Goal: Transaction & Acquisition: Purchase product/service

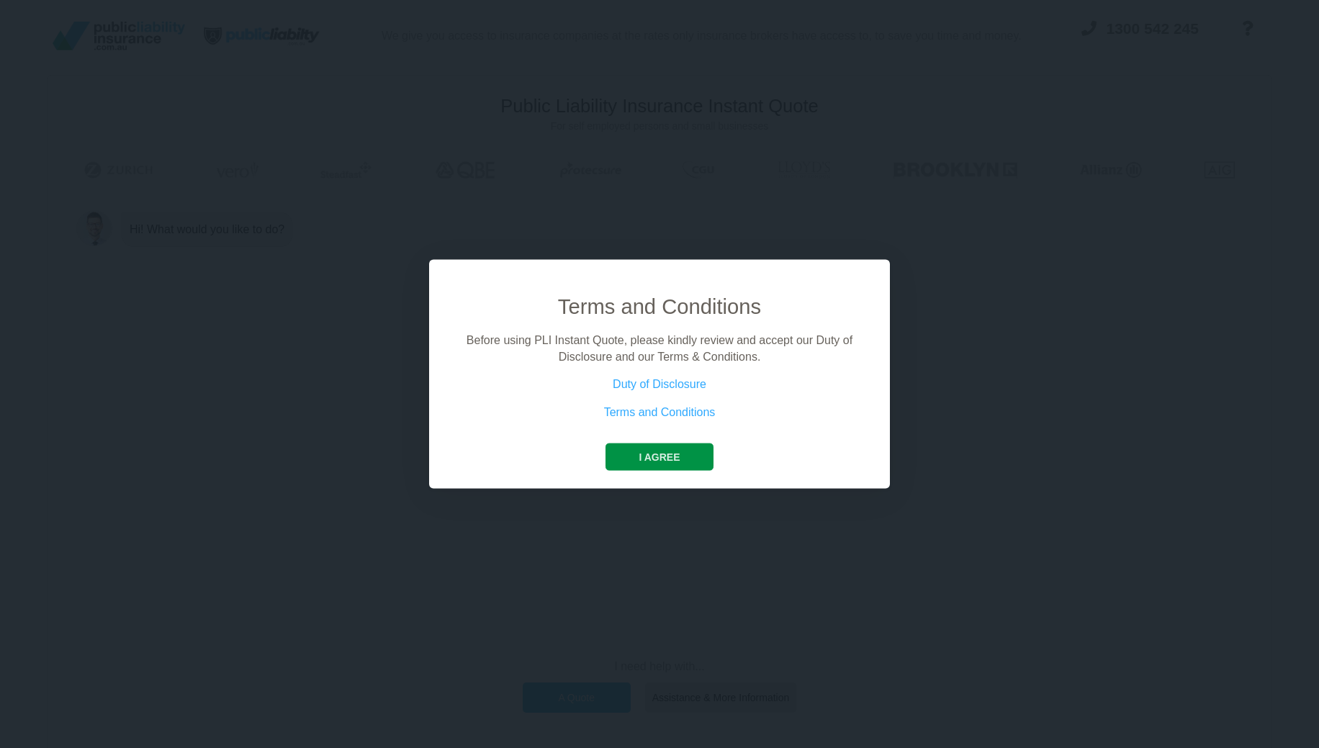
click at [668, 453] on button "I agree" at bounding box center [659, 457] width 107 height 27
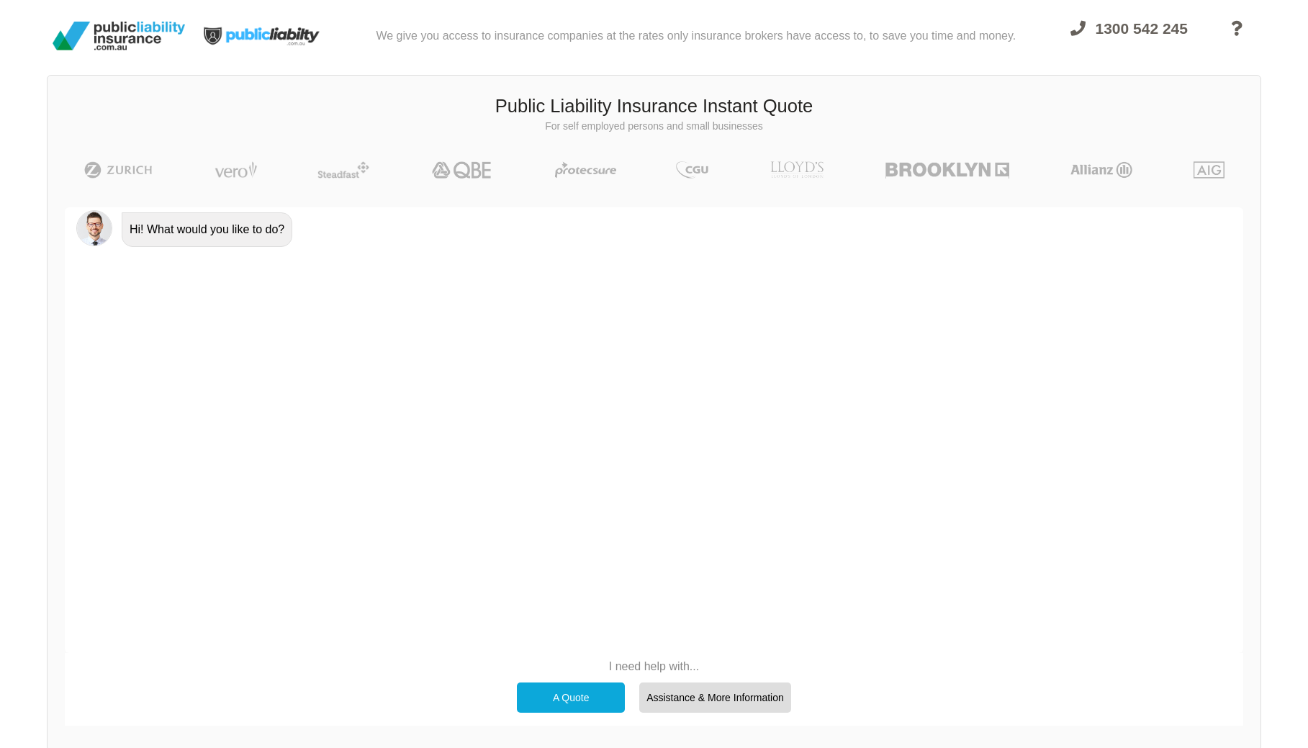
click at [593, 706] on div "A Quote" at bounding box center [571, 698] width 108 height 30
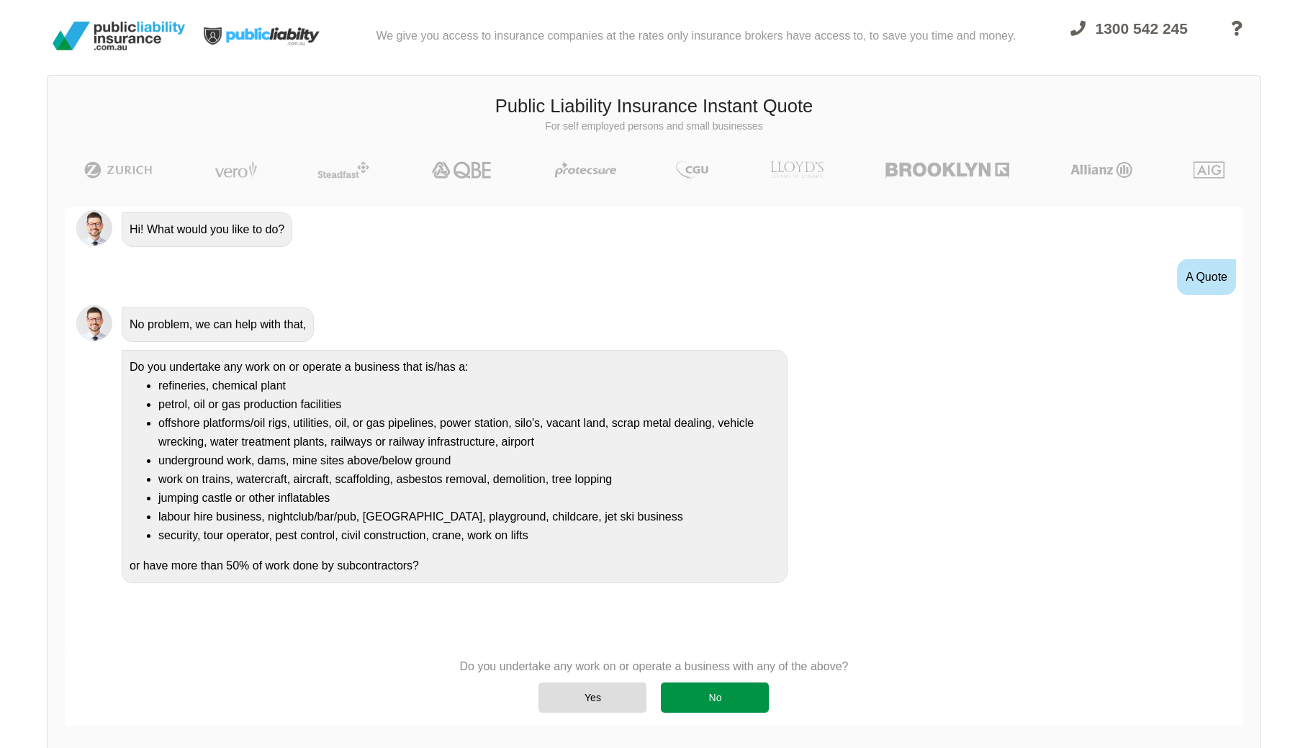
click at [742, 699] on div "No" at bounding box center [715, 698] width 108 height 30
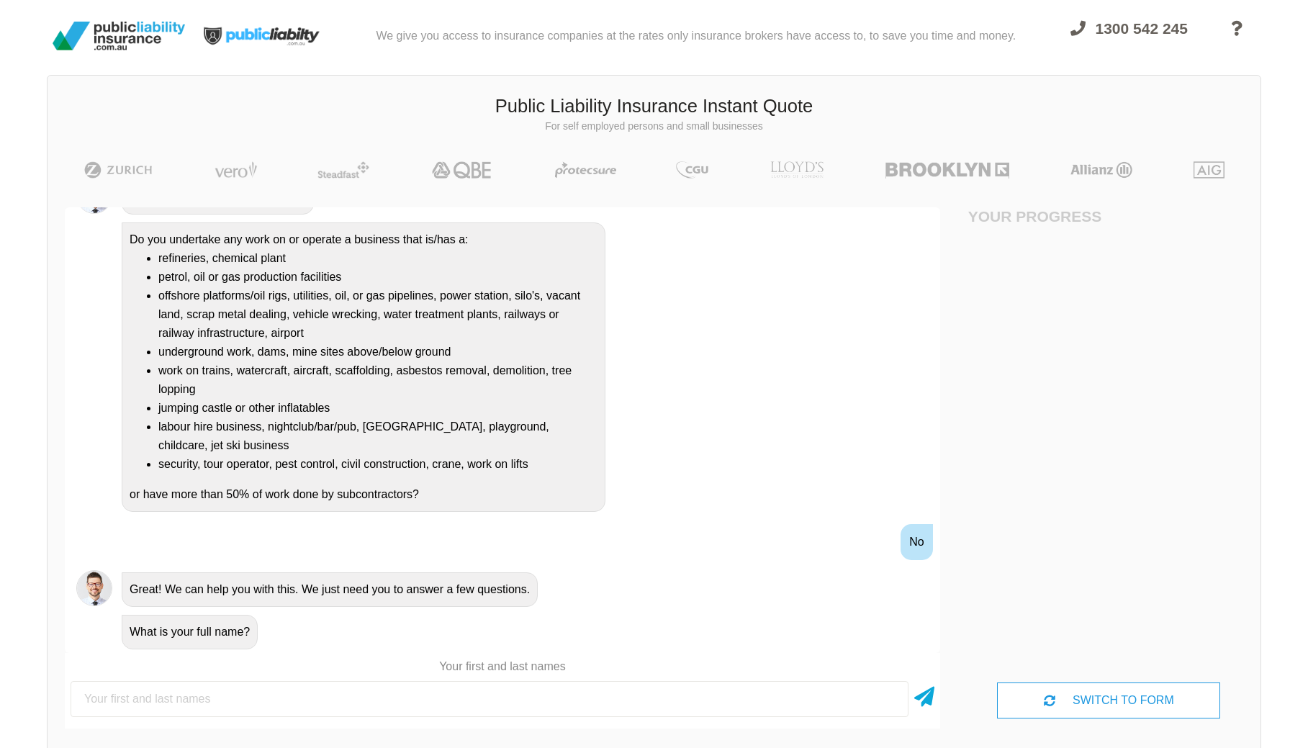
click at [608, 710] on input "text" at bounding box center [490, 699] width 838 height 36
type input "Marel Pencev"
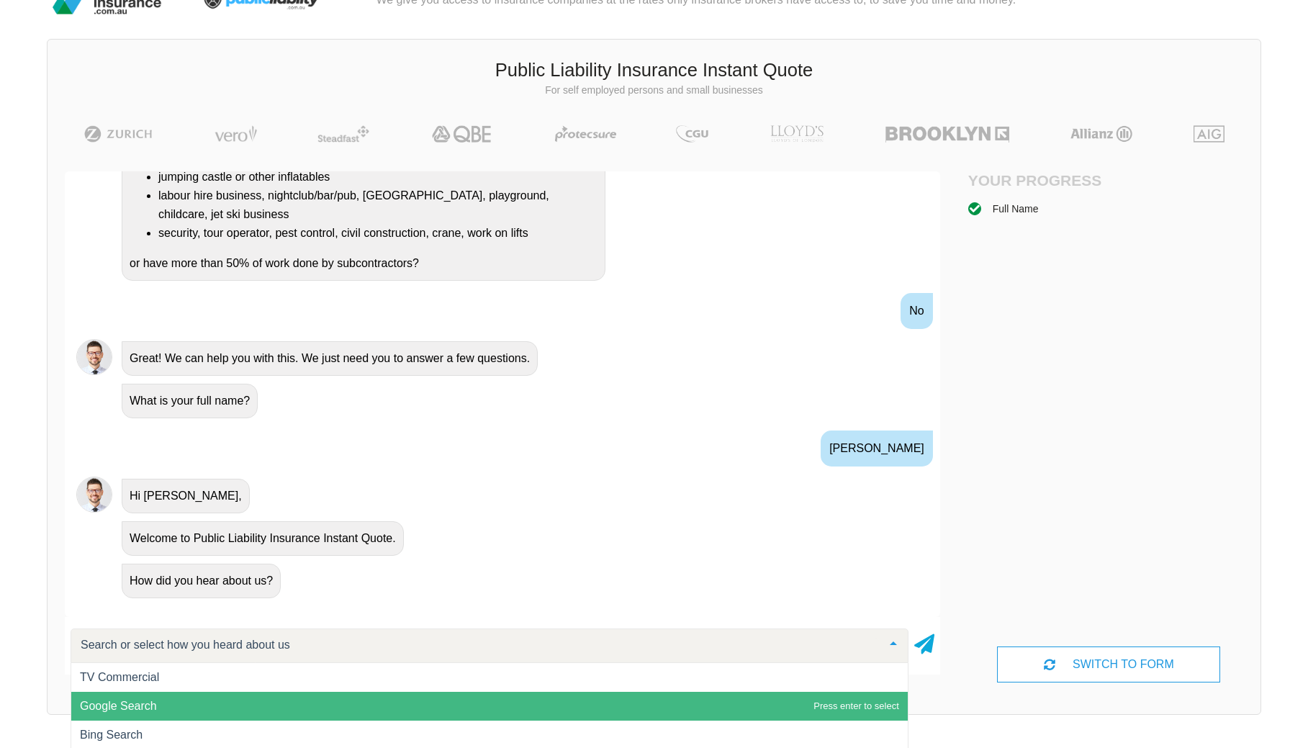
scroll to position [1, 0]
click at [390, 716] on span "Google Search" at bounding box center [489, 705] width 837 height 29
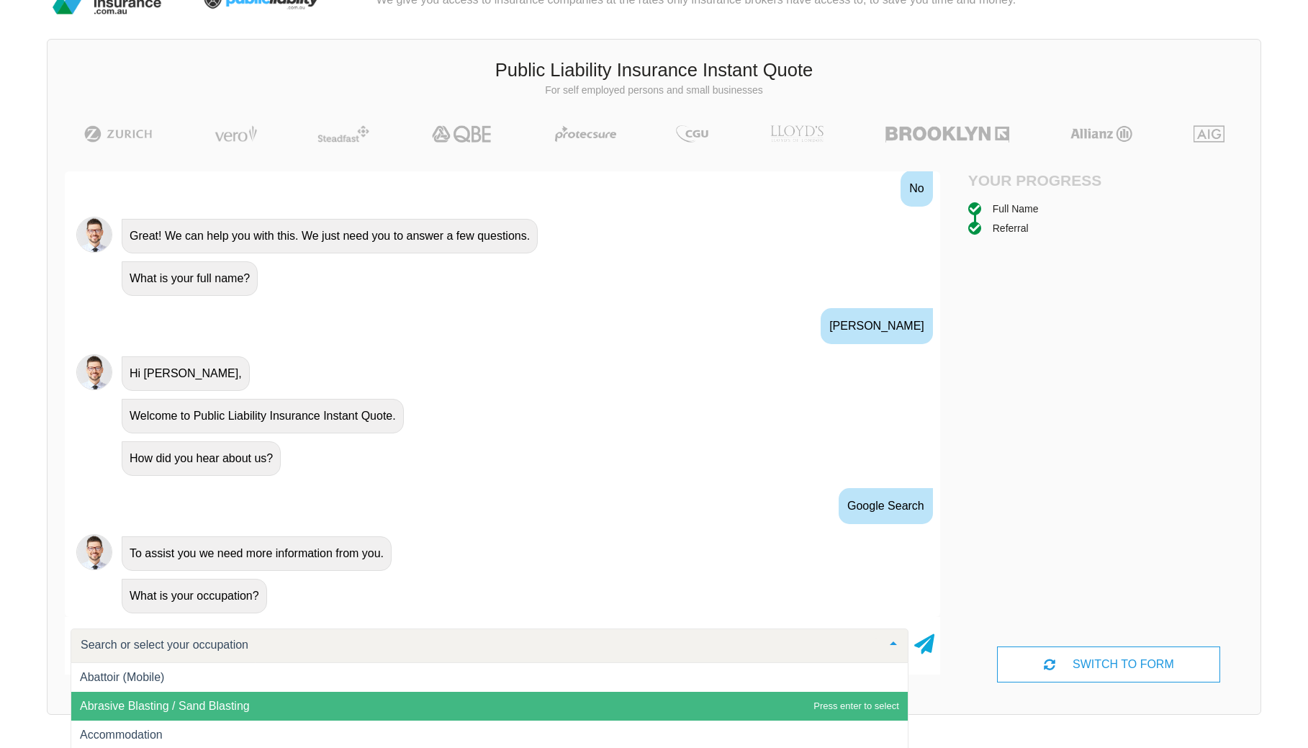
scroll to position [179, 0]
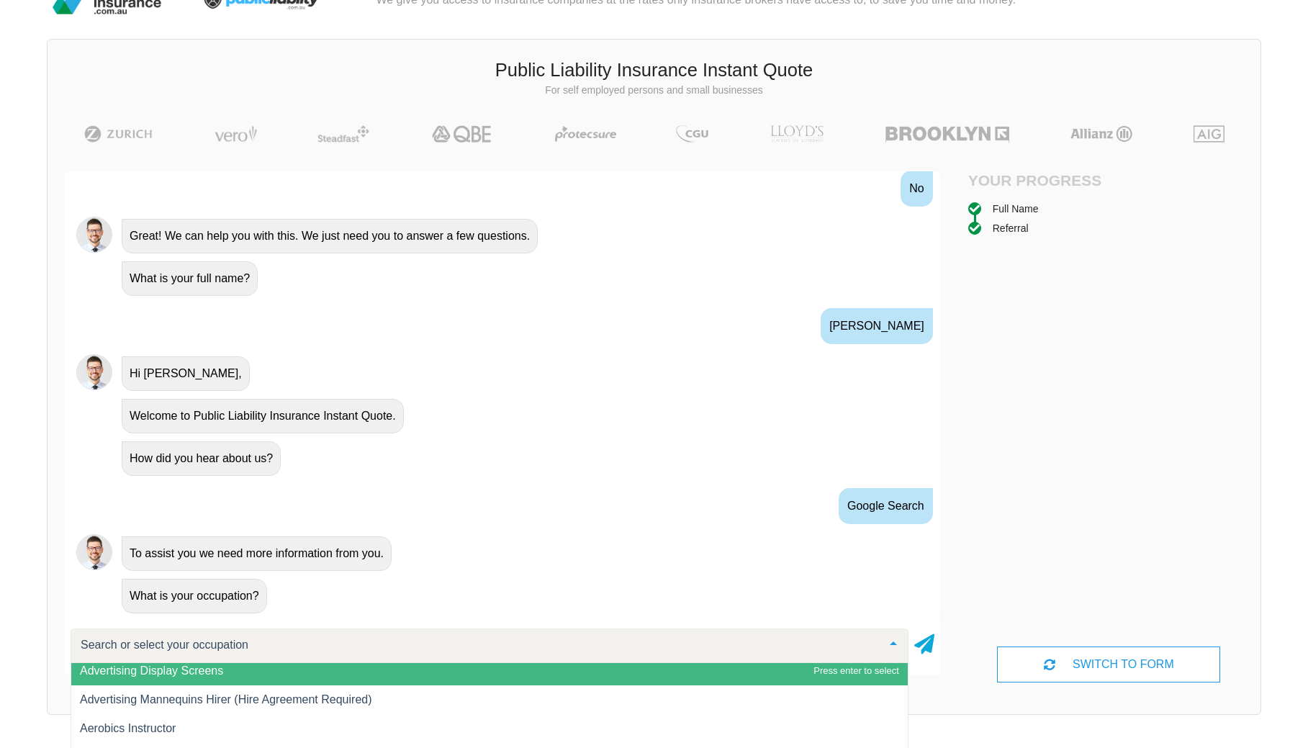
click at [339, 642] on input "text" at bounding box center [478, 645] width 802 height 14
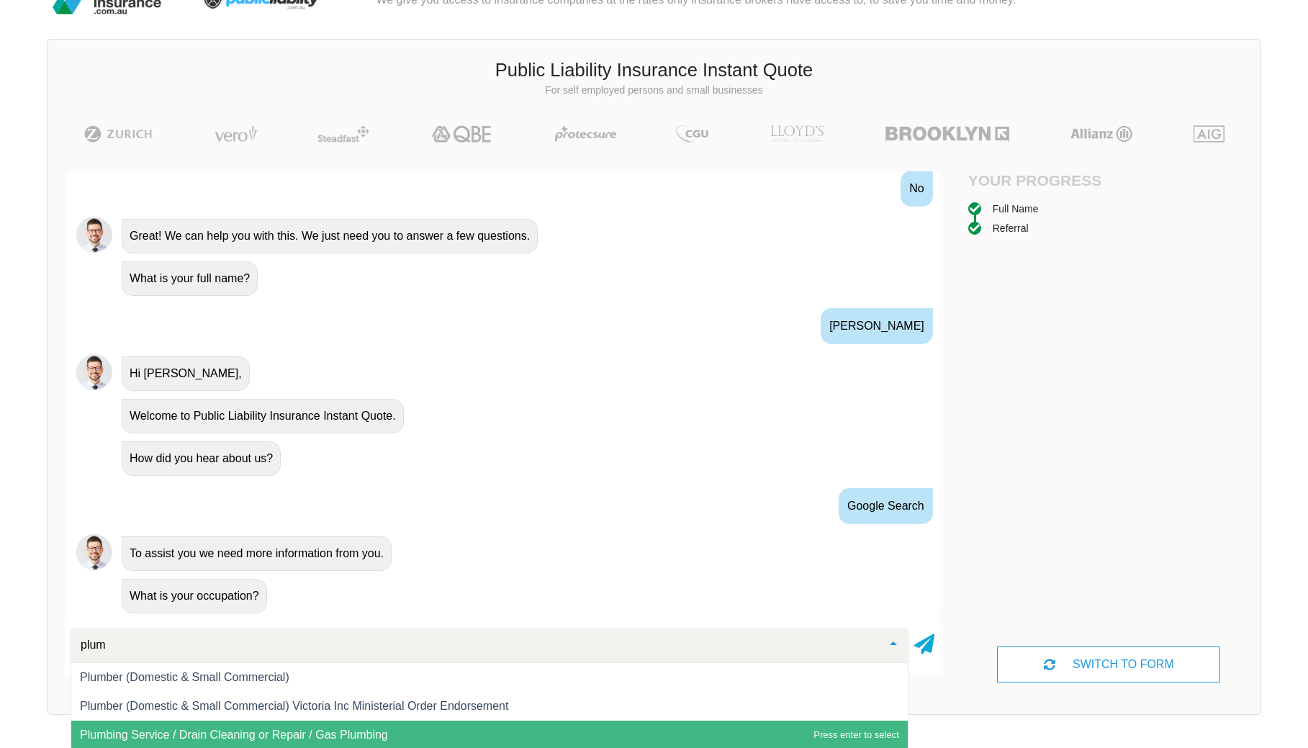
type input "plumb"
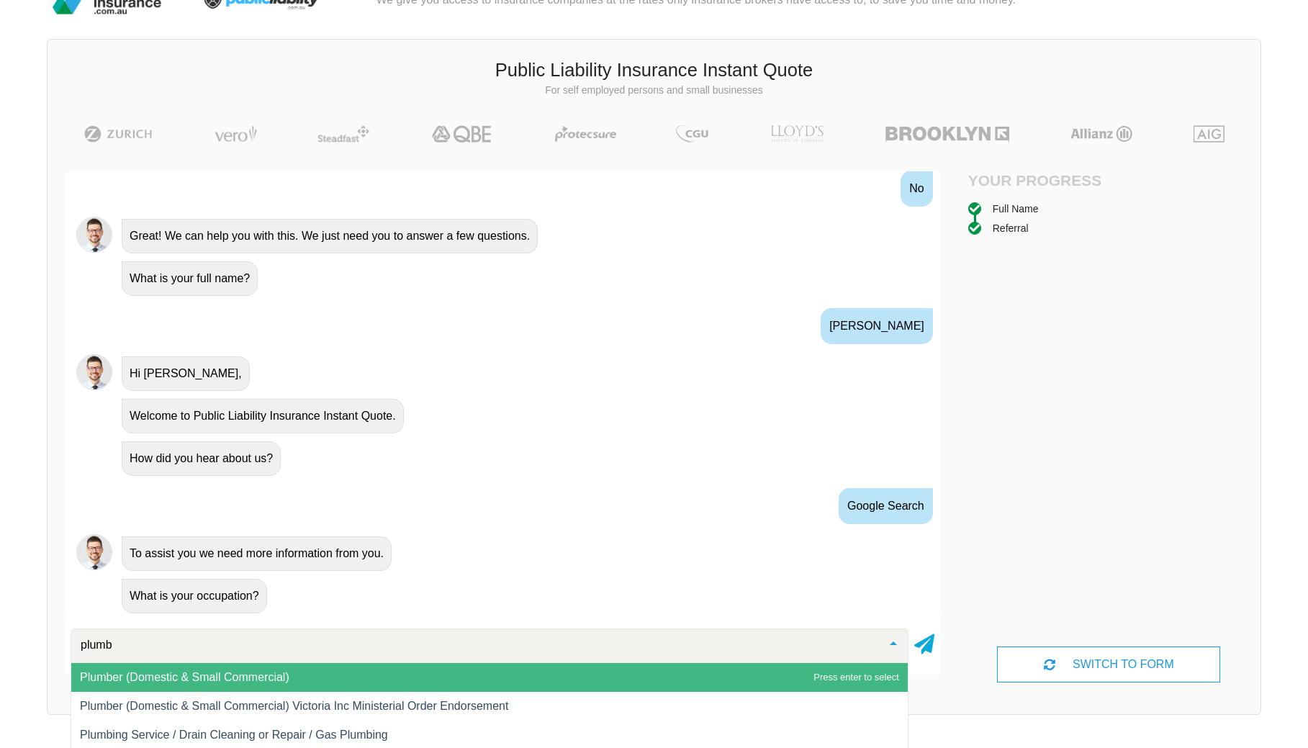
click at [340, 670] on span "Plumber (Domestic & Small Commercial)" at bounding box center [489, 677] width 837 height 29
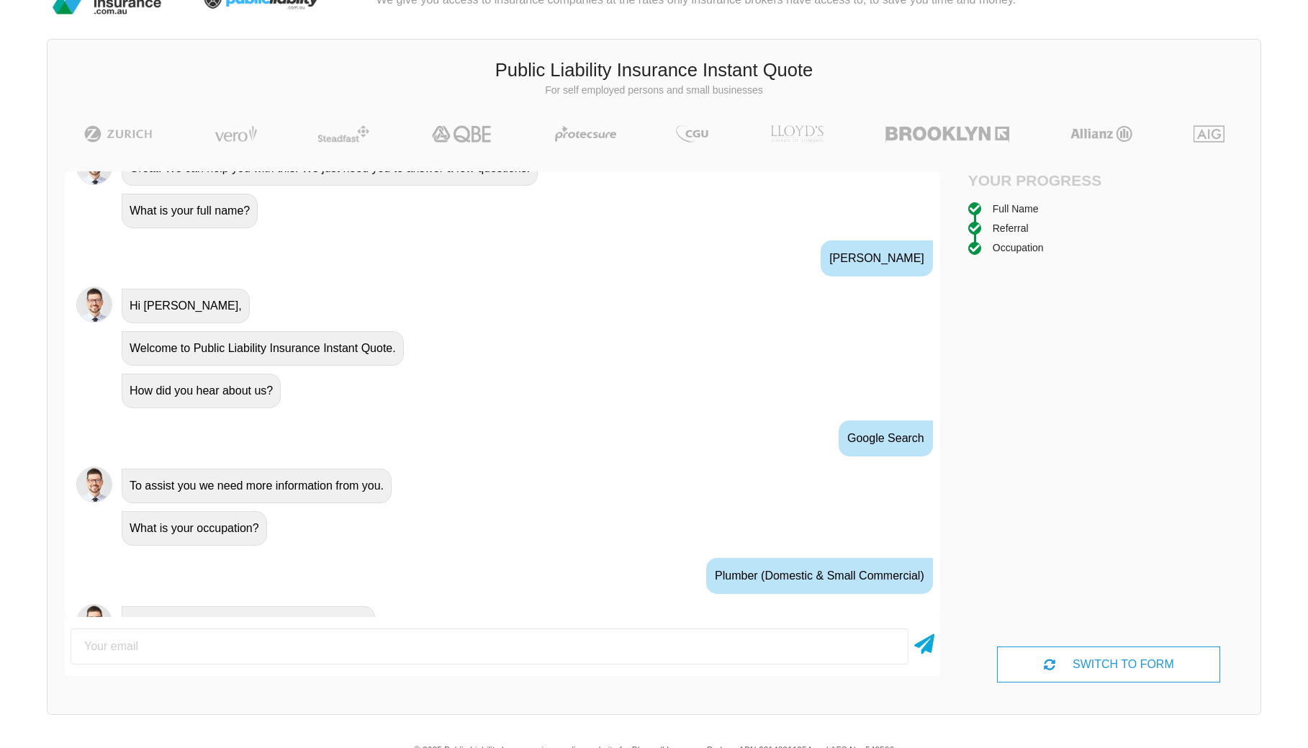
scroll to position [540, 0]
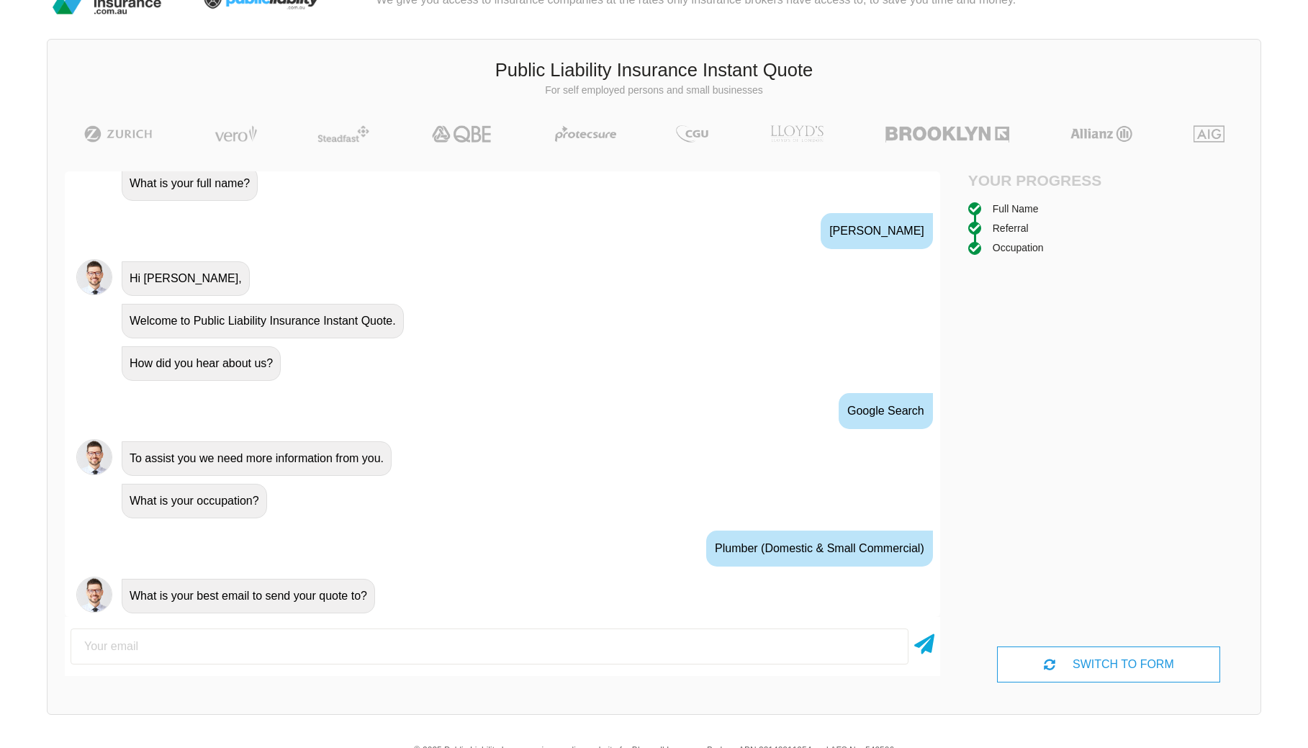
click at [477, 650] on input "email" at bounding box center [490, 647] width 838 height 36
type input "marel@pencevcapital.com.au"
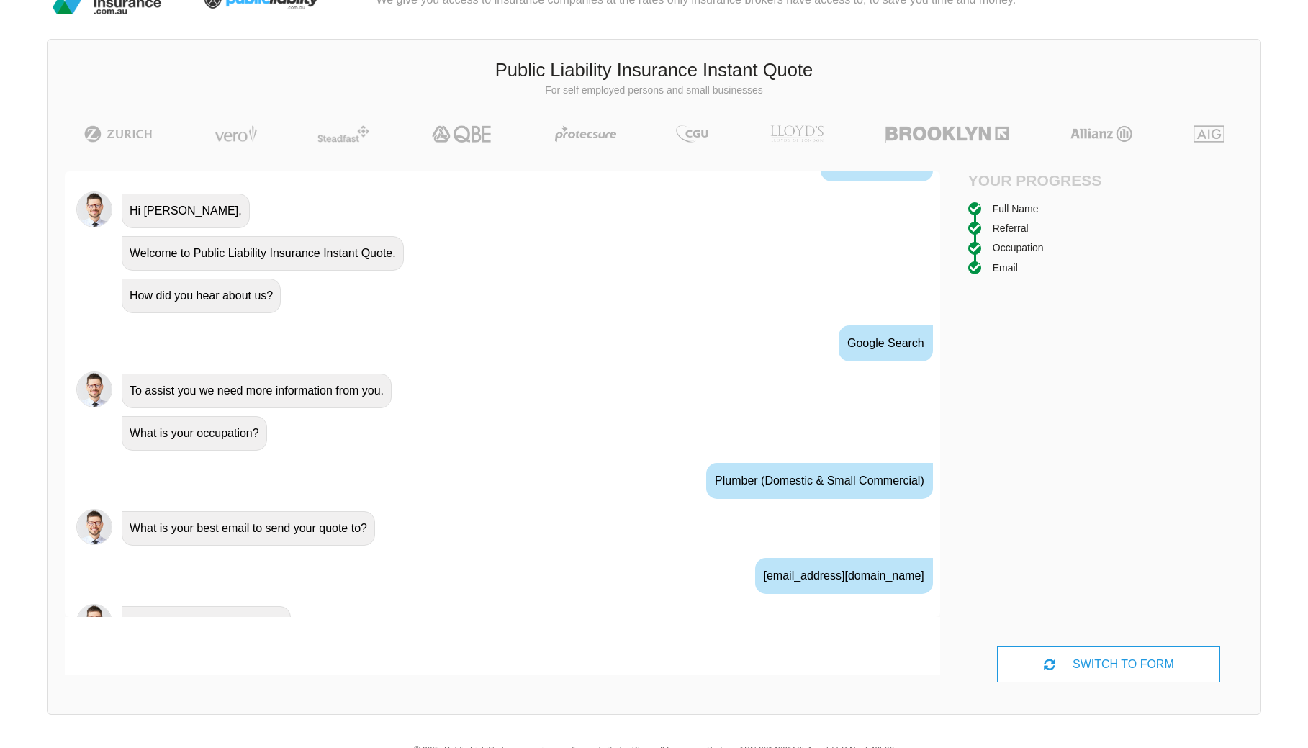
scroll to position [635, 0]
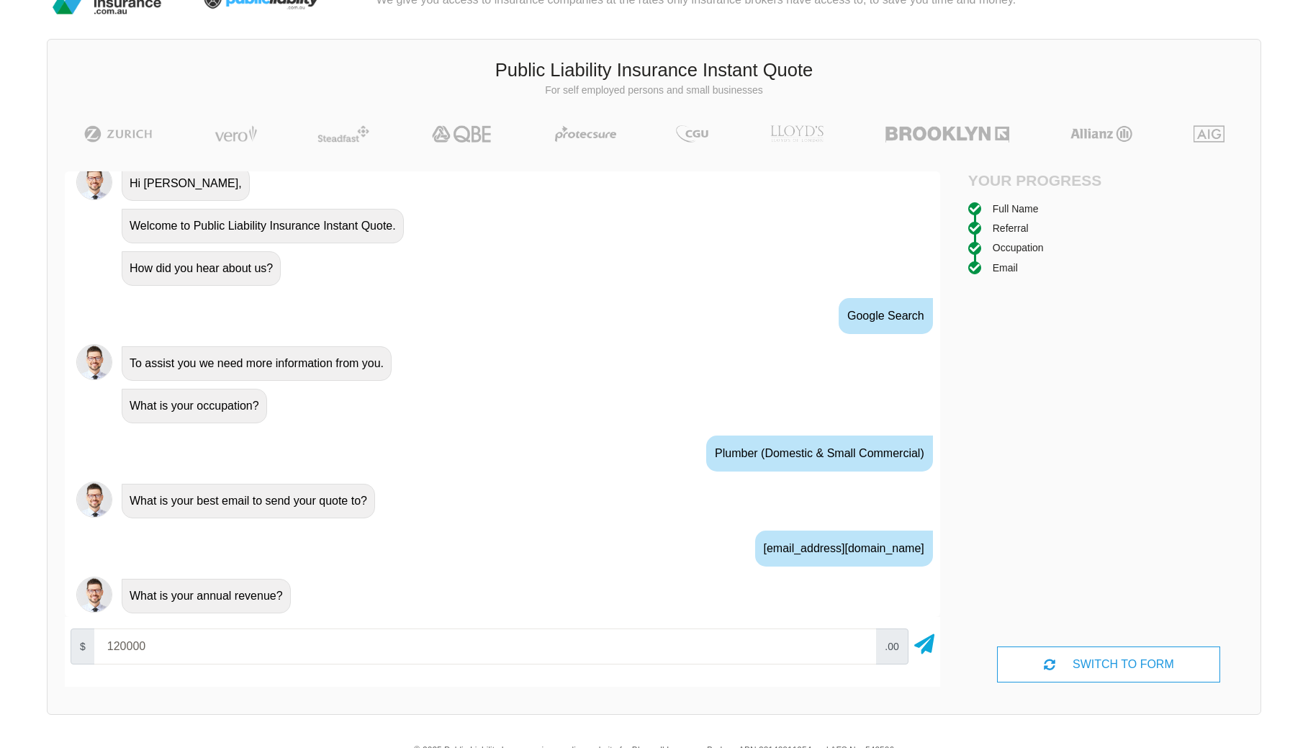
type input "120000"
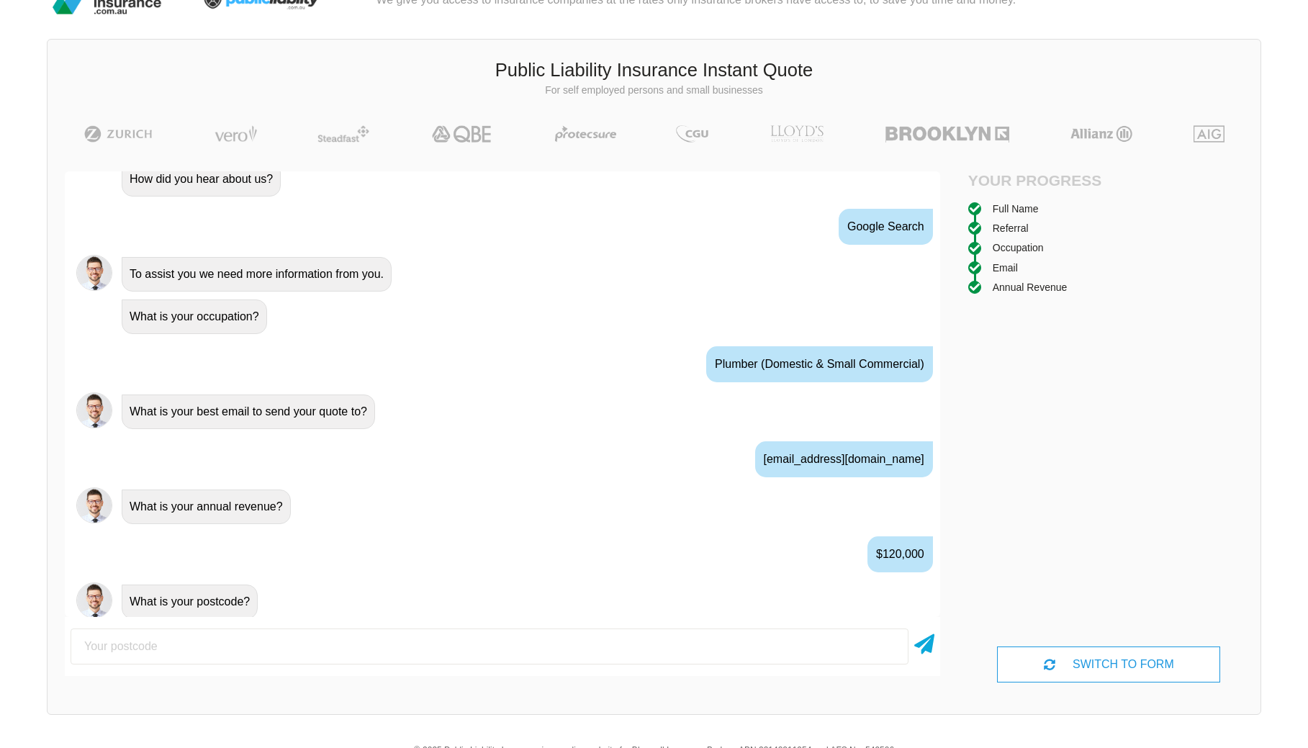
scroll to position [730, 0]
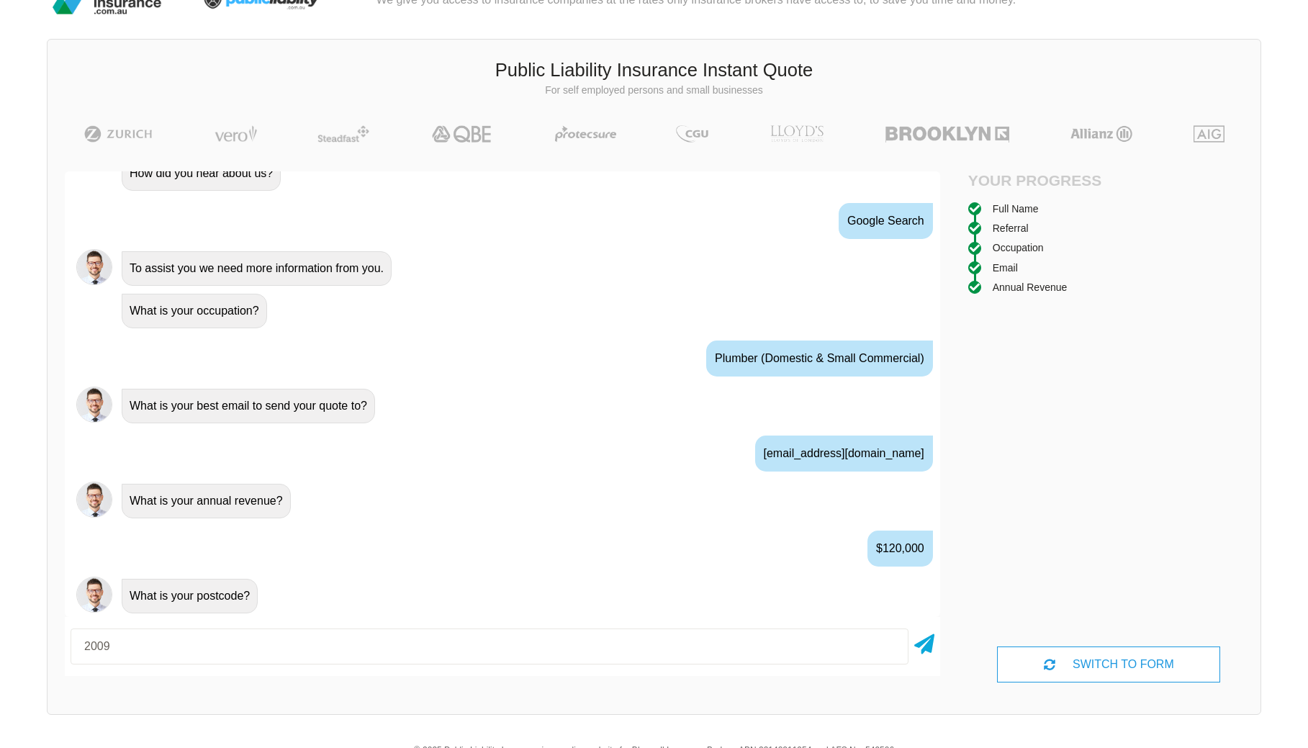
type input "2009"
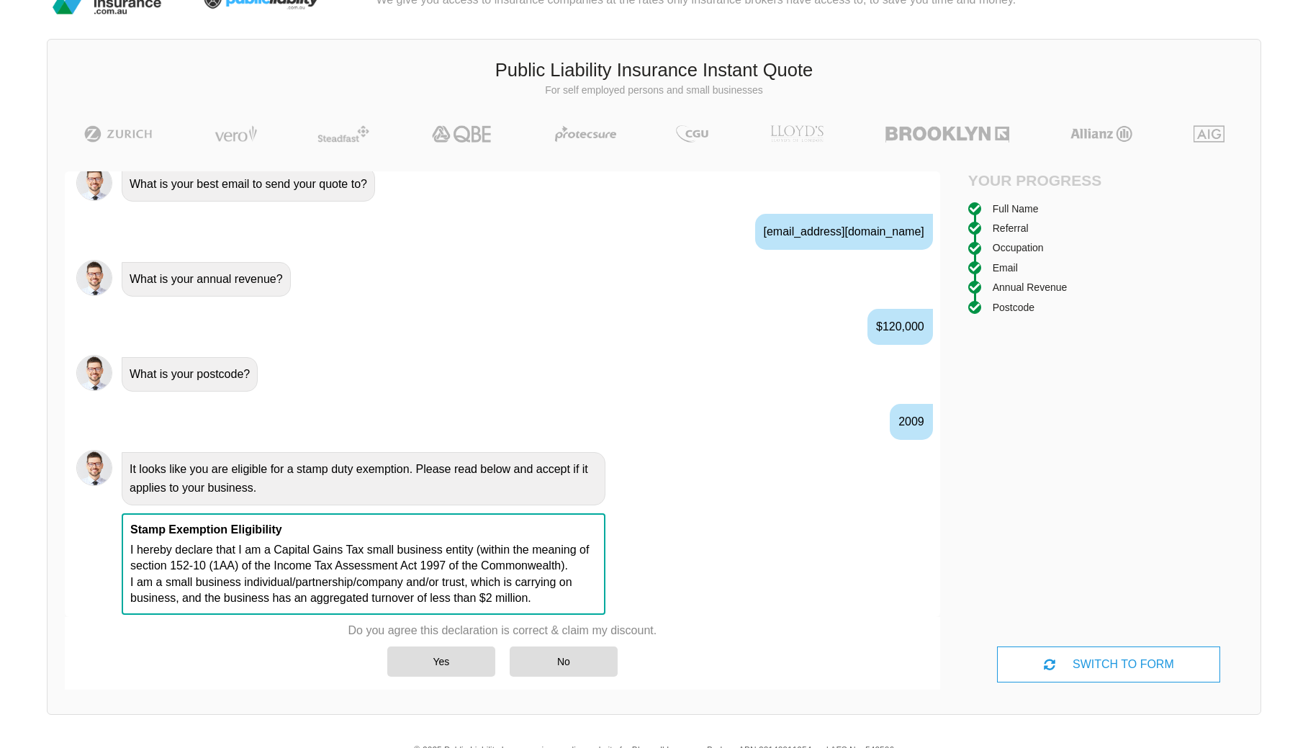
scroll to position [953, 0]
click at [404, 670] on div "Yes" at bounding box center [441, 662] width 108 height 30
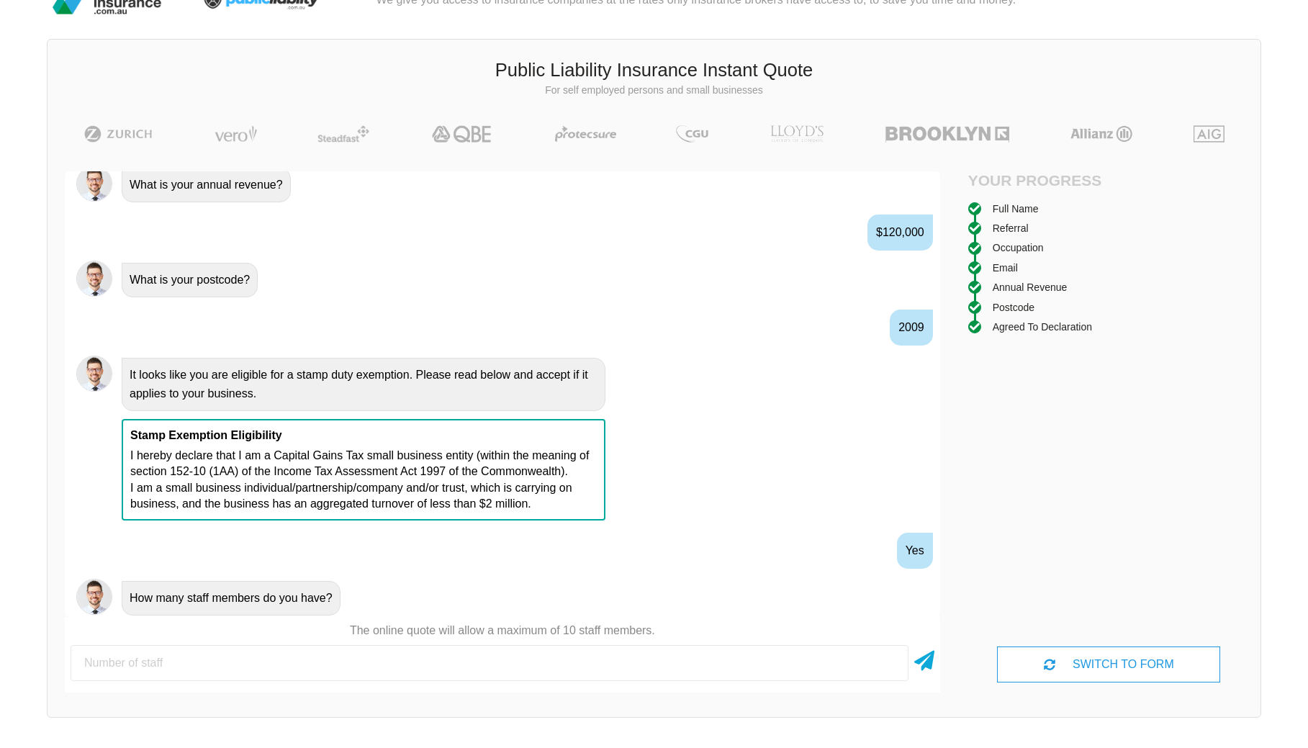
scroll to position [1049, 0]
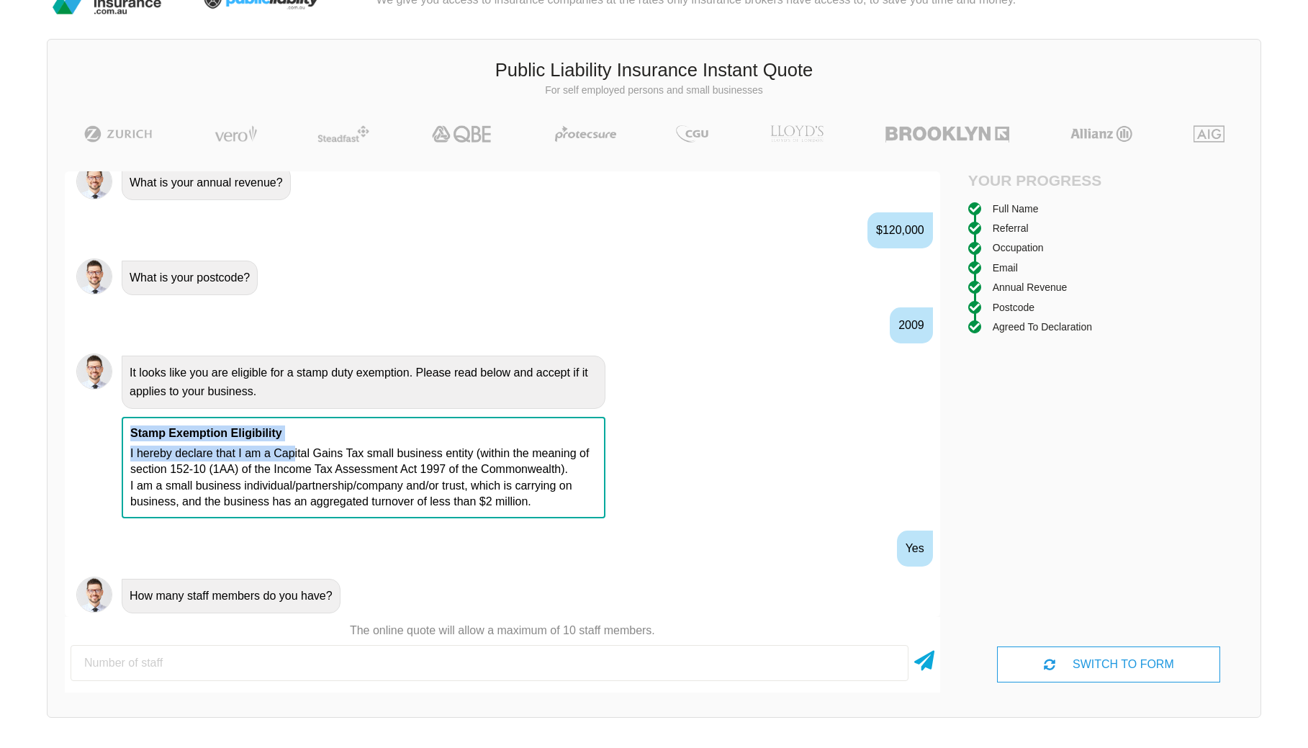
drag, startPoint x: 296, startPoint y: 446, endPoint x: 125, endPoint y: 441, distance: 171.5
click at [125, 441] on div "Stamp Exemption Eligibility I hereby declare that I am a Capital Gains Tax smal…" at bounding box center [364, 468] width 484 height 102
drag, startPoint x: 863, startPoint y: 234, endPoint x: 943, endPoint y: 239, distance: 80.1
click at [943, 239] on div "Awesome! 100% Just a final check that all your details are correct. Your Summar…" at bounding box center [503, 431] width 910 height 555
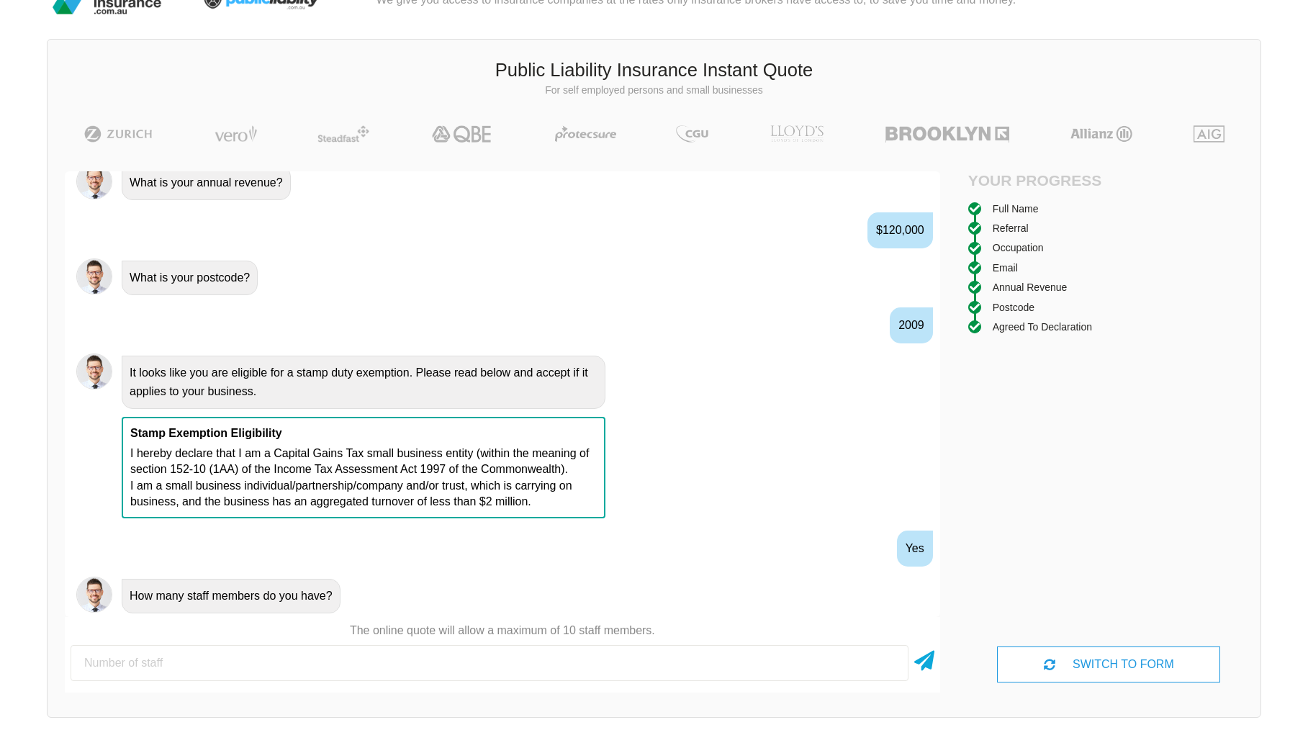
click at [701, 439] on div "Stamp Exemption Eligibility I hereby declare that I am a Capital Gains Tax smal…" at bounding box center [522, 467] width 813 height 104
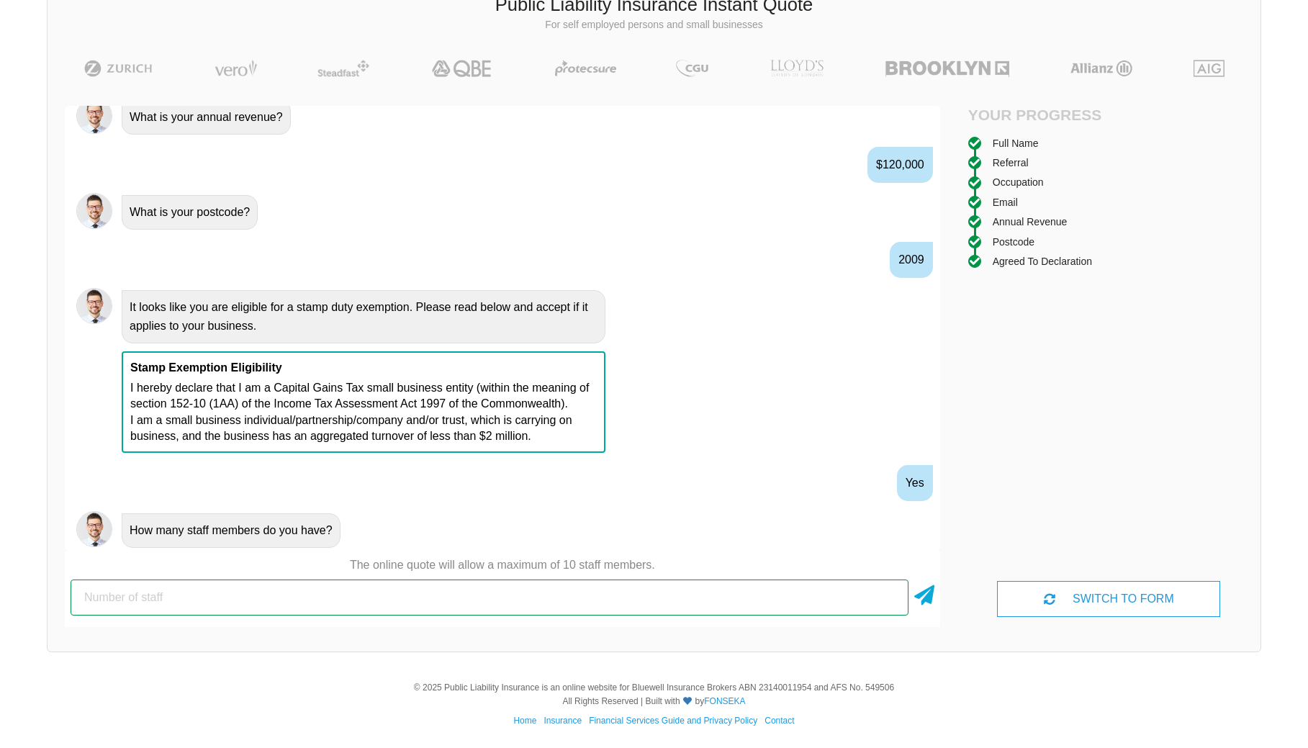
click at [522, 593] on input "number" at bounding box center [490, 598] width 838 height 36
type input "2"
type input "3"
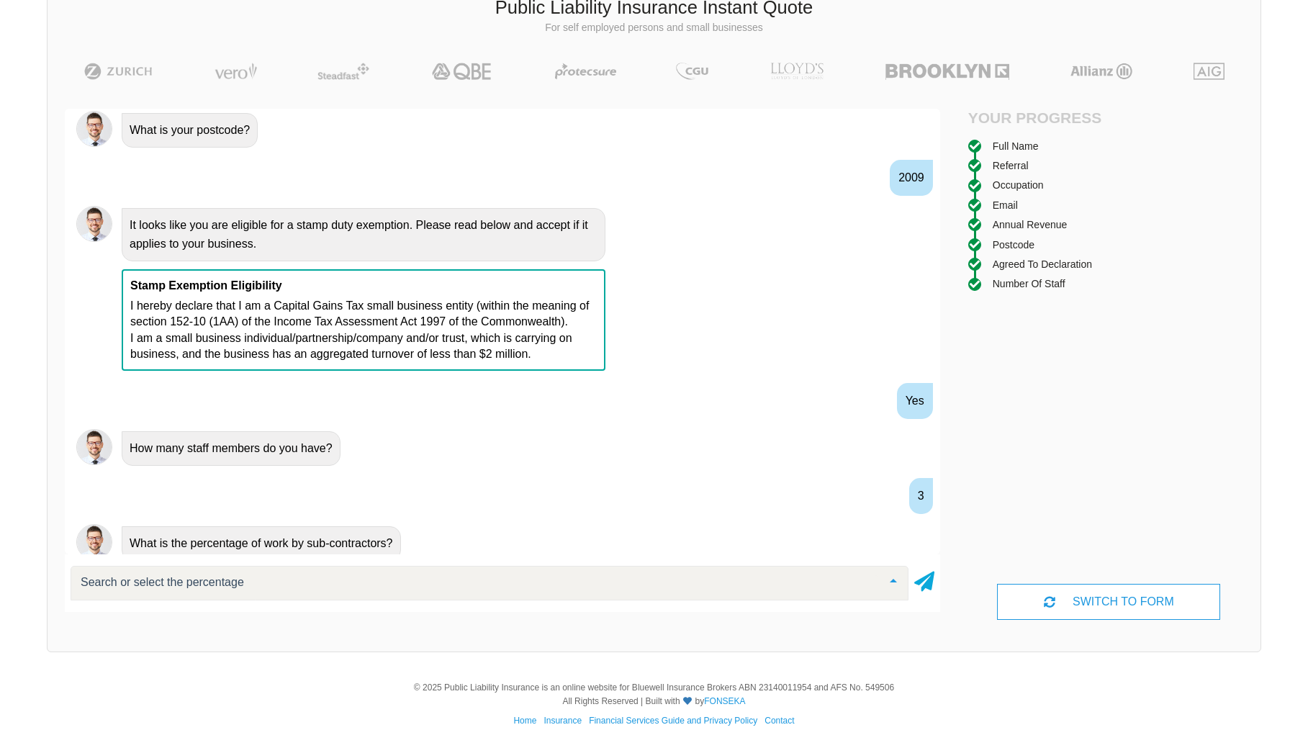
scroll to position [1144, 0]
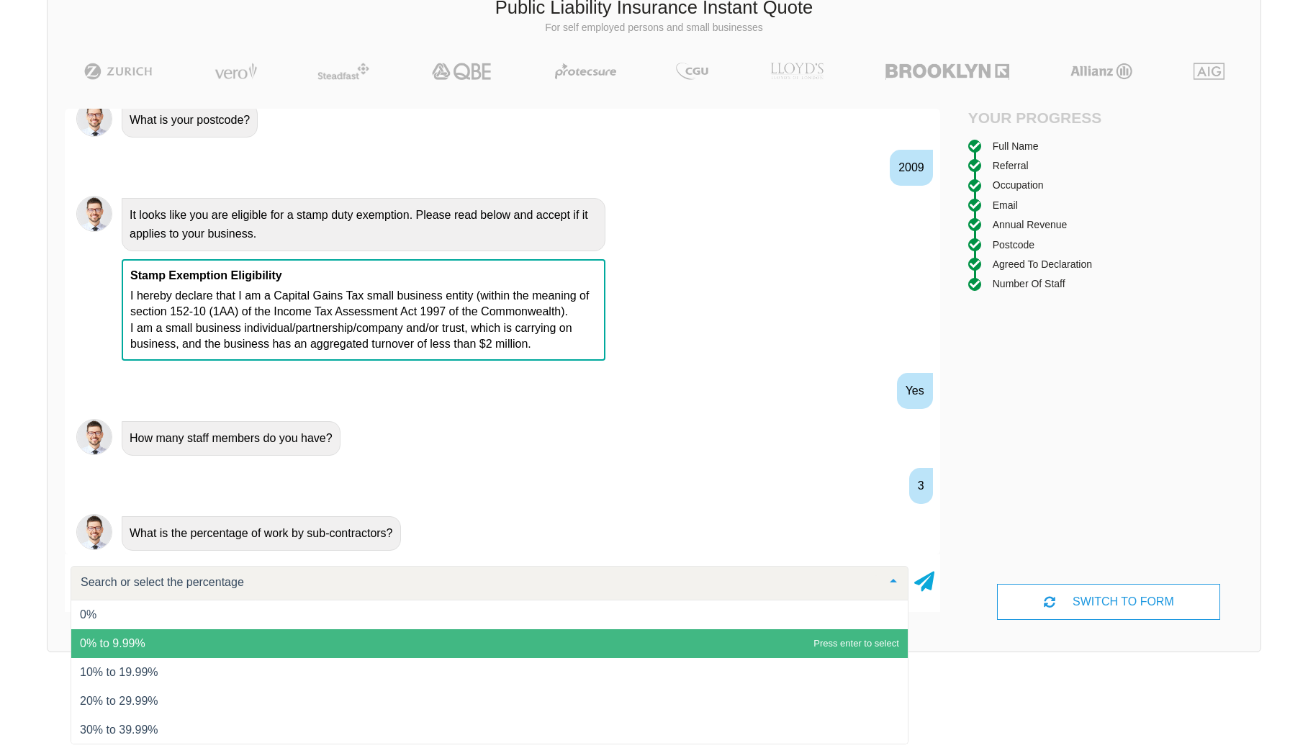
drag, startPoint x: 566, startPoint y: 621, endPoint x: 558, endPoint y: 652, distance: 32.7
click at [558, 652] on ul "0% 0% to 9.99% 10% to 19.99% 20% to 29.99% 30% to 39.99% 40% to 50% Above 50% N…" at bounding box center [489, 702] width 837 height 202
click at [558, 652] on span "0% to 9.99%" at bounding box center [489, 643] width 837 height 29
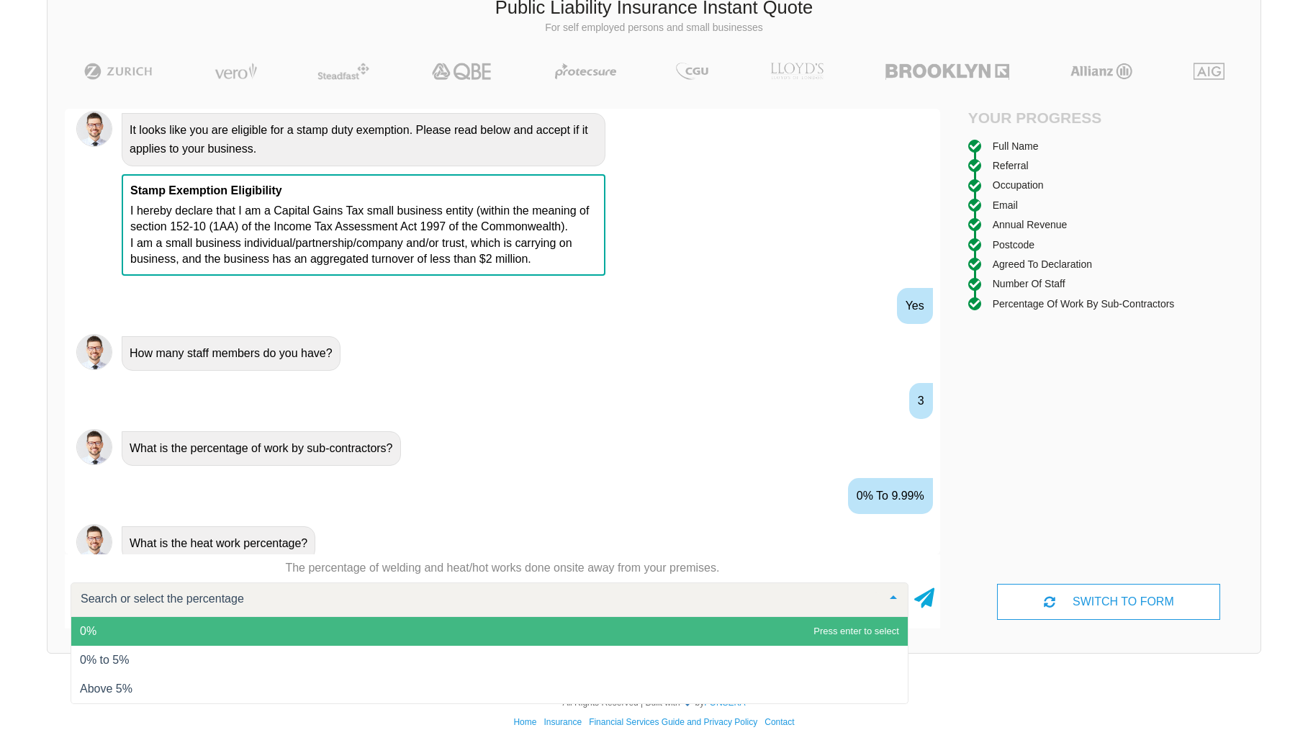
scroll to position [1239, 0]
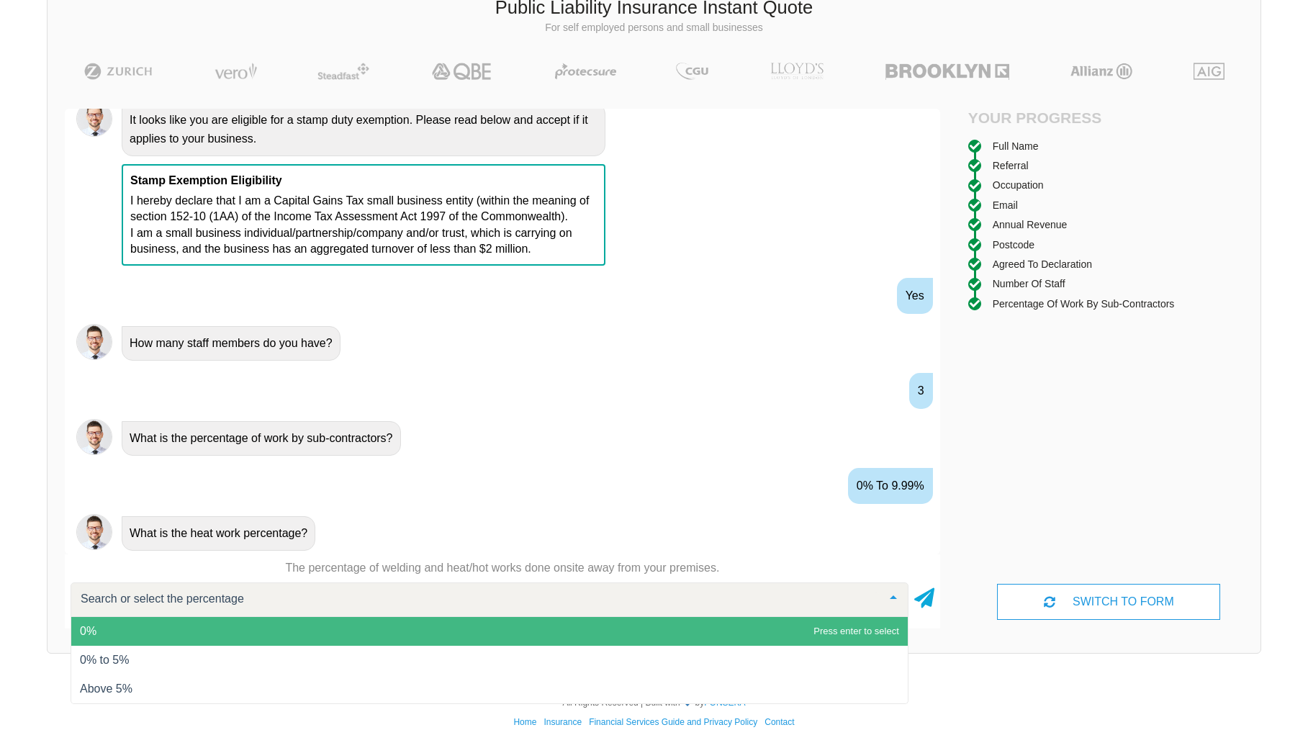
click at [377, 634] on span "0%" at bounding box center [489, 631] width 837 height 29
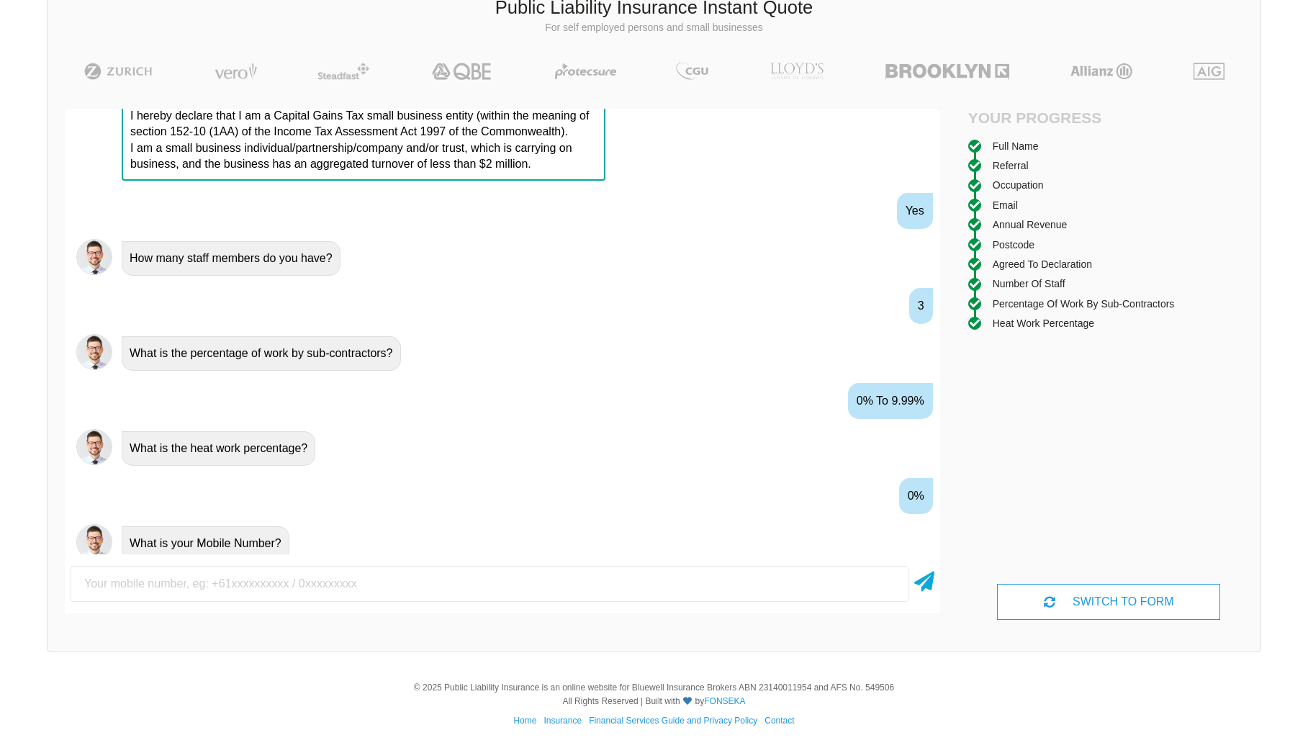
scroll to position [1334, 0]
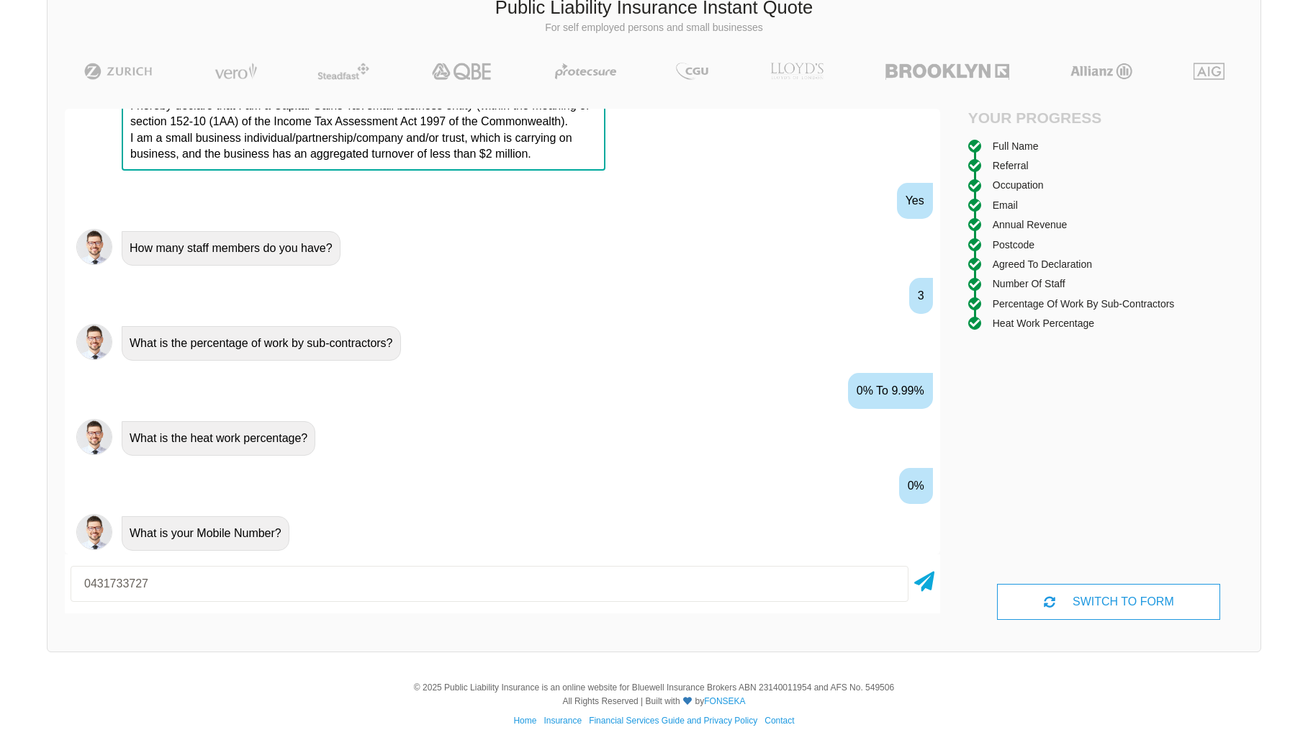
type input "0431733727"
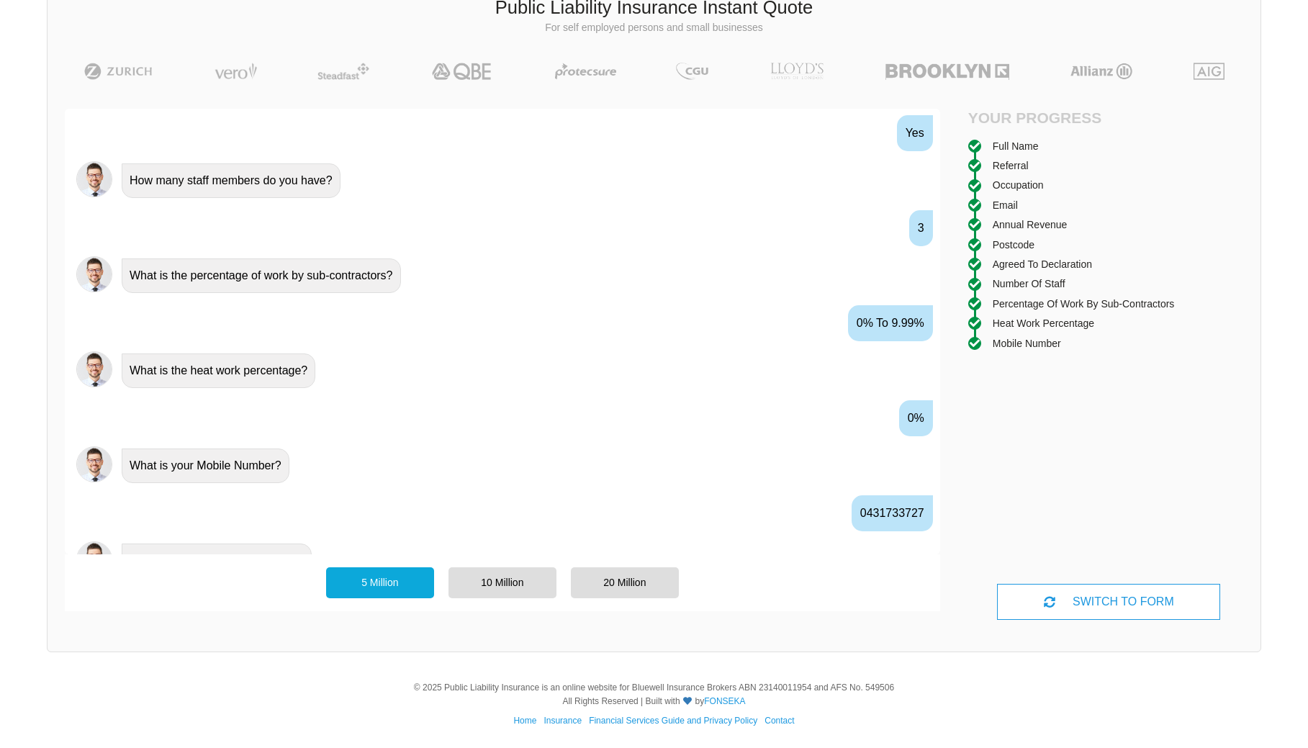
scroll to position [1429, 0]
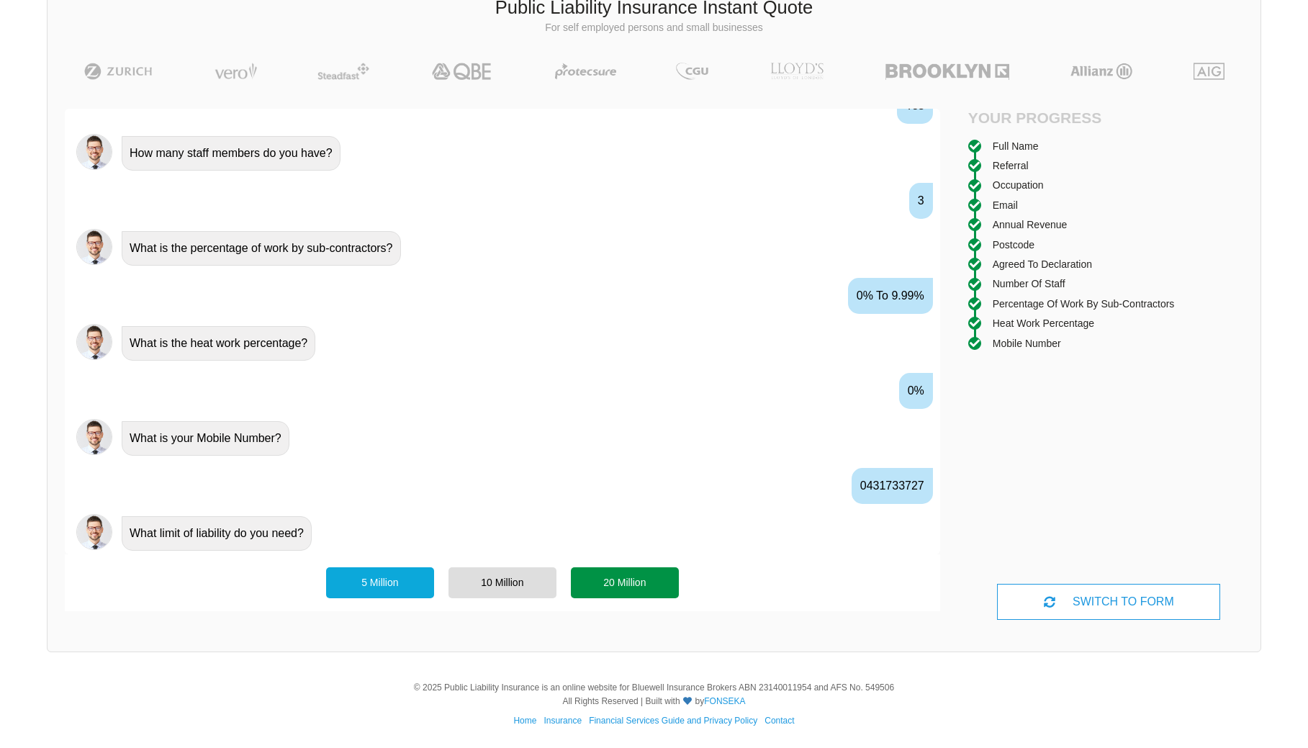
click at [592, 573] on div "20 Million" at bounding box center [625, 582] width 108 height 30
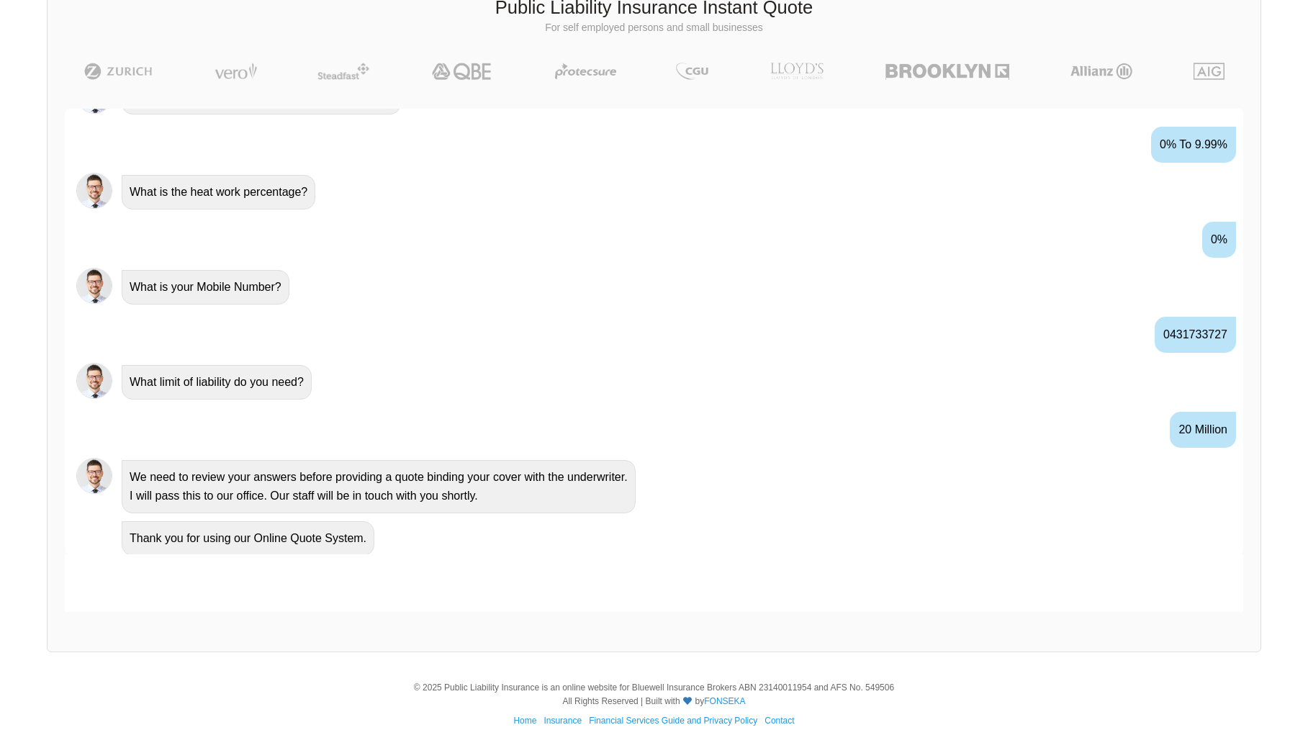
scroll to position [1510, 0]
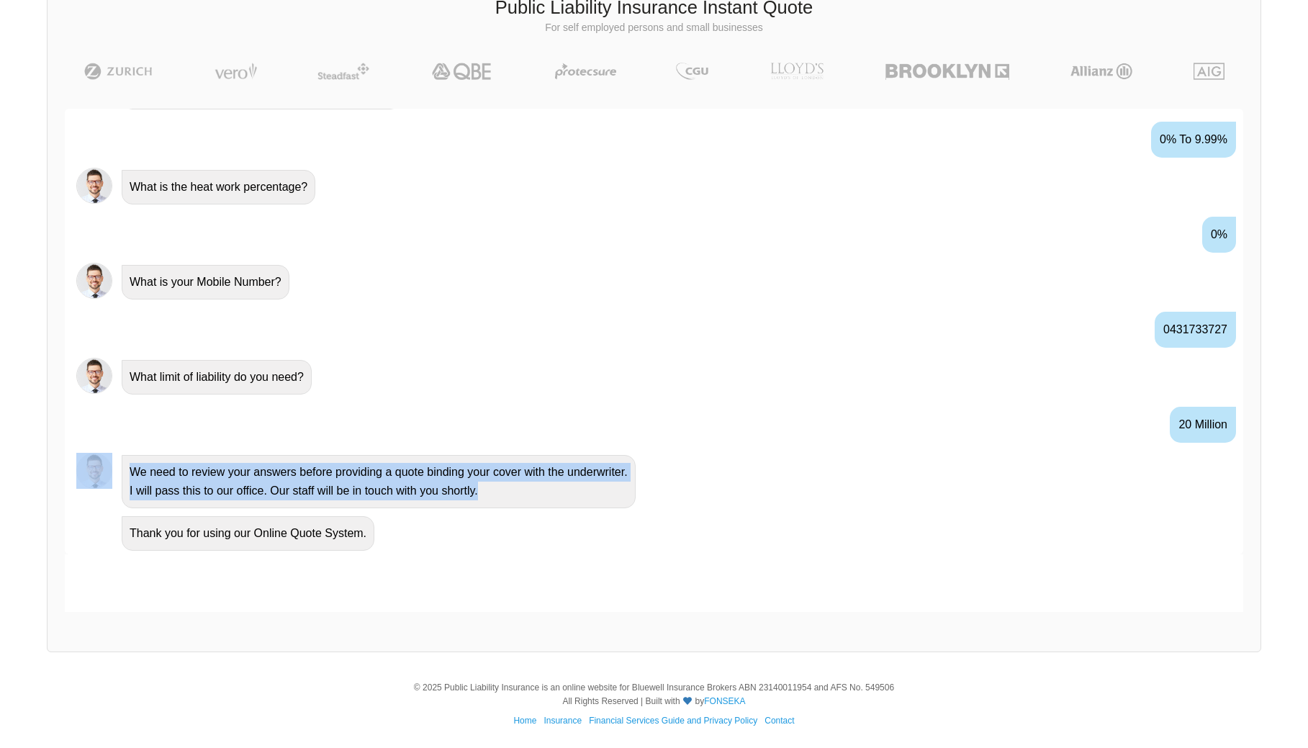
drag, startPoint x: 508, startPoint y: 490, endPoint x: 102, endPoint y: 488, distance: 406.2
click at [102, 488] on div "We need to review your answers before providing a quote binding your cover with…" at bounding box center [654, 480] width 1179 height 61
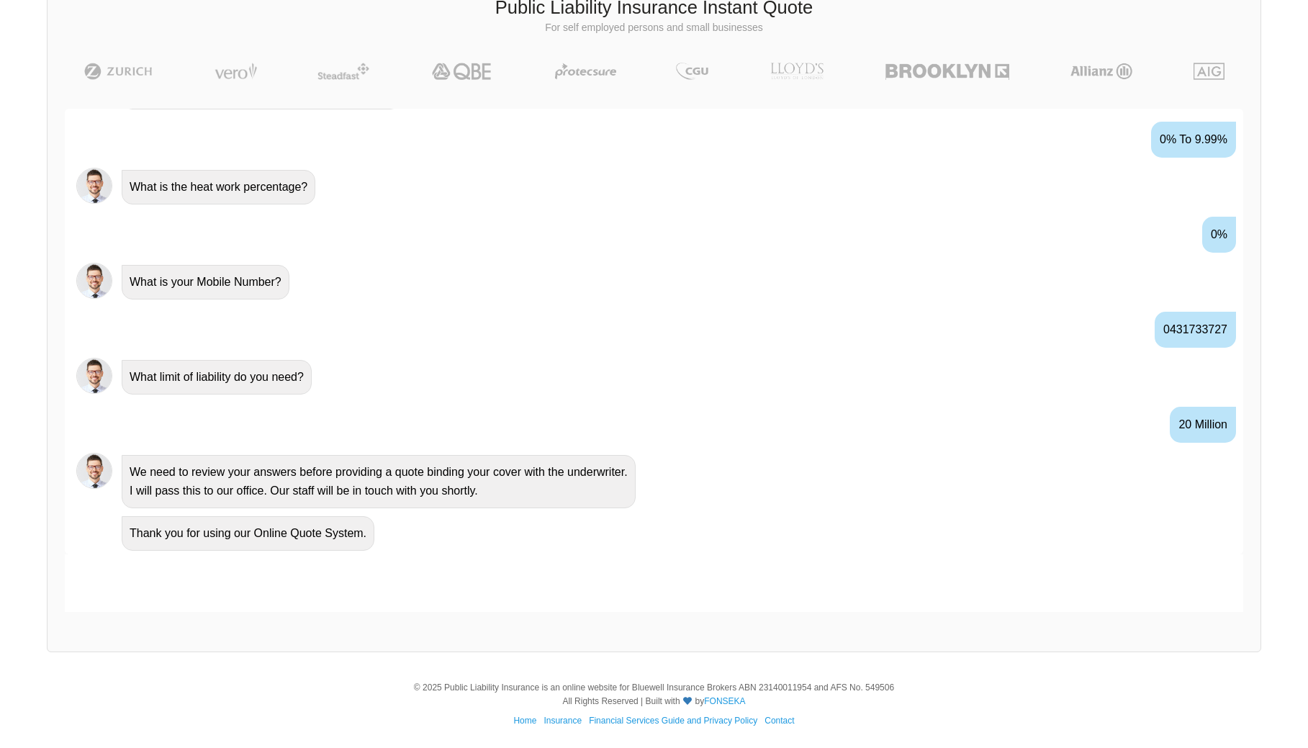
click at [553, 481] on div "We need to review your answers before providing a quote binding your cover with…" at bounding box center [379, 481] width 514 height 53
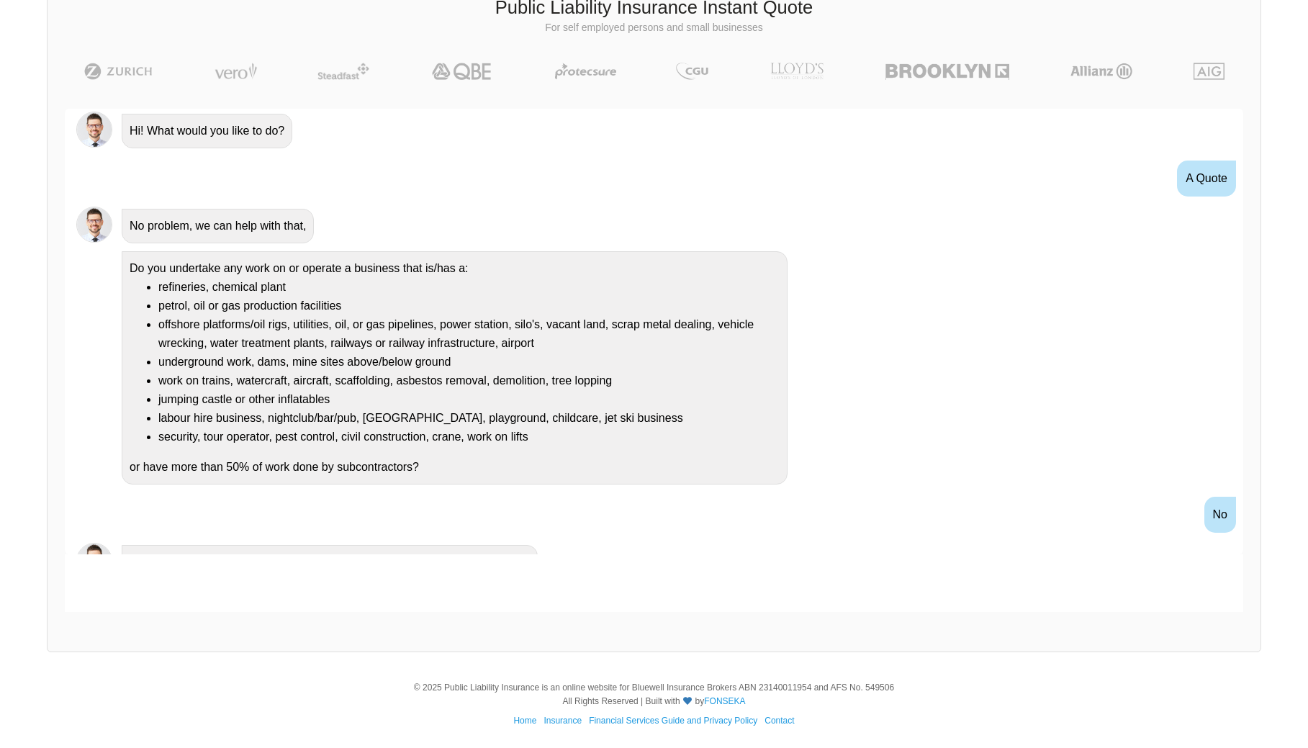
scroll to position [0, 0]
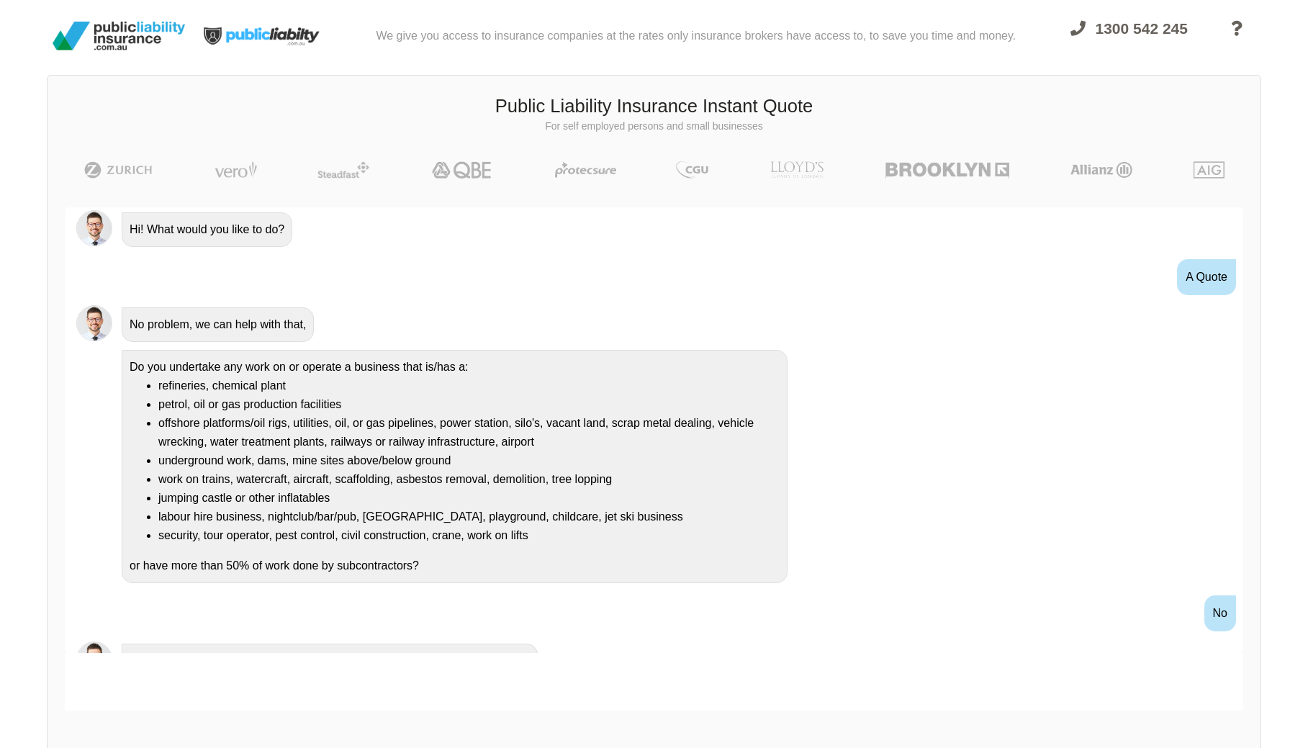
click at [894, 434] on div "Do you undertake any work on or operate a business that is/has a: refineries, c…" at bounding box center [674, 465] width 1116 height 235
click at [904, 495] on div "Do you undertake any work on or operate a business that is/has a: refineries, c…" at bounding box center [674, 465] width 1116 height 235
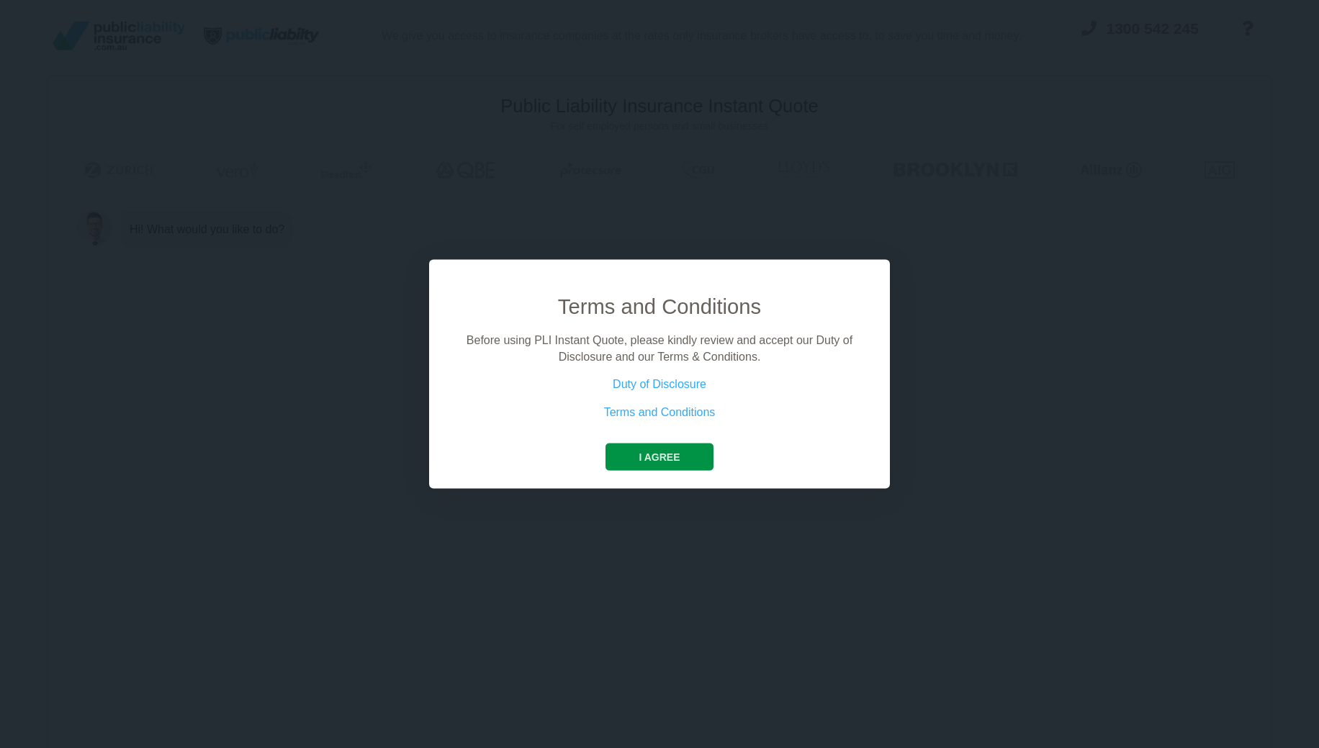
click at [674, 457] on button "I agree" at bounding box center [659, 457] width 107 height 27
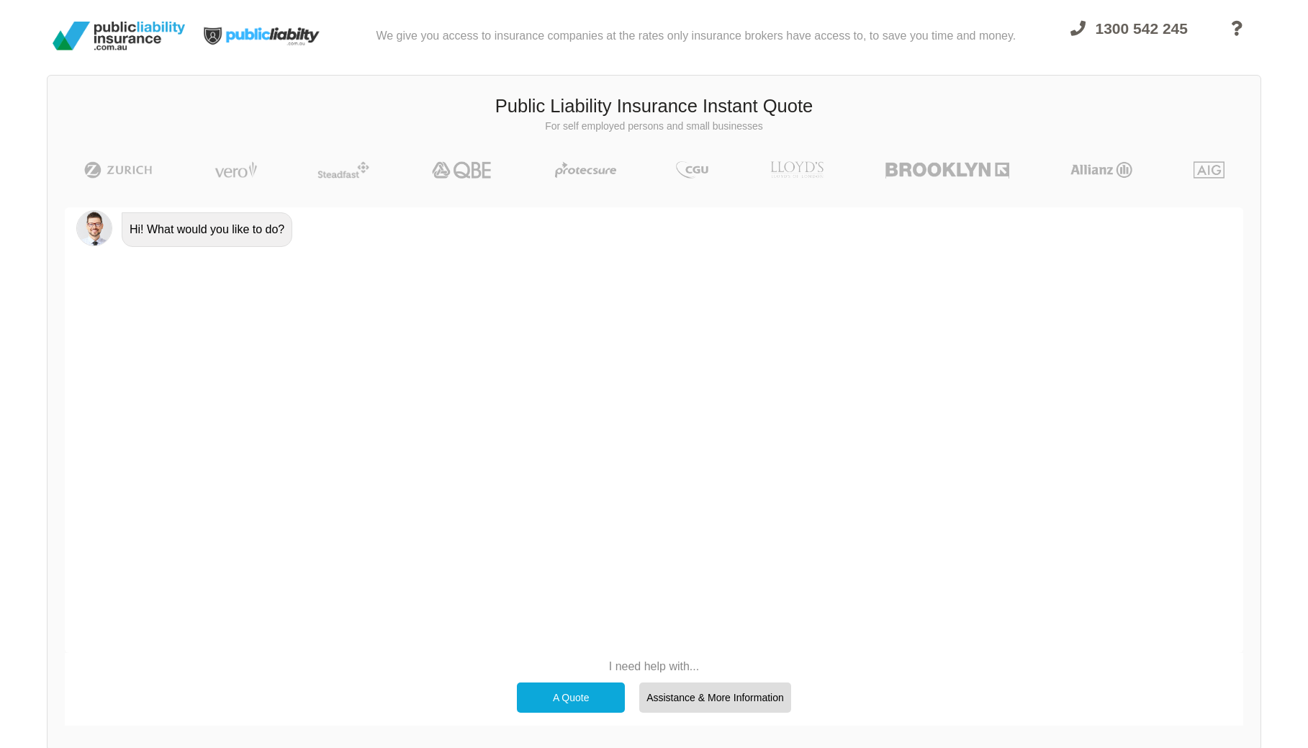
click at [571, 699] on div "A Quote" at bounding box center [571, 698] width 108 height 30
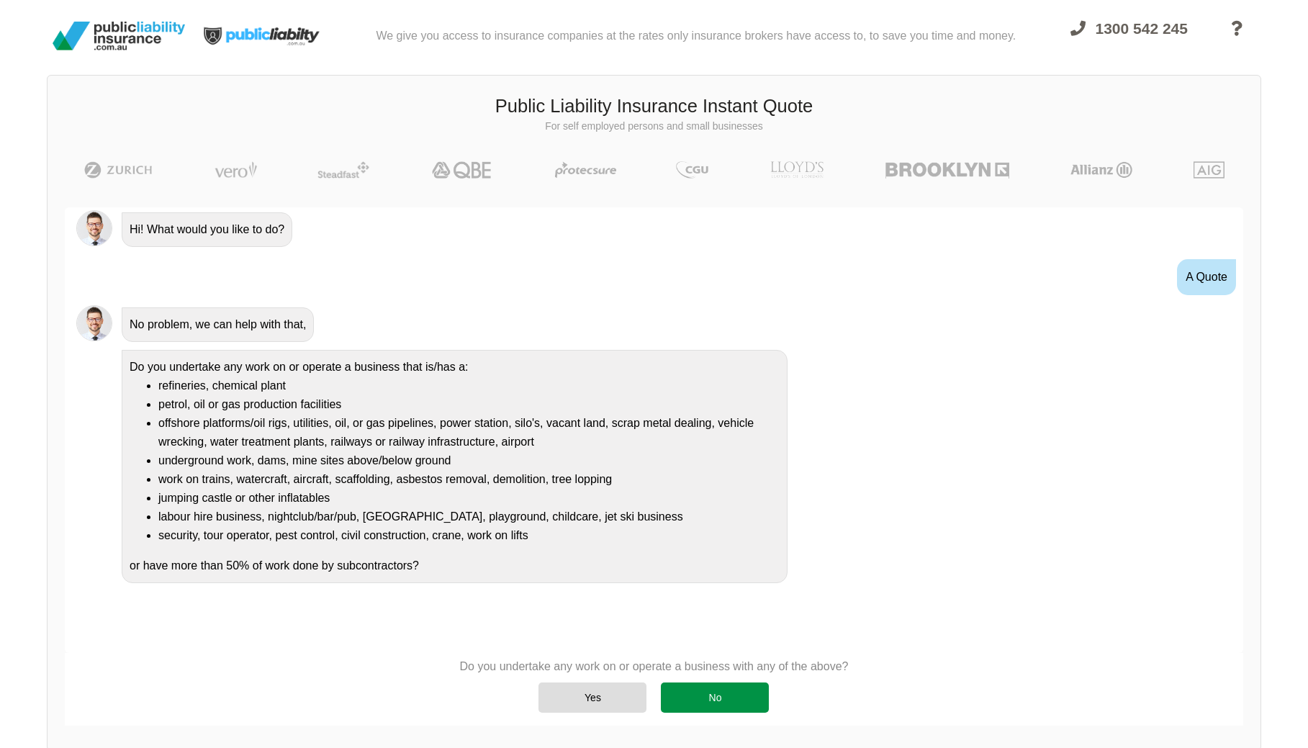
drag, startPoint x: 542, startPoint y: 706, endPoint x: 719, endPoint y: 700, distance: 176.5
click at [719, 700] on div "Yes No" at bounding box center [654, 697] width 389 height 45
click at [719, 700] on div "No" at bounding box center [715, 698] width 108 height 30
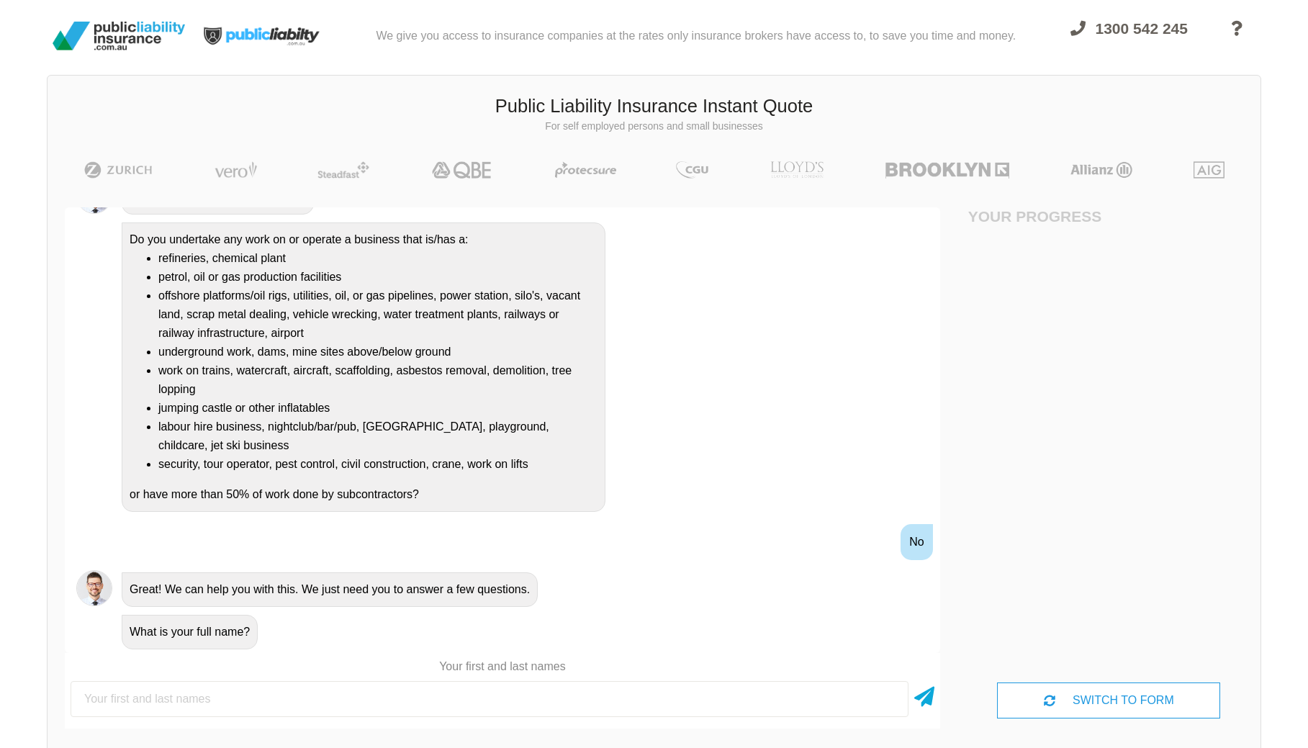
click at [554, 695] on input "text" at bounding box center [490, 699] width 838 height 36
type input "A"
type input "JR Boukarim"
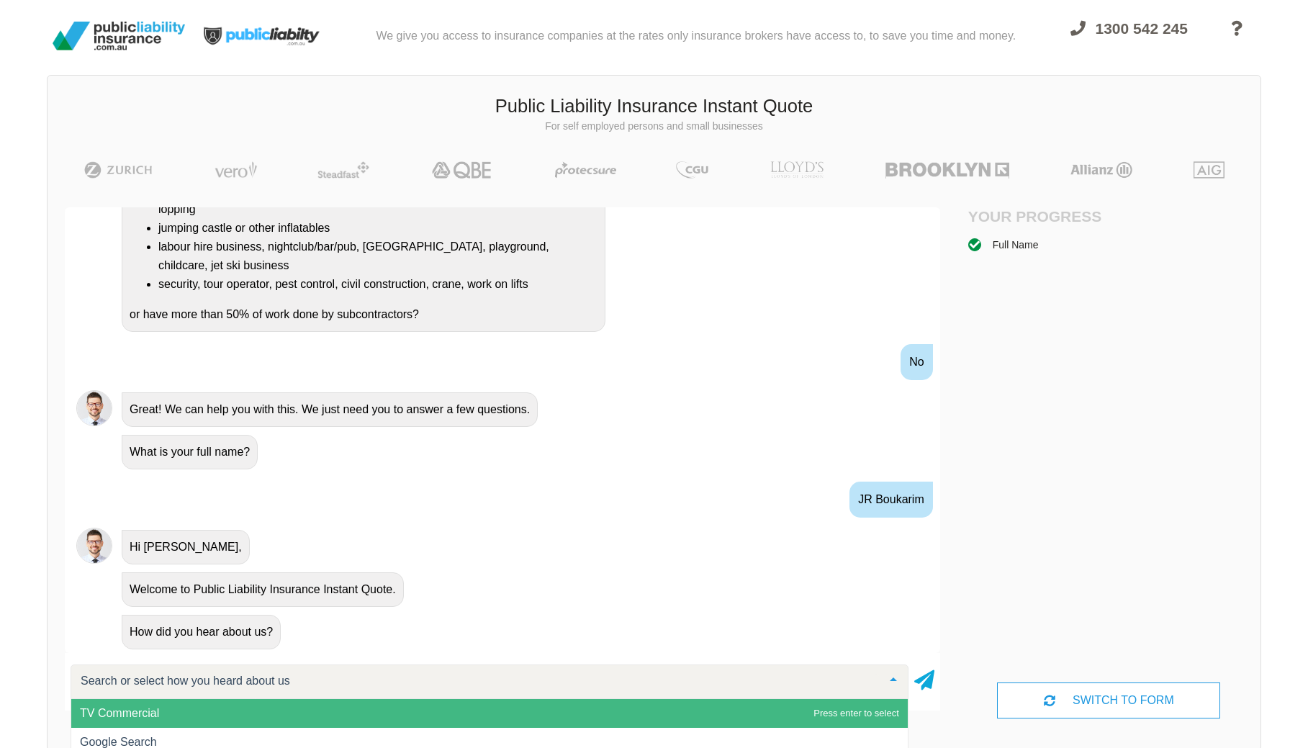
scroll to position [37, 0]
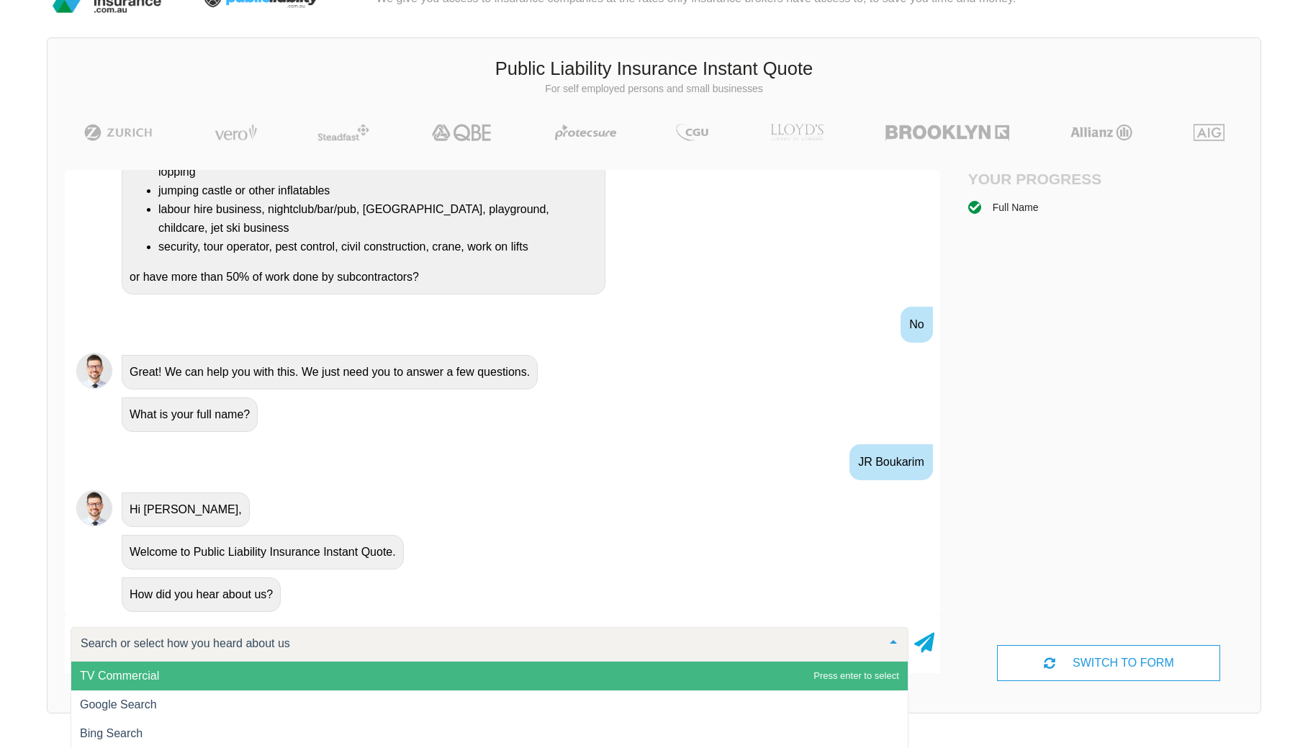
click at [328, 666] on span "TV Commercial" at bounding box center [489, 676] width 837 height 29
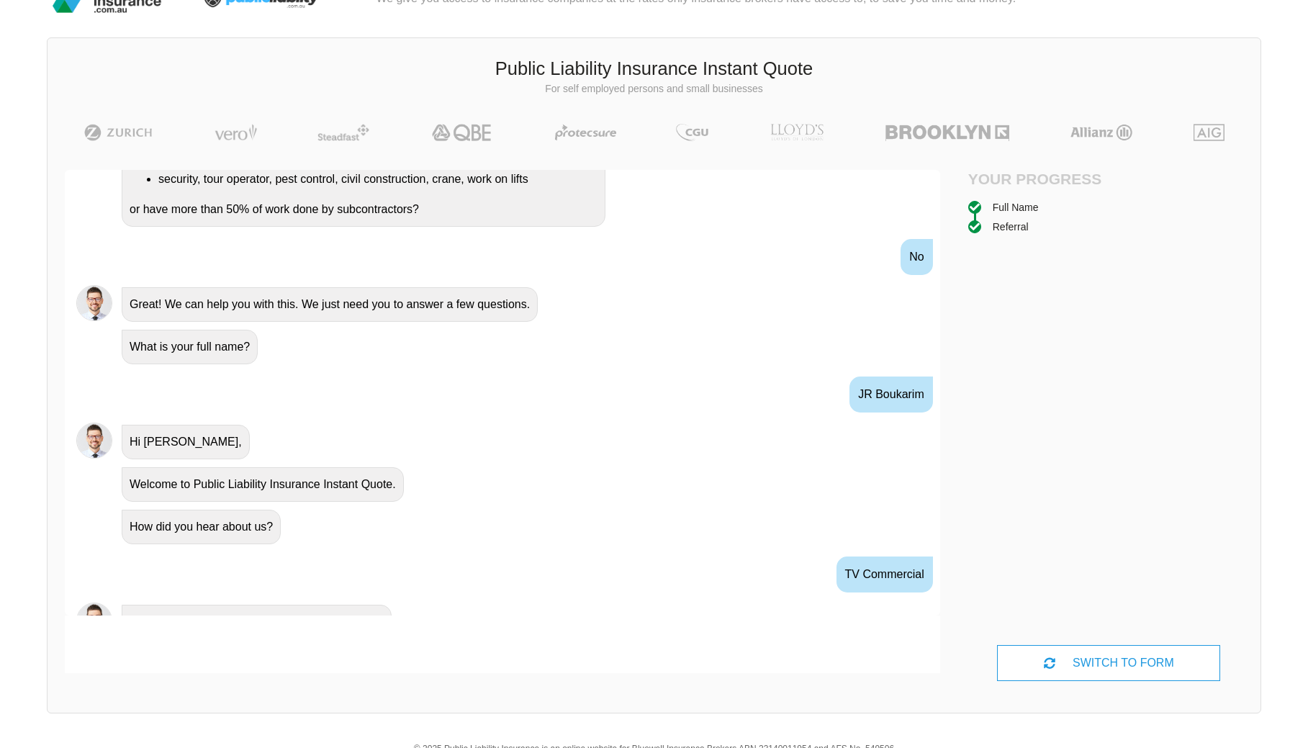
scroll to position [445, 0]
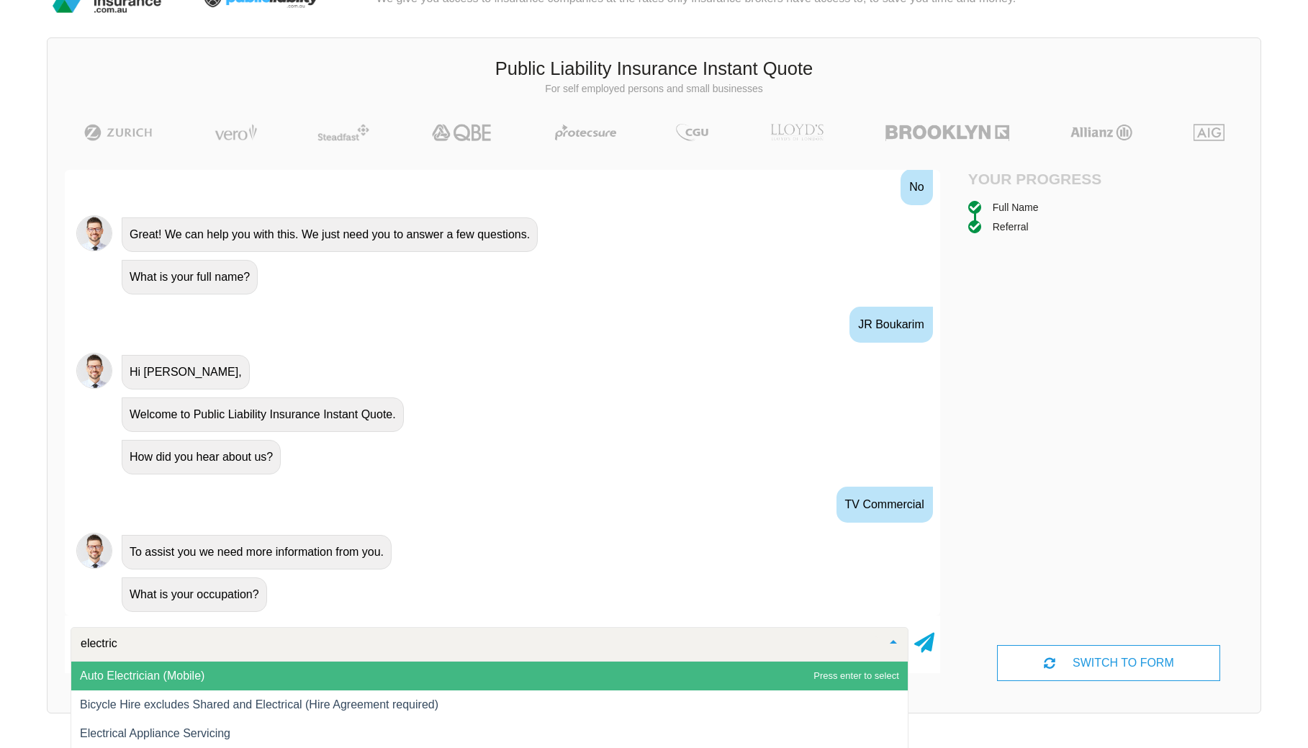
type input "electrici"
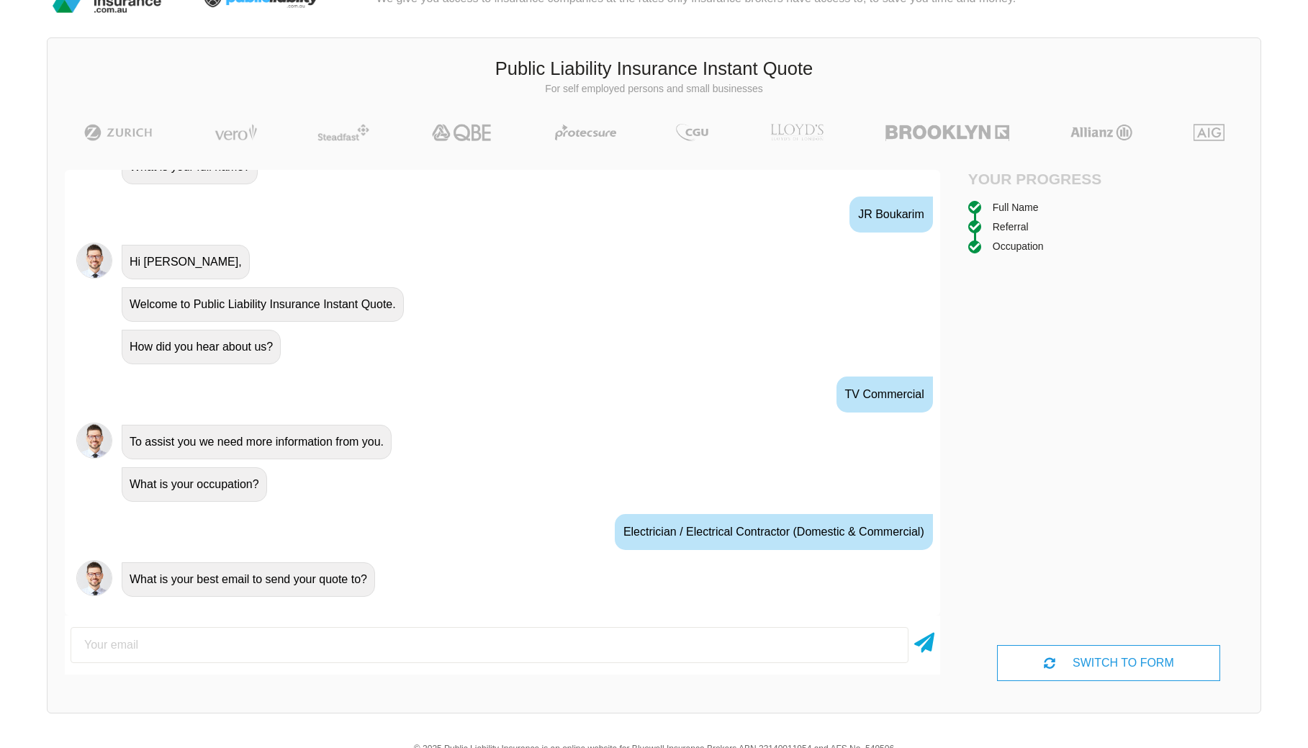
scroll to position [56, 0]
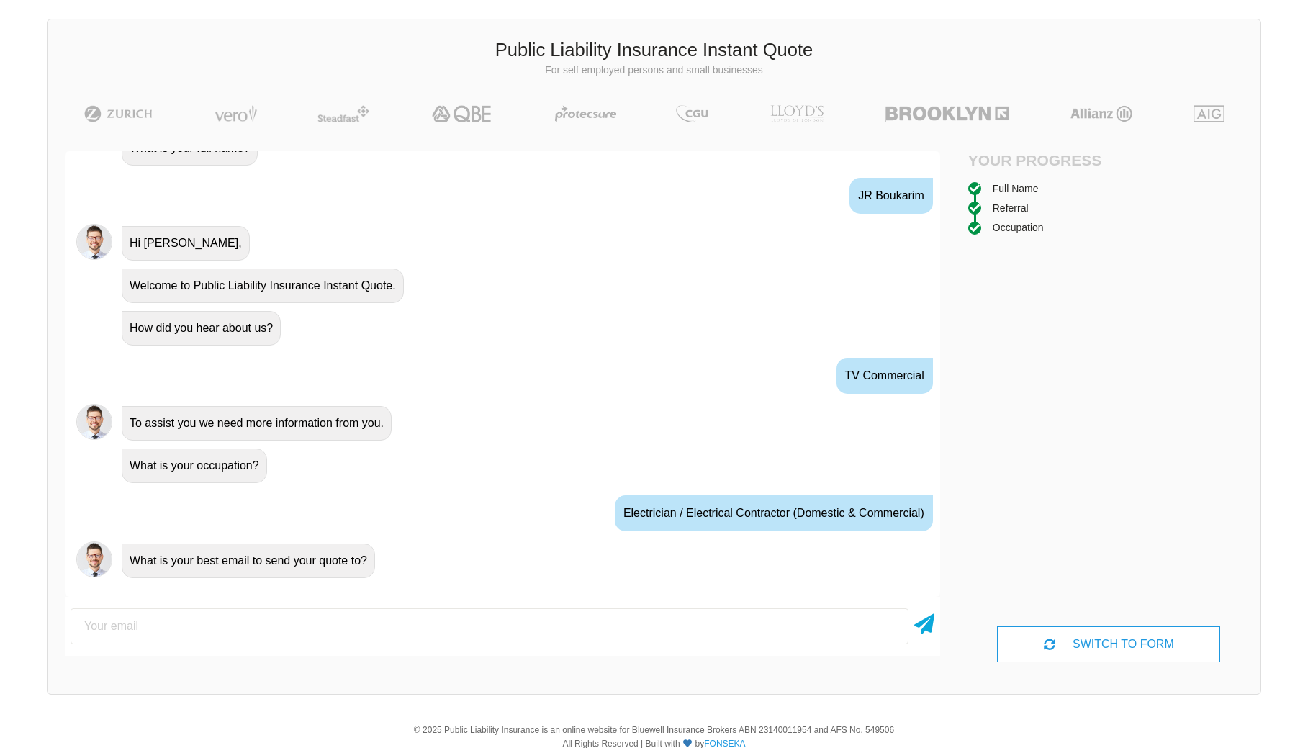
drag, startPoint x: 338, startPoint y: 624, endPoint x: 367, endPoint y: 615, distance: 31.0
click at [337, 624] on input "email" at bounding box center [490, 627] width 838 height 36
type input "[EMAIL_ADDRESS][DOMAIN_NAME]"
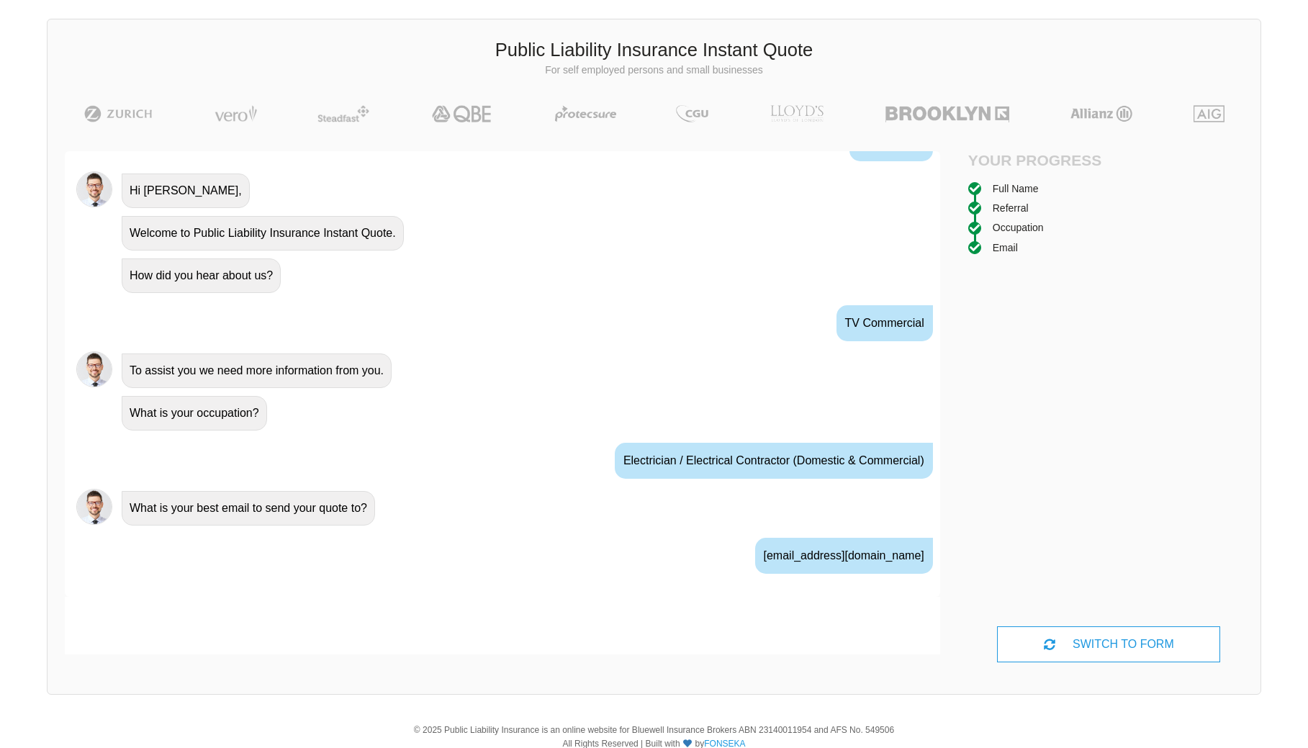
scroll to position [635, 0]
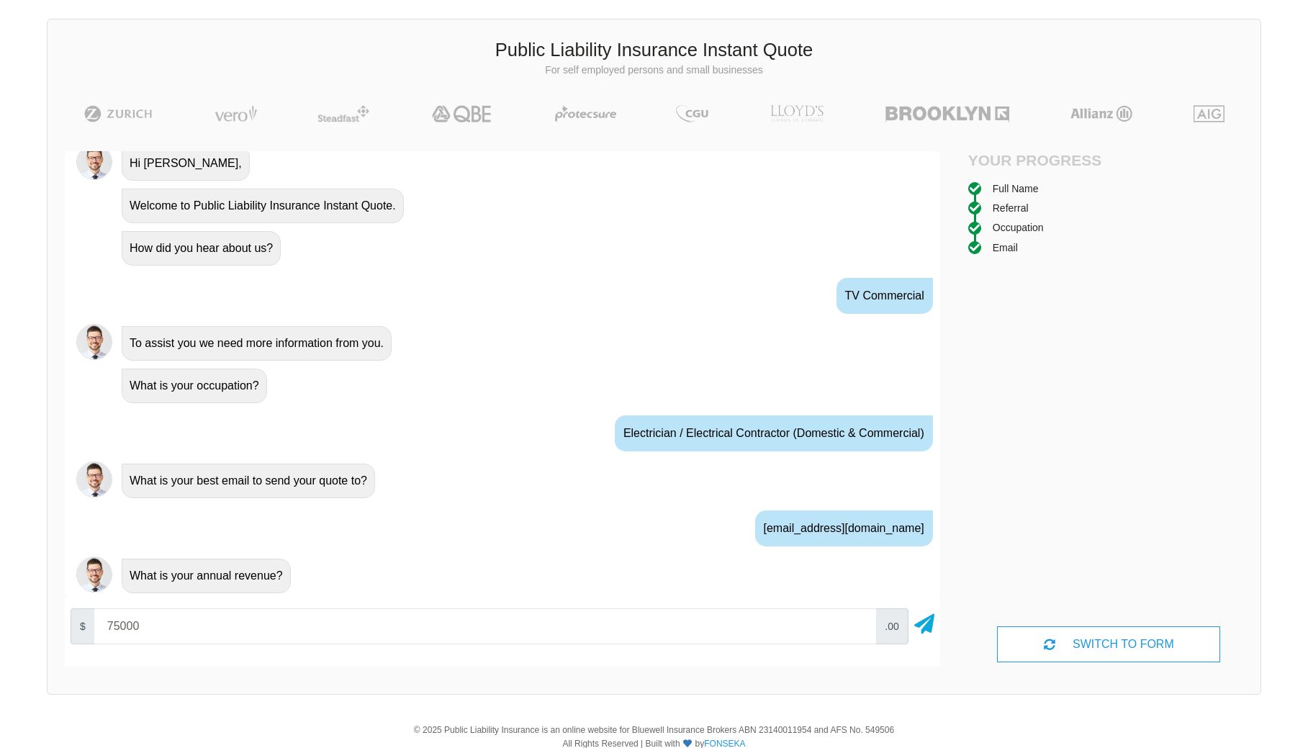
type input "75000"
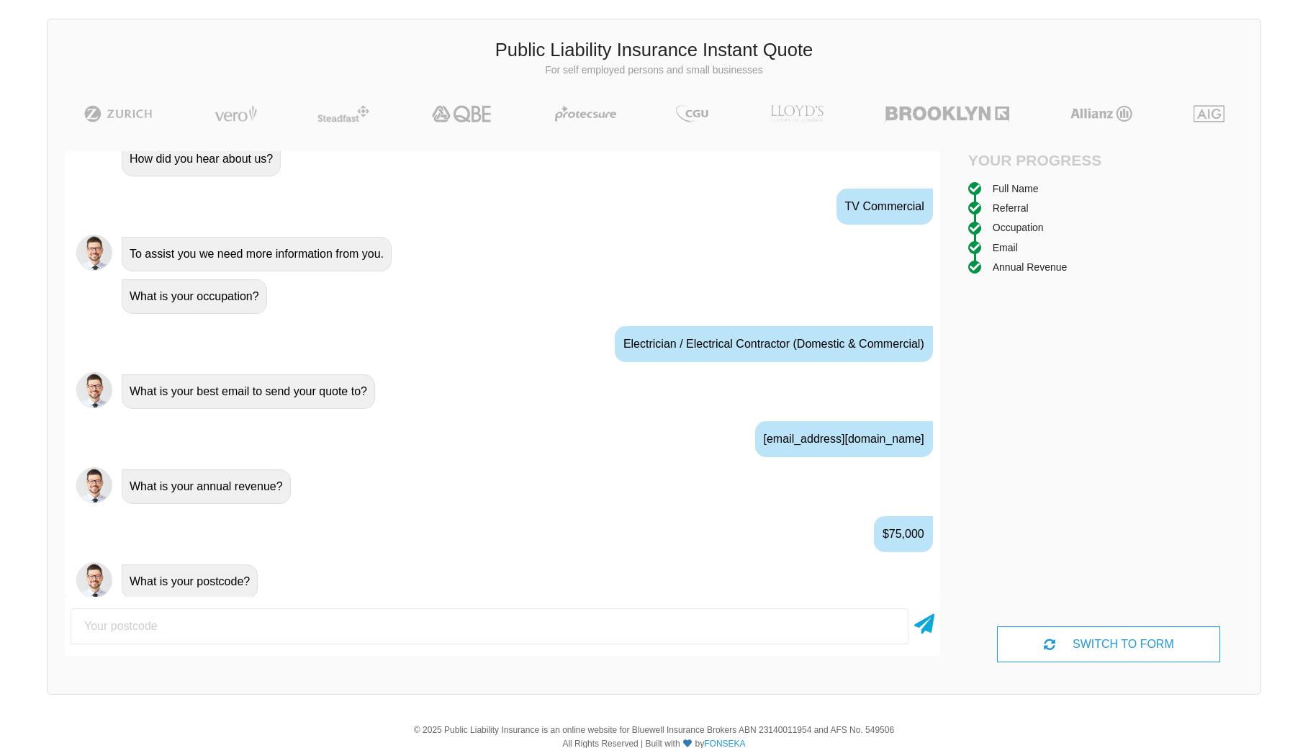
scroll to position [730, 0]
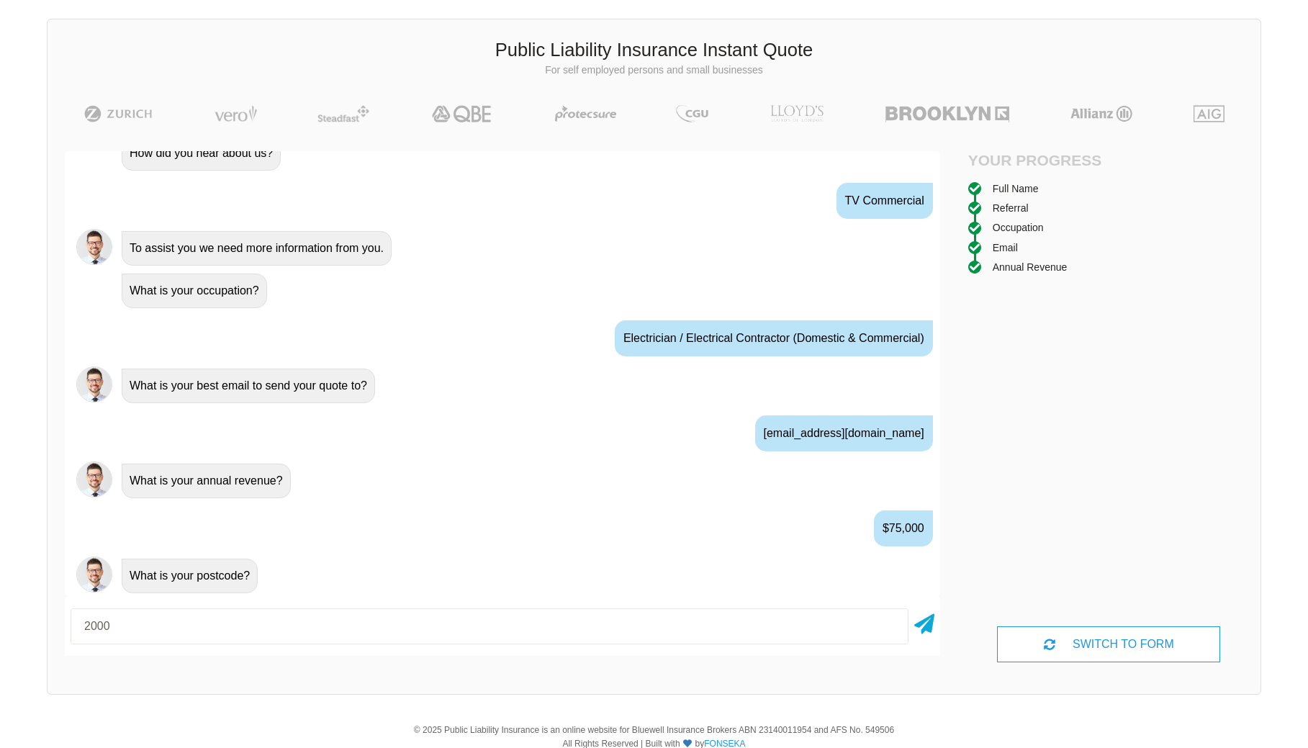
type input "2000"
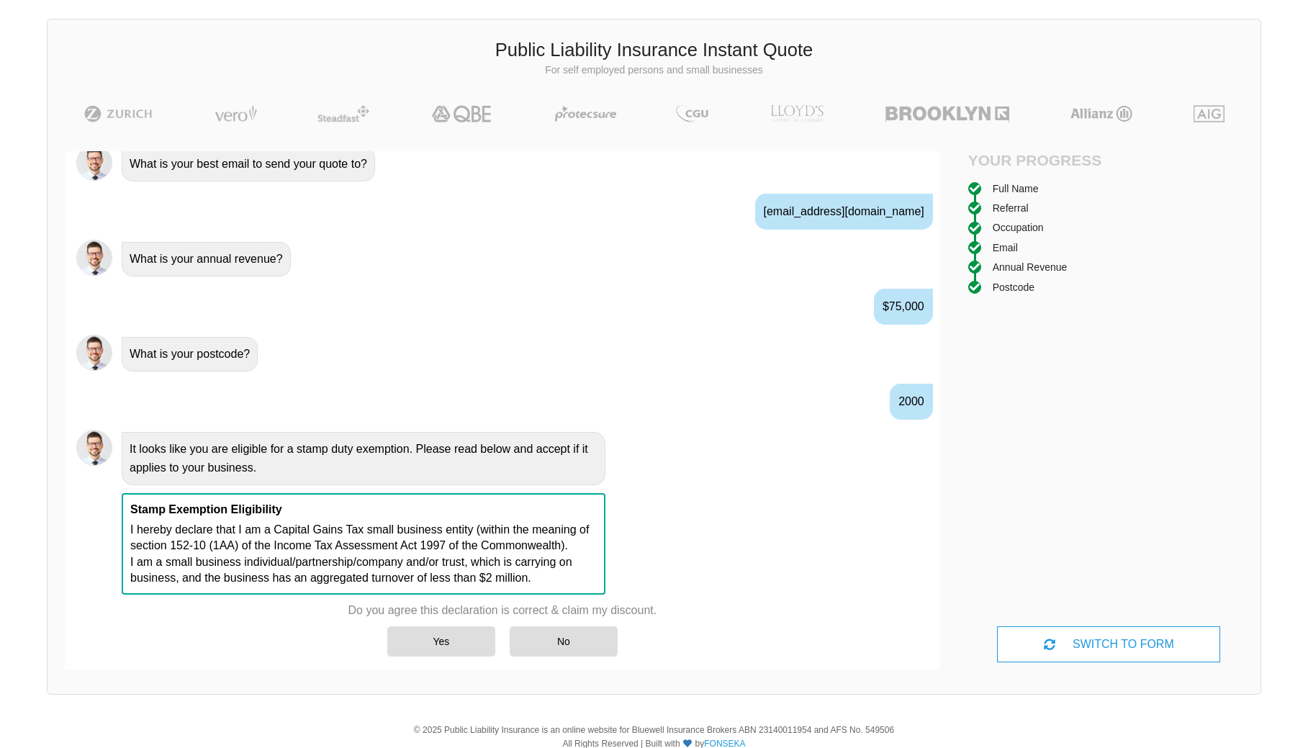
scroll to position [953, 0]
click at [385, 638] on div "Yes No" at bounding box center [503, 641] width 309 height 45
click at [406, 635] on div "Yes" at bounding box center [441, 642] width 108 height 30
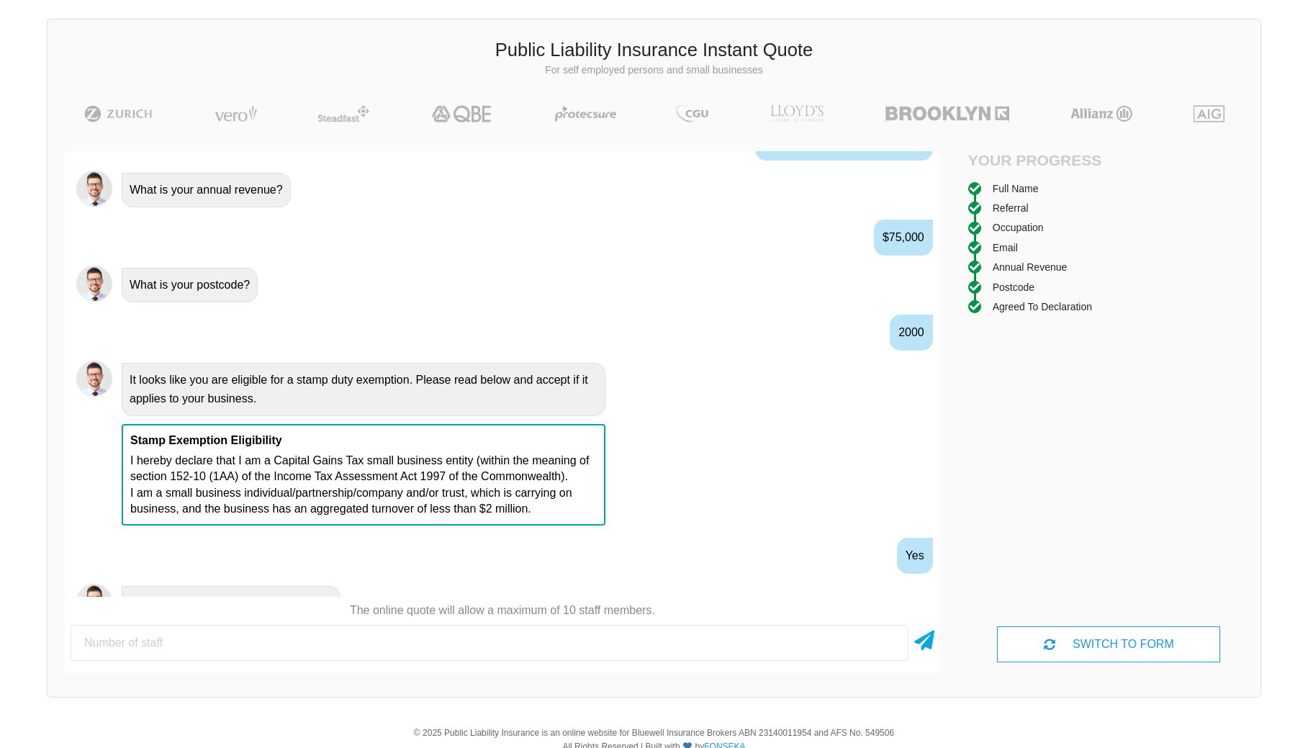
scroll to position [1049, 0]
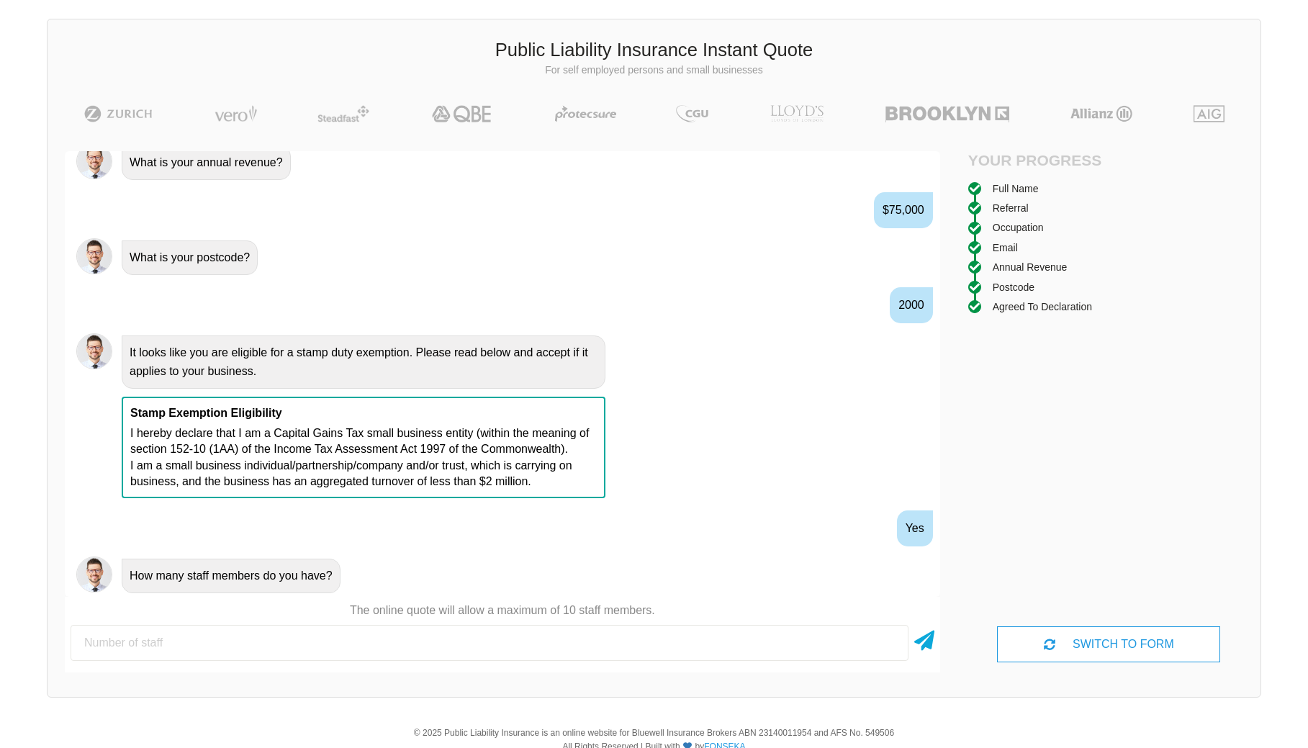
click at [447, 629] on input "number" at bounding box center [490, 643] width 838 height 36
type input "1"
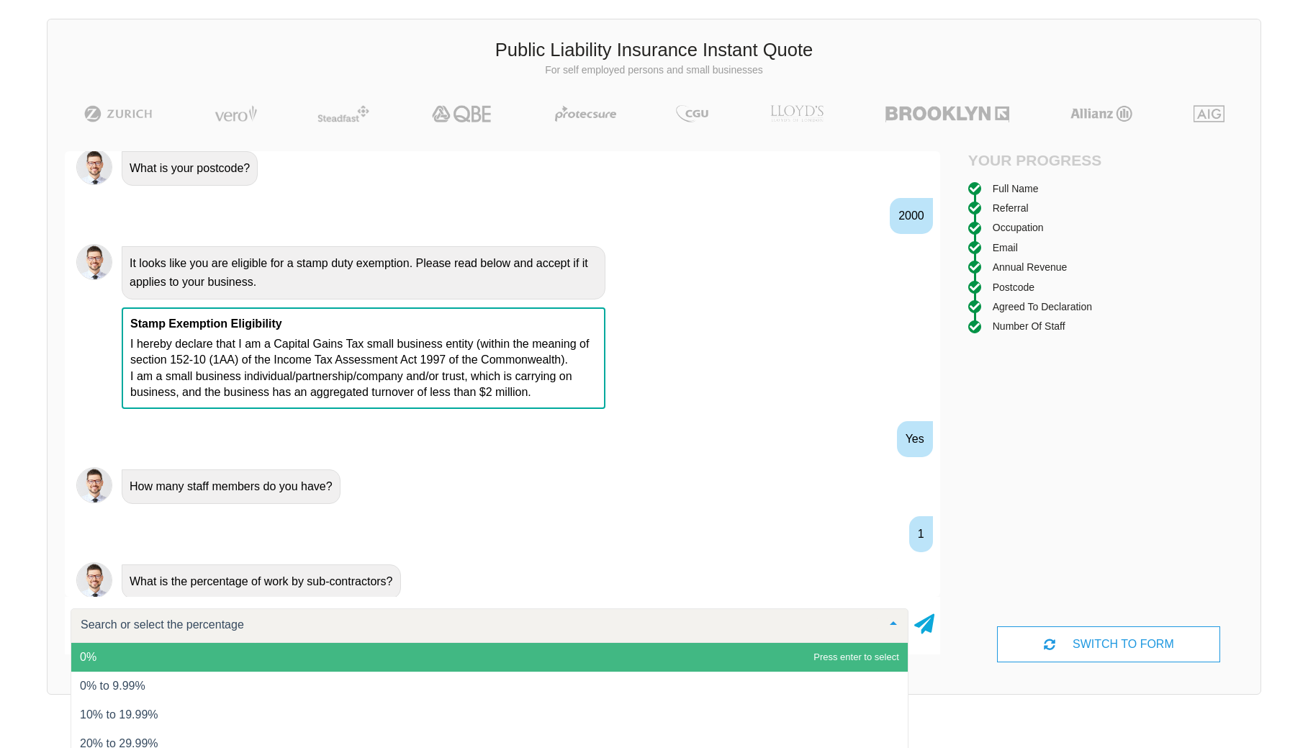
scroll to position [1144, 0]
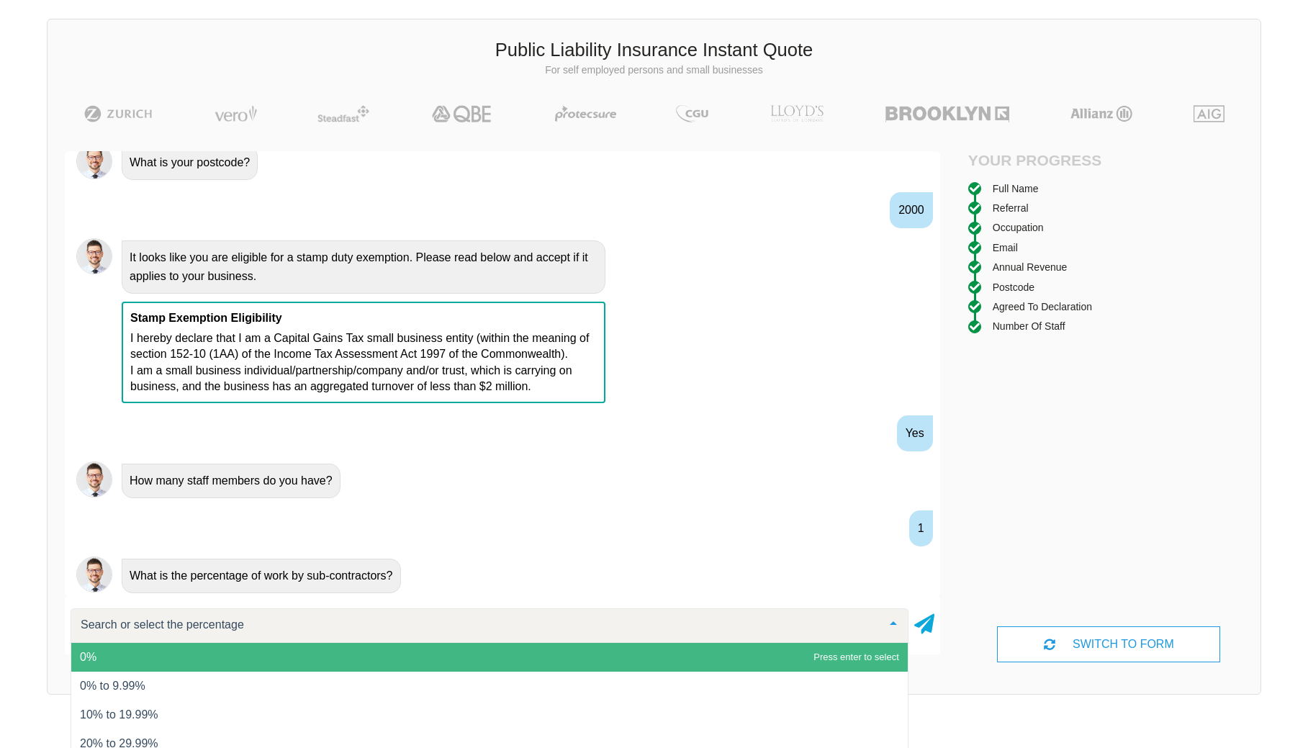
click at [151, 657] on span "0%" at bounding box center [489, 657] width 837 height 29
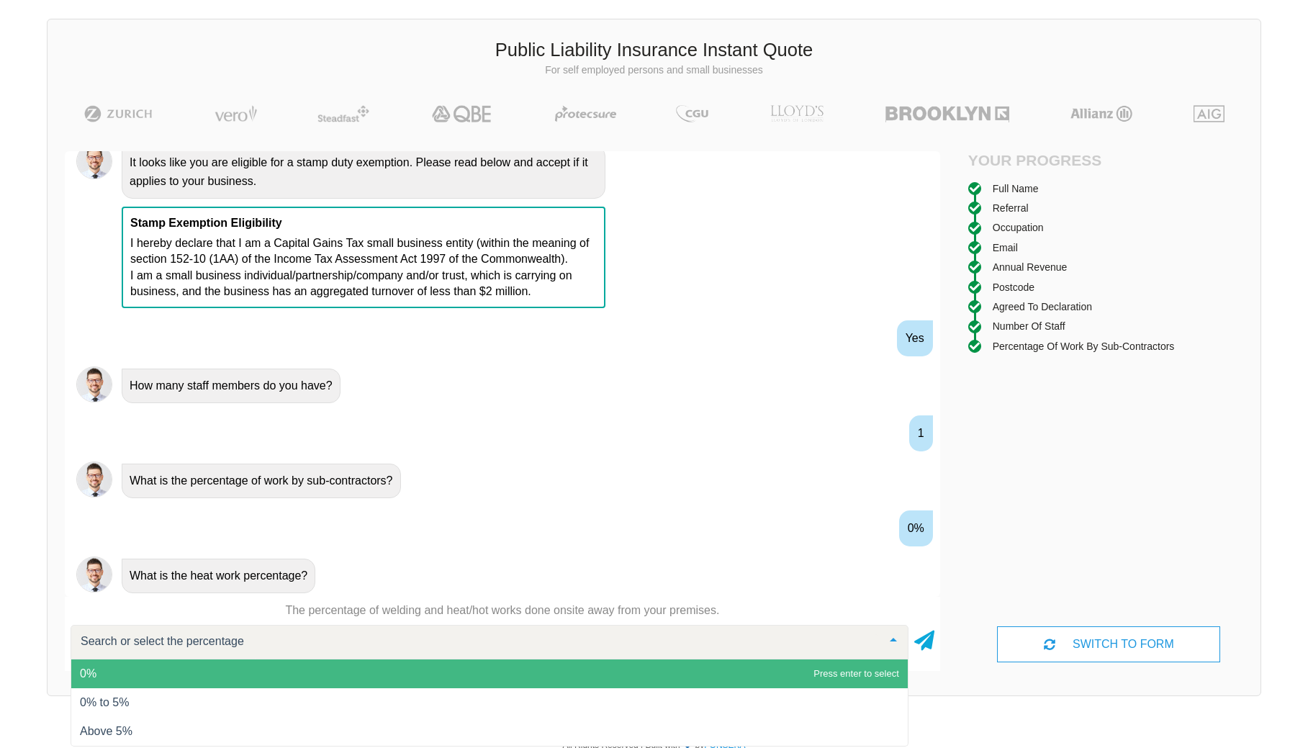
click at [176, 688] on span "0% to 5%" at bounding box center [489, 702] width 837 height 29
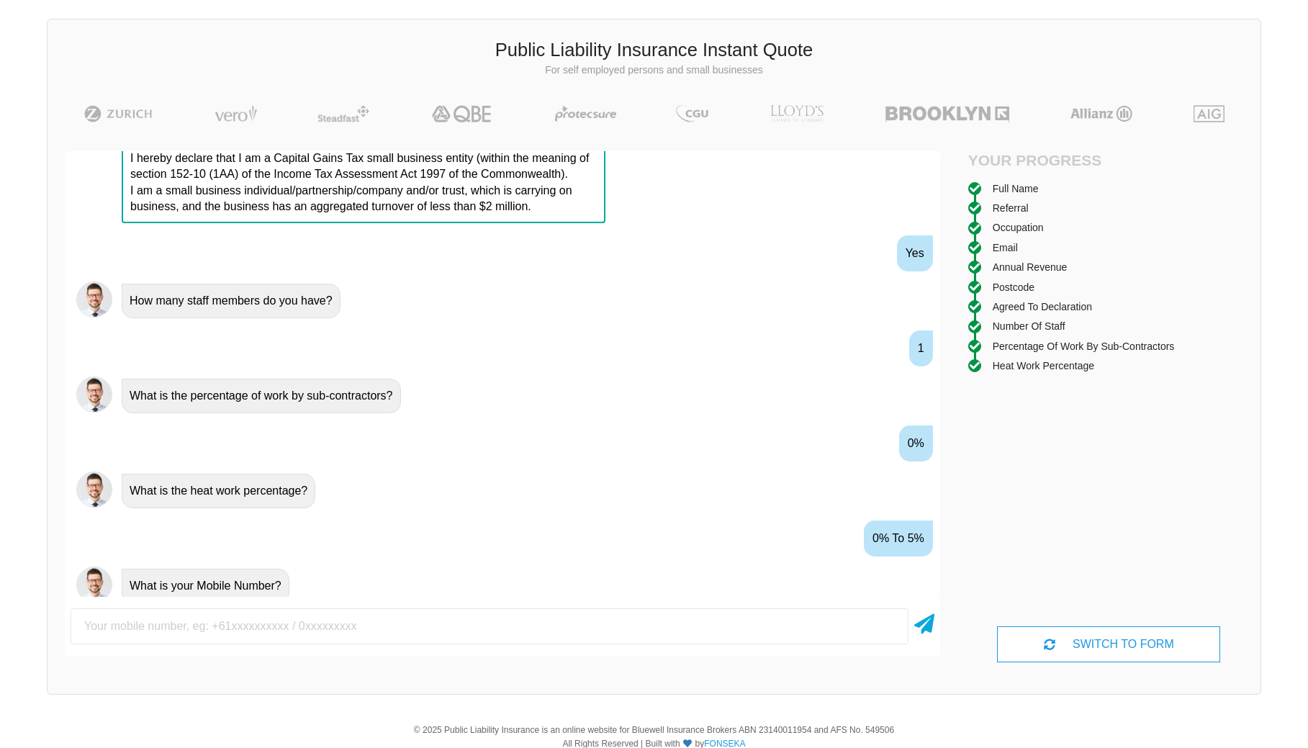
scroll to position [1334, 0]
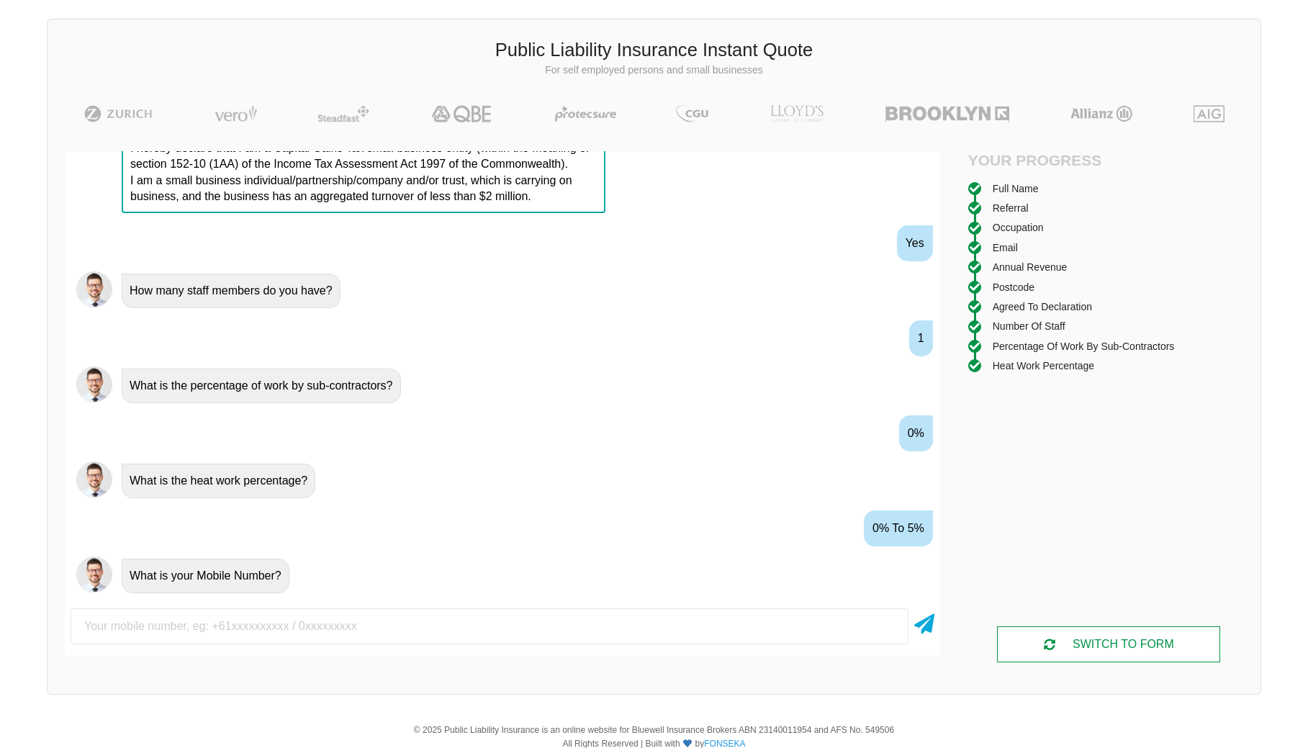
click at [1022, 628] on div "SWITCH TO FORM" at bounding box center [1108, 645] width 223 height 36
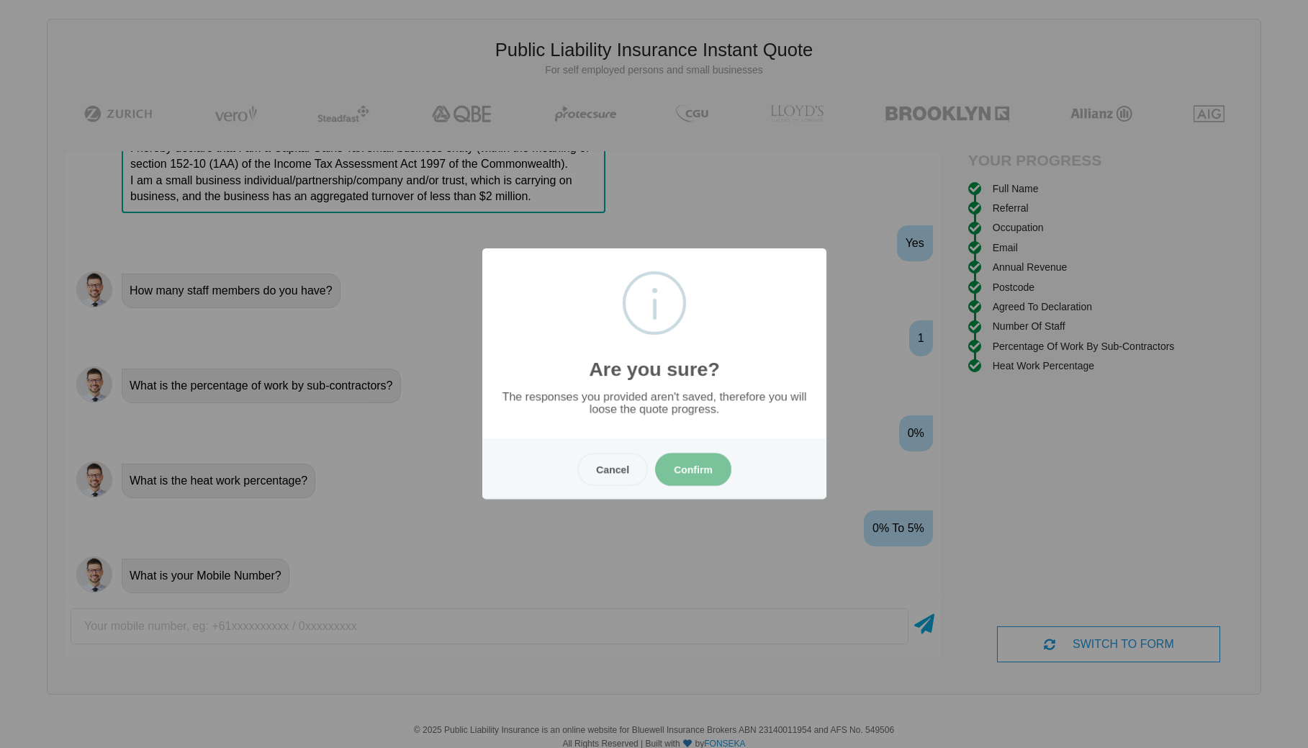
click at [690, 467] on button "Confirm" at bounding box center [693, 469] width 76 height 33
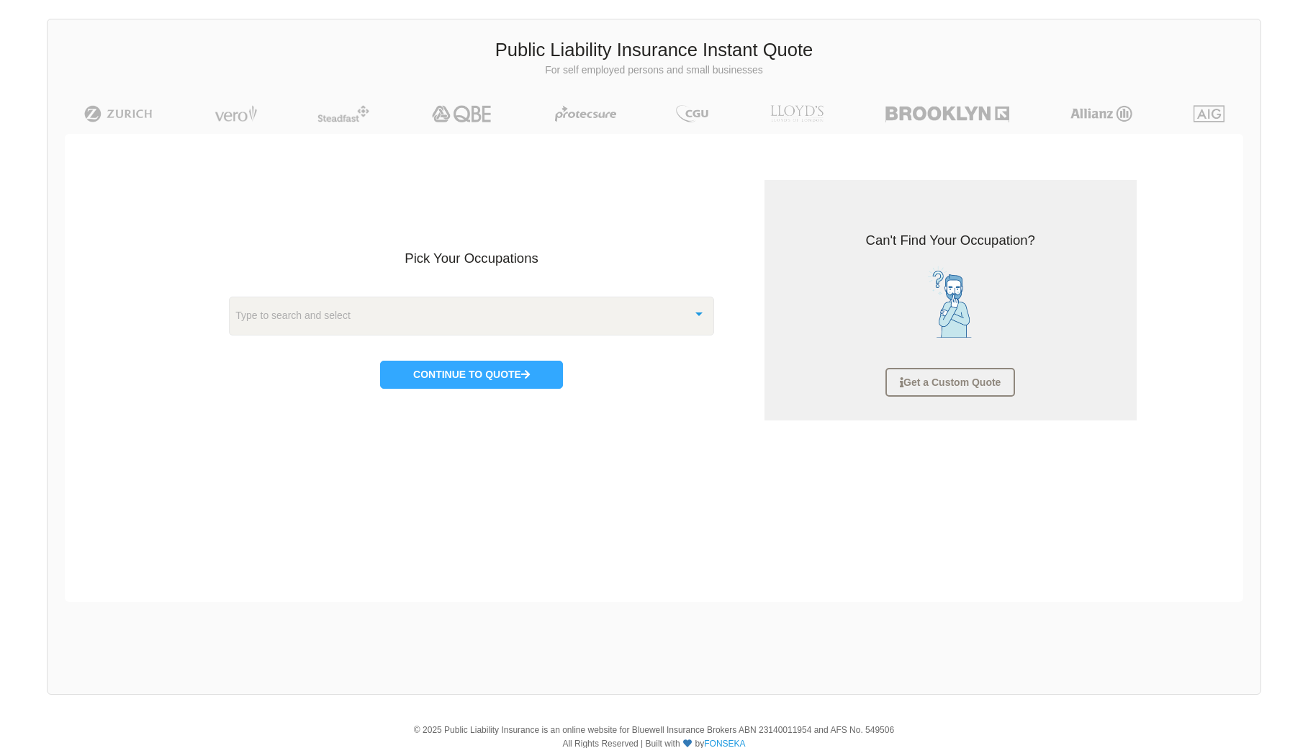
scroll to position [36, 0]
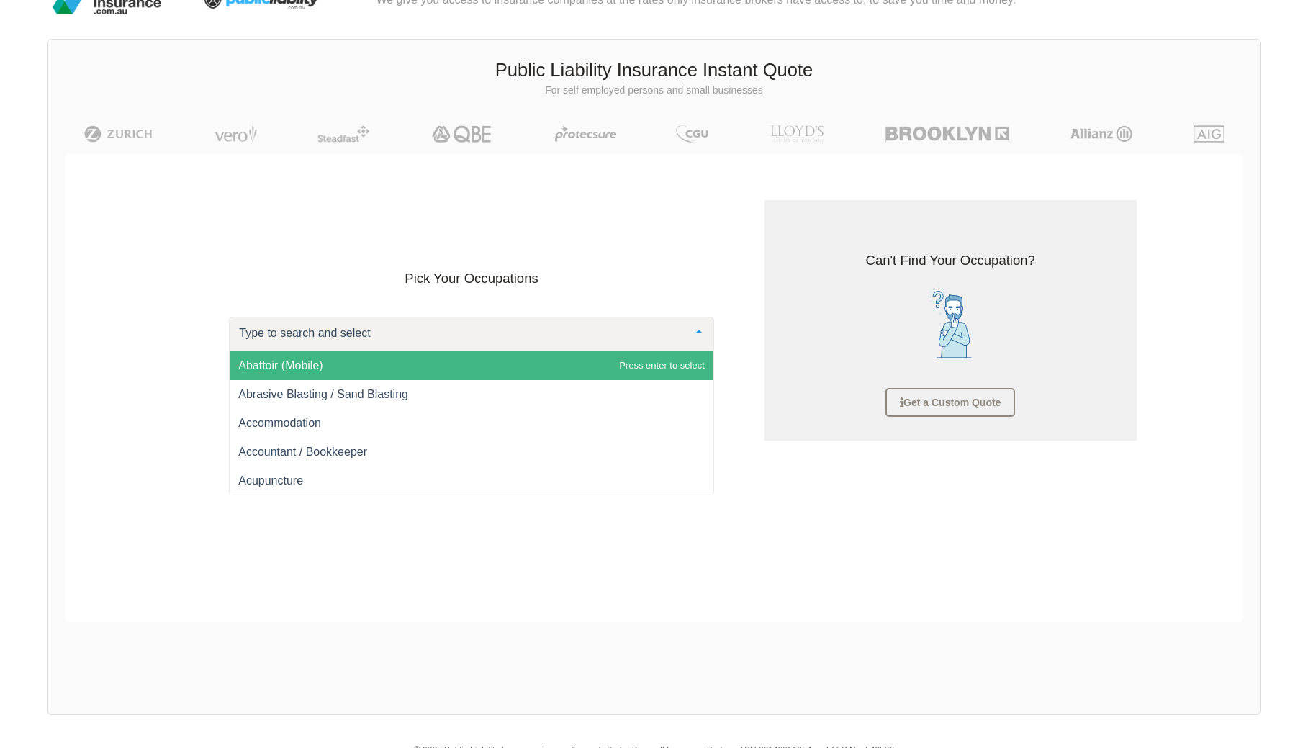
click at [621, 328] on div at bounding box center [471, 334] width 485 height 35
type input "electr"
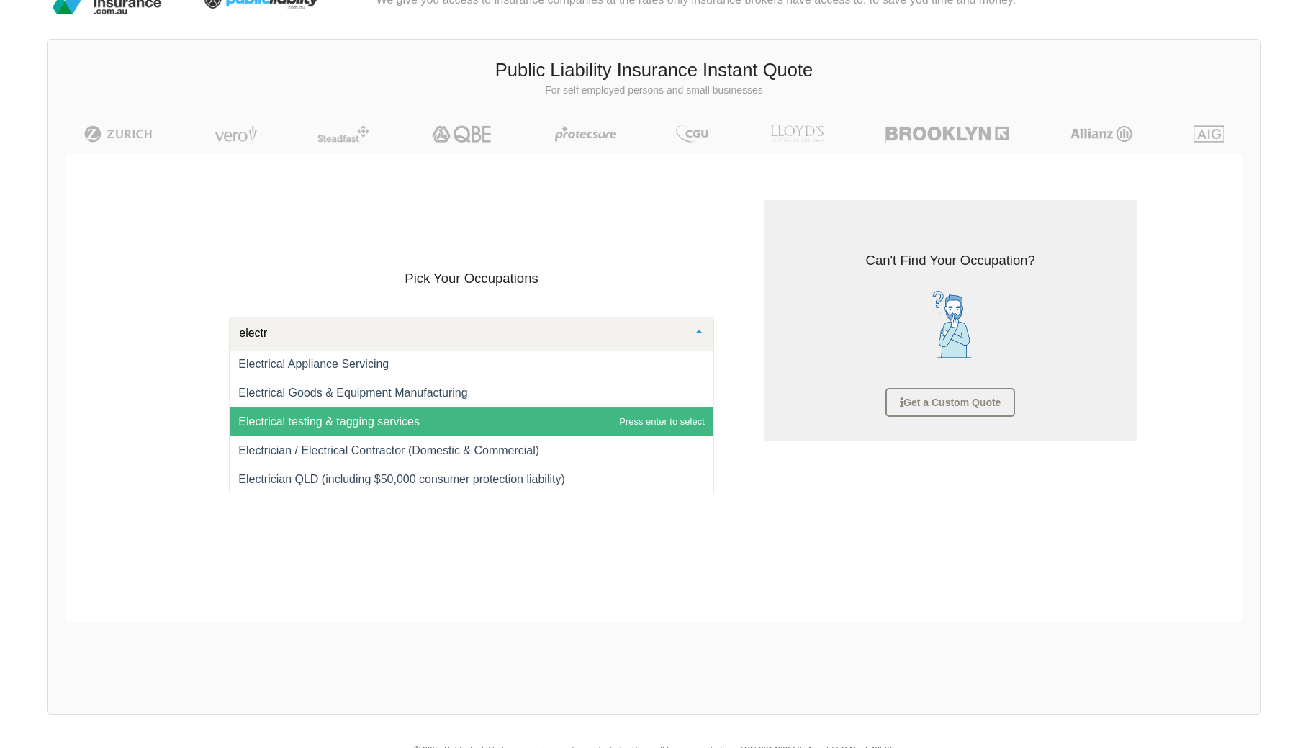
scroll to position [68, 0]
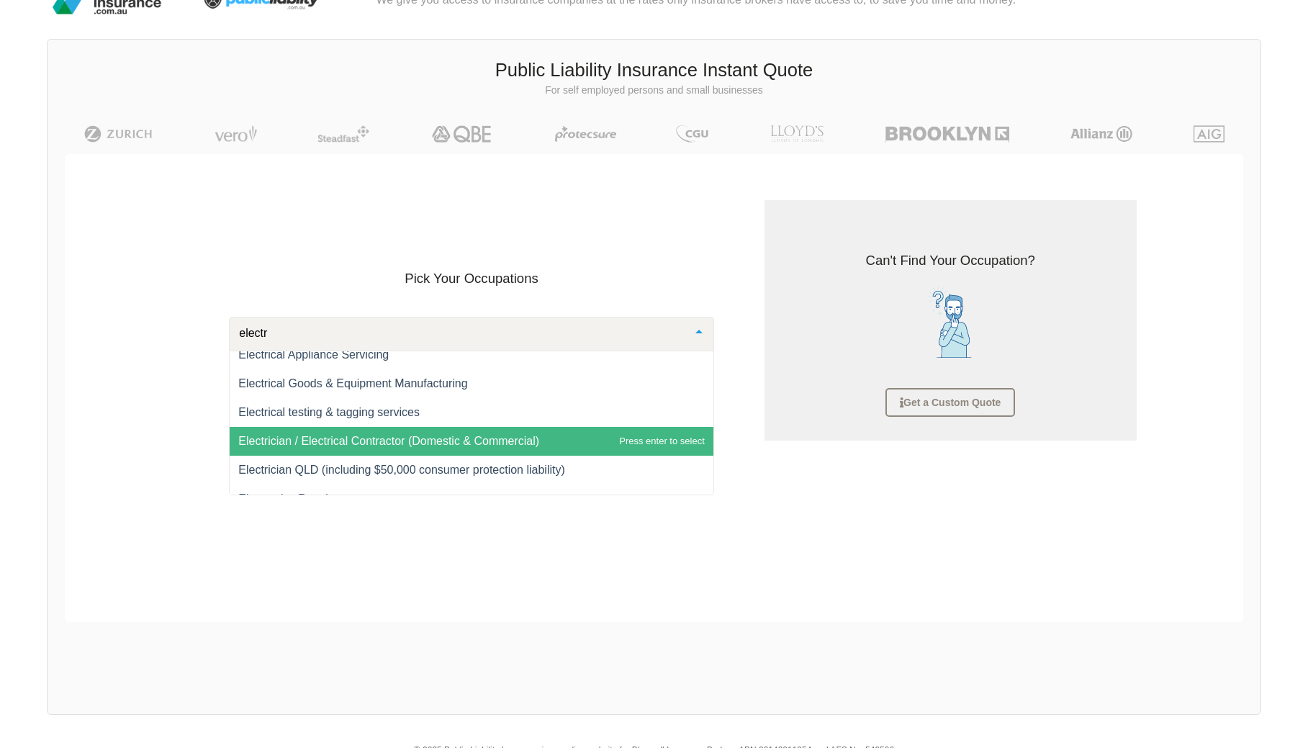
click at [470, 444] on span "Electrician / Electrical Contractor (Domestic & Commercial)" at bounding box center [388, 441] width 301 height 12
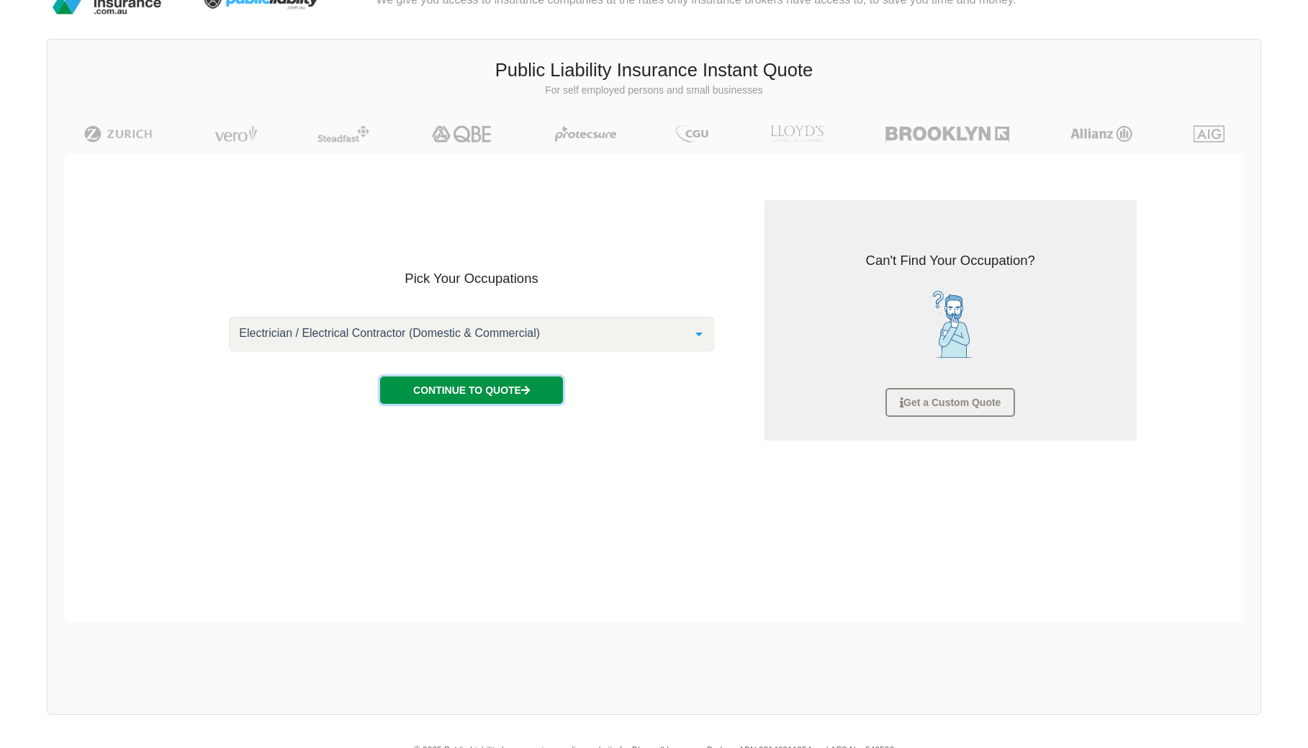
click at [479, 393] on button "Continue to Quote" at bounding box center [471, 390] width 183 height 27
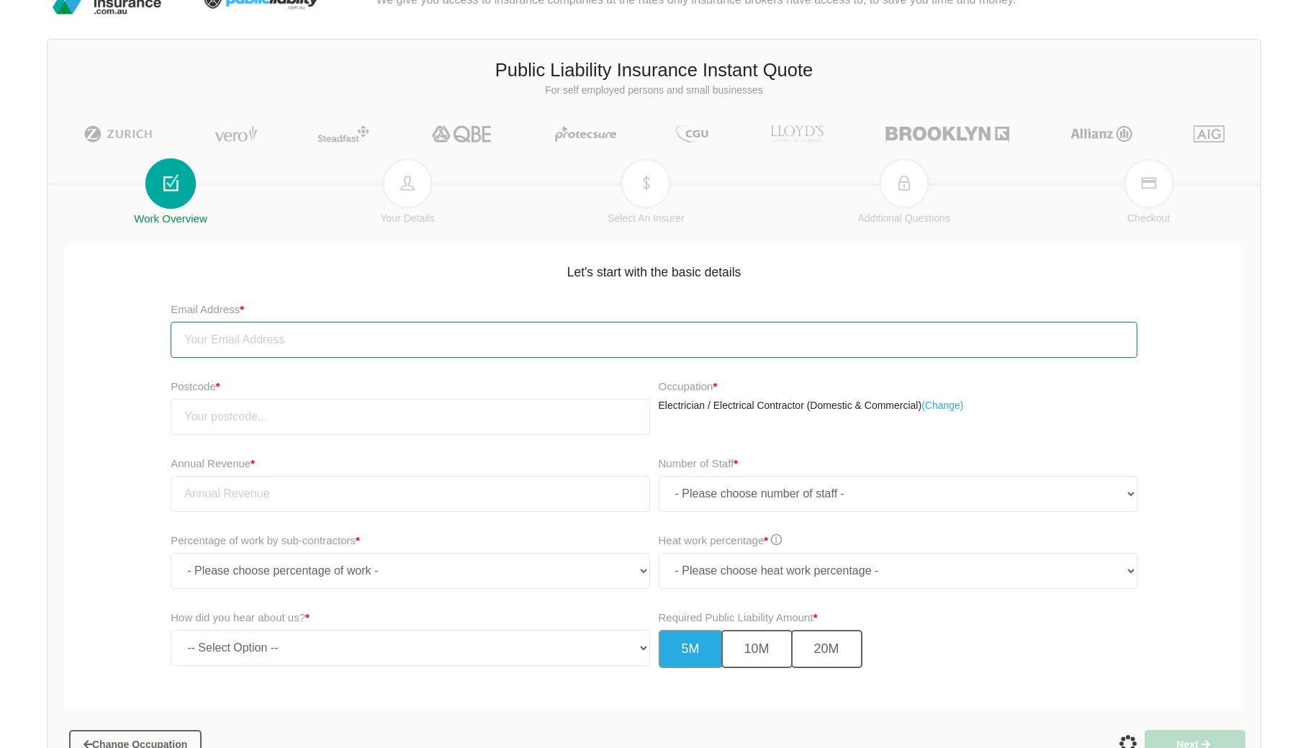
click at [241, 344] on input "email" at bounding box center [654, 340] width 967 height 36
type input "[EMAIL_ADDRESS][DOMAIN_NAME]"
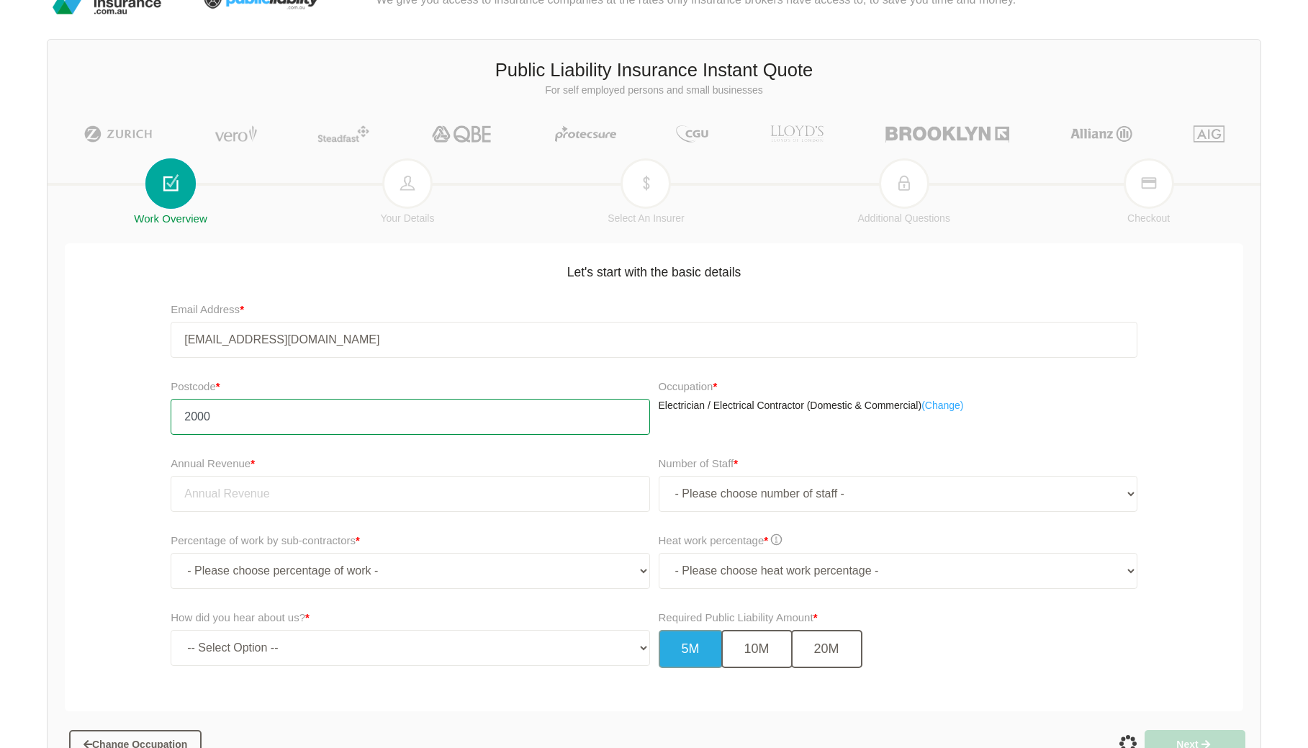
type input "2000"
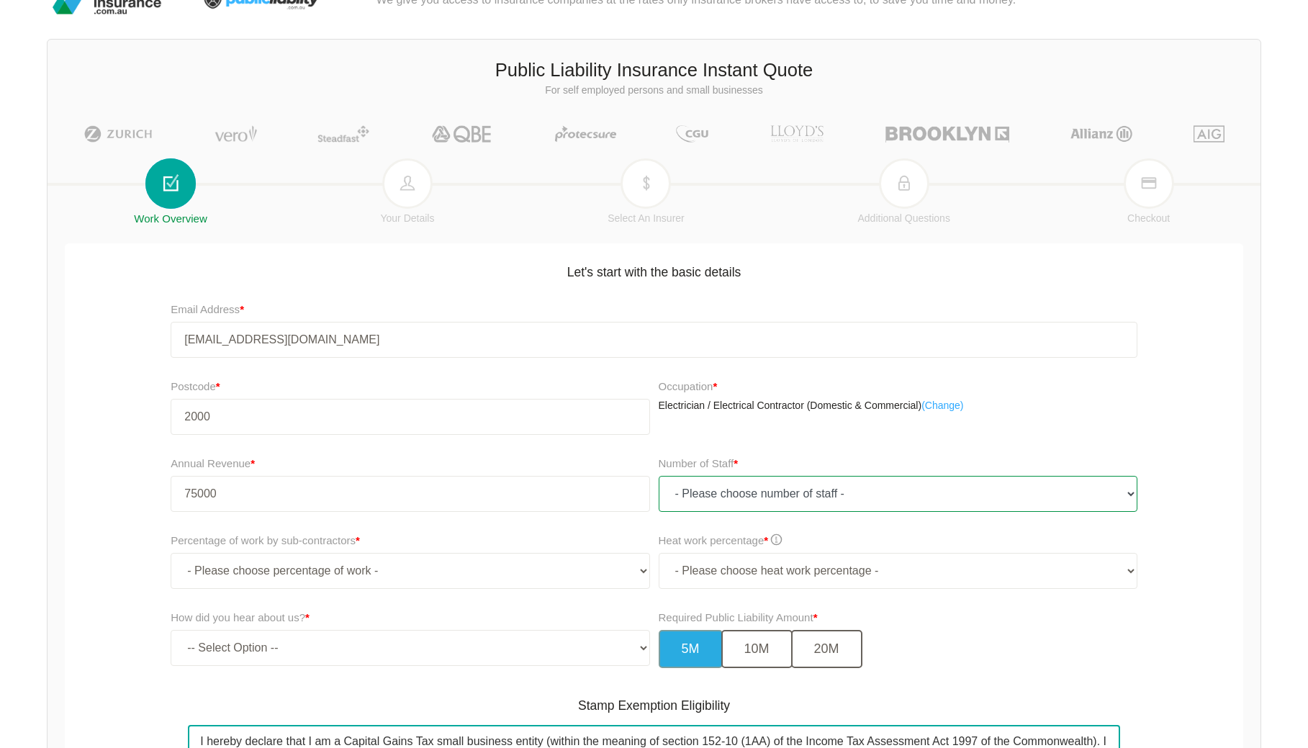
type input "75,000.00"
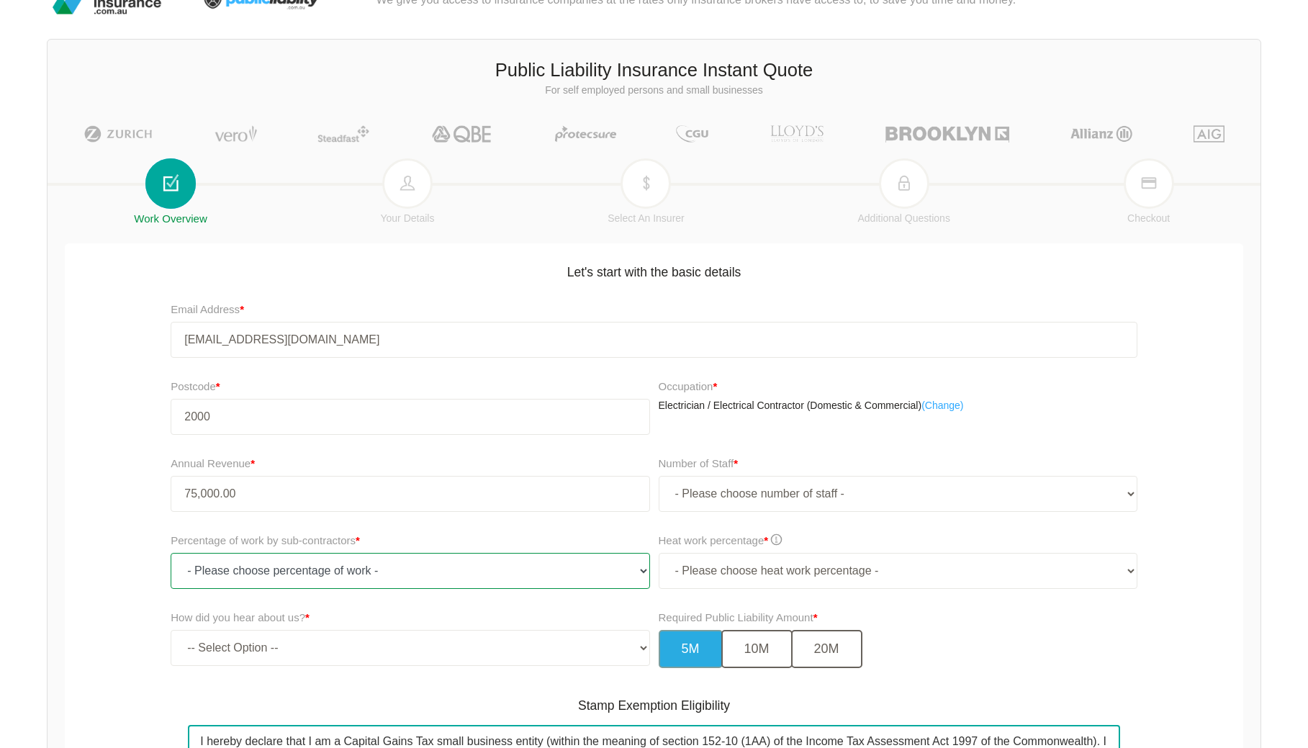
click at [310, 580] on select "- Please choose percentage of work - 0% 0 to 9.99% 10% to 19.99% 20% to 29.99% …" at bounding box center [410, 571] width 479 height 36
select select "0"
click at [171, 553] on select "- Please choose percentage of work - 0% 0 to 9.99% 10% to 19.99% 20% to 29.99% …" at bounding box center [410, 571] width 479 height 36
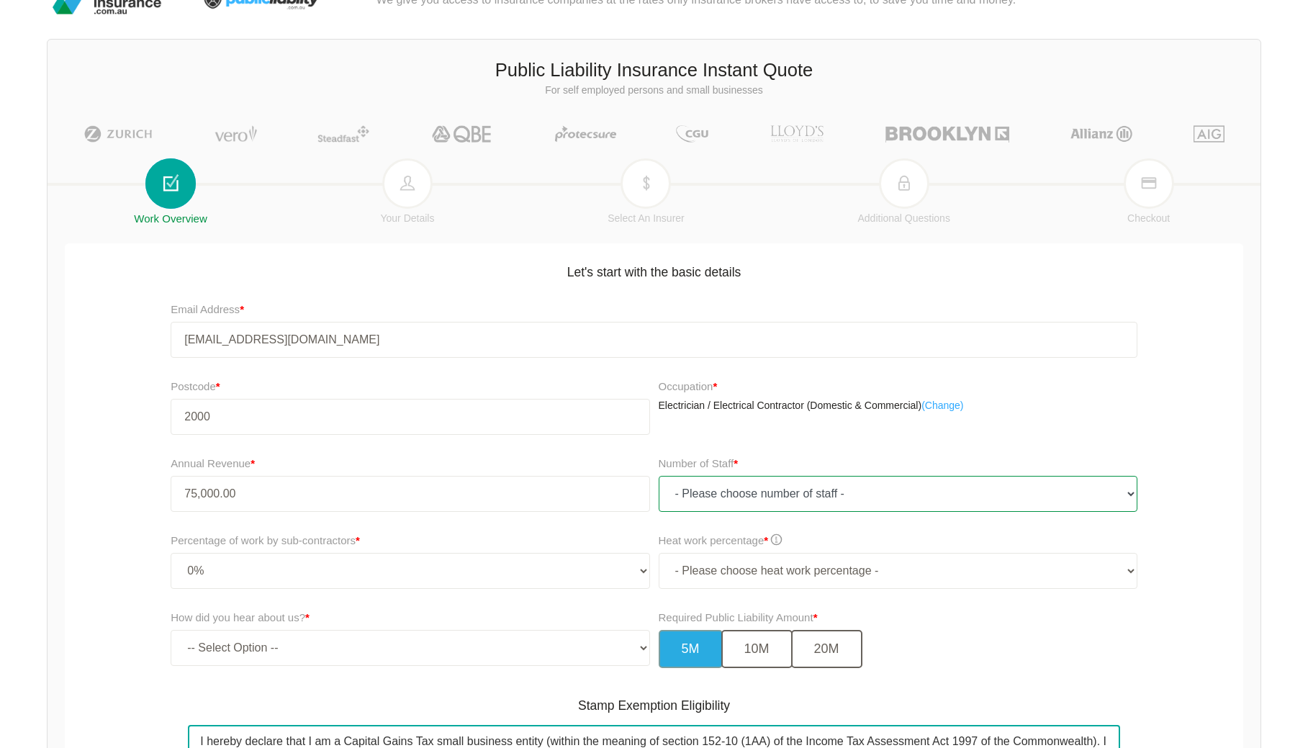
click at [802, 490] on select "- Please choose number of staff - 1 2 3 4 5 6 7 8 9 10 11+" at bounding box center [898, 494] width 479 height 36
select select "1"
click at [659, 476] on select "- Please choose number of staff - 1 2 3 4 5 6 7 8 9 10 11+" at bounding box center [898, 494] width 479 height 36
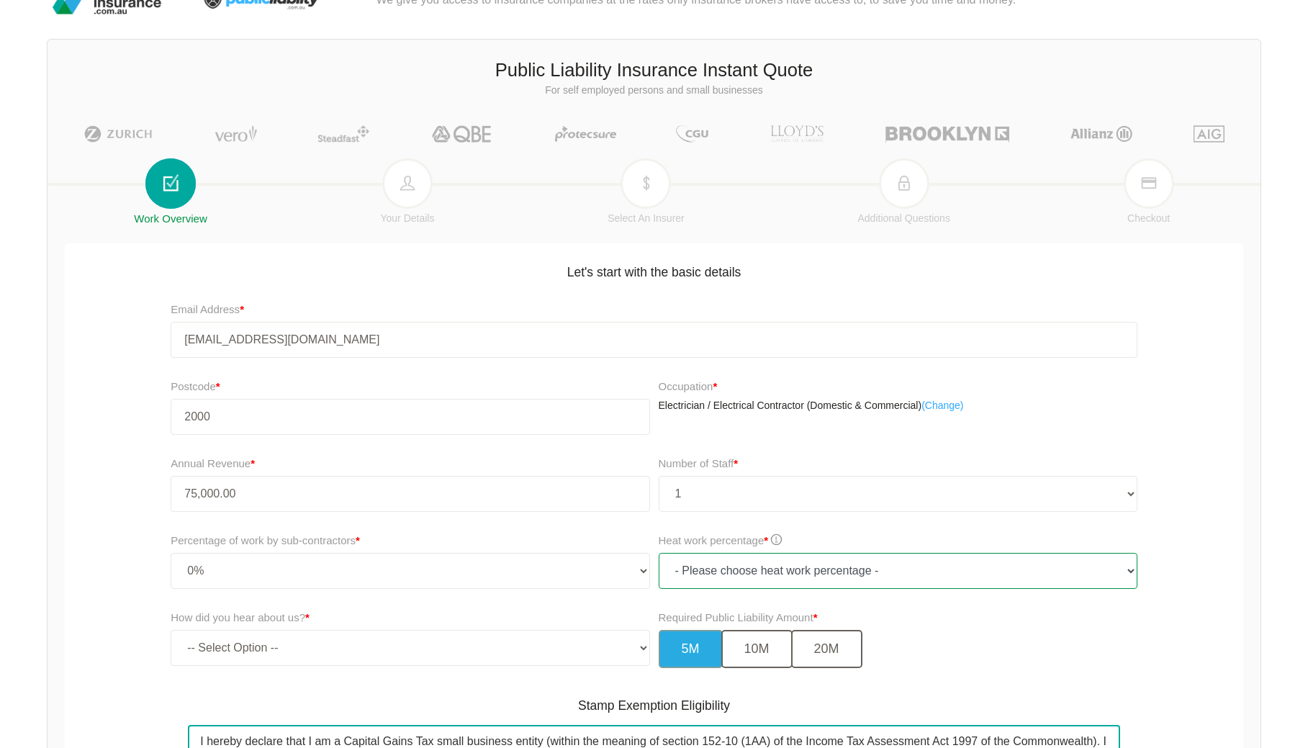
click at [781, 567] on select "- Please choose heat work percentage - 0% 0 to 5% Above 5%" at bounding box center [898, 571] width 479 height 36
select select "0"
click at [659, 553] on select "- Please choose heat work percentage - 0% 0 to 5% Above 5%" at bounding box center [898, 571] width 479 height 36
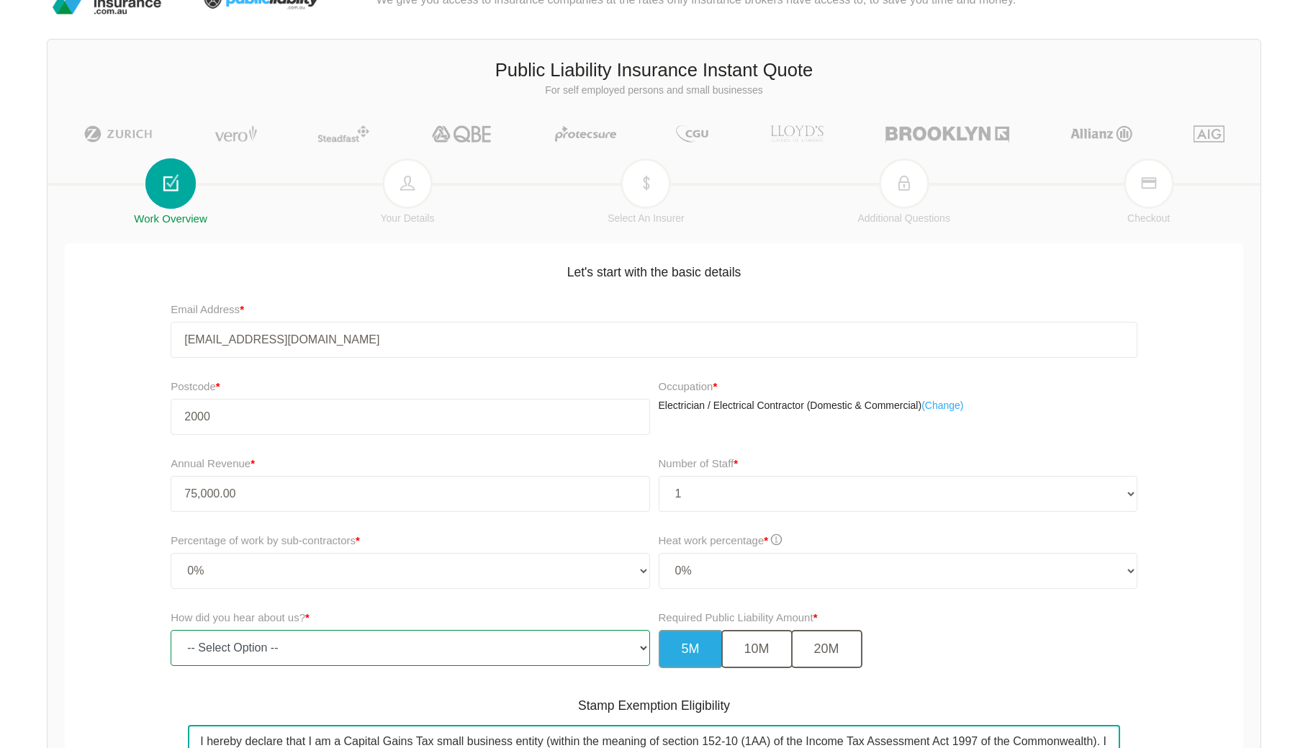
click at [372, 641] on select "-- Select Option -- TV Commercial Google Search Bing Search Referred by Someone…" at bounding box center [410, 648] width 479 height 36
select select "google"
click at [171, 630] on select "-- Select Option -- TV Commercial Google Search Bing Search Referred by Someone…" at bounding box center [410, 648] width 479 height 36
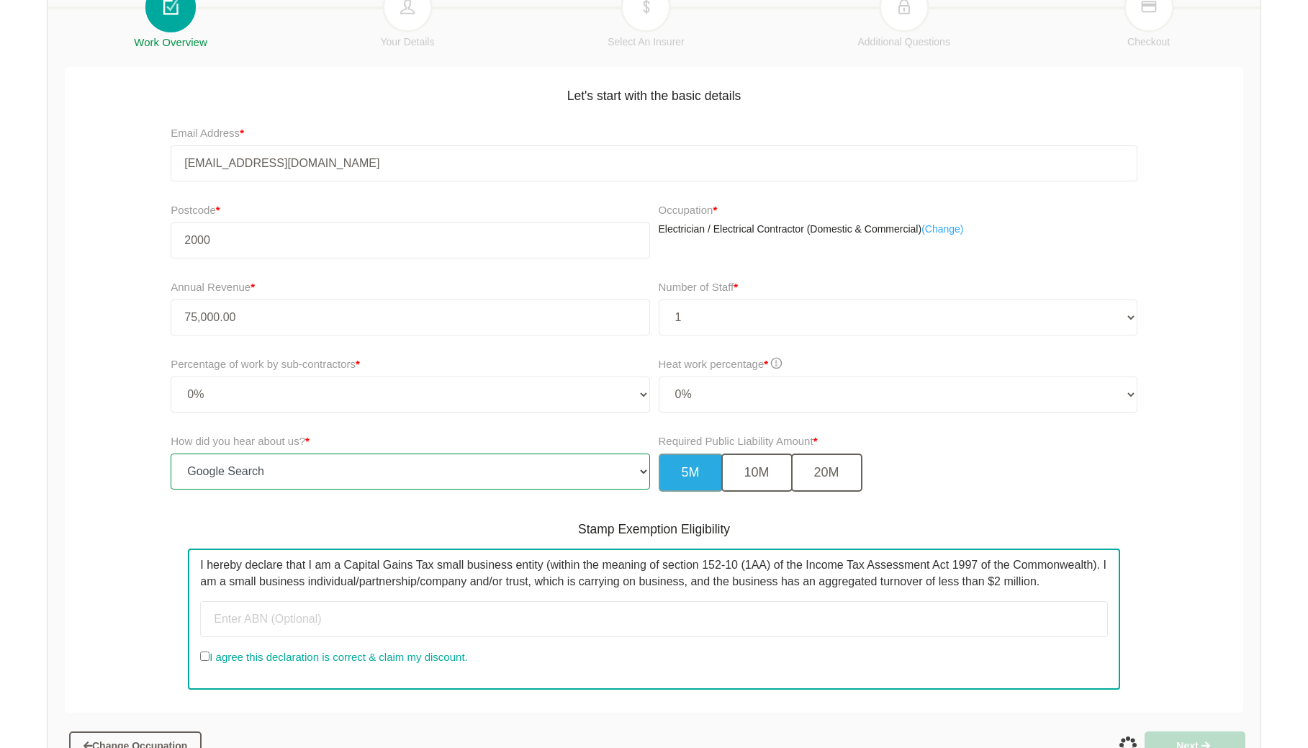
scroll to position [286, 0]
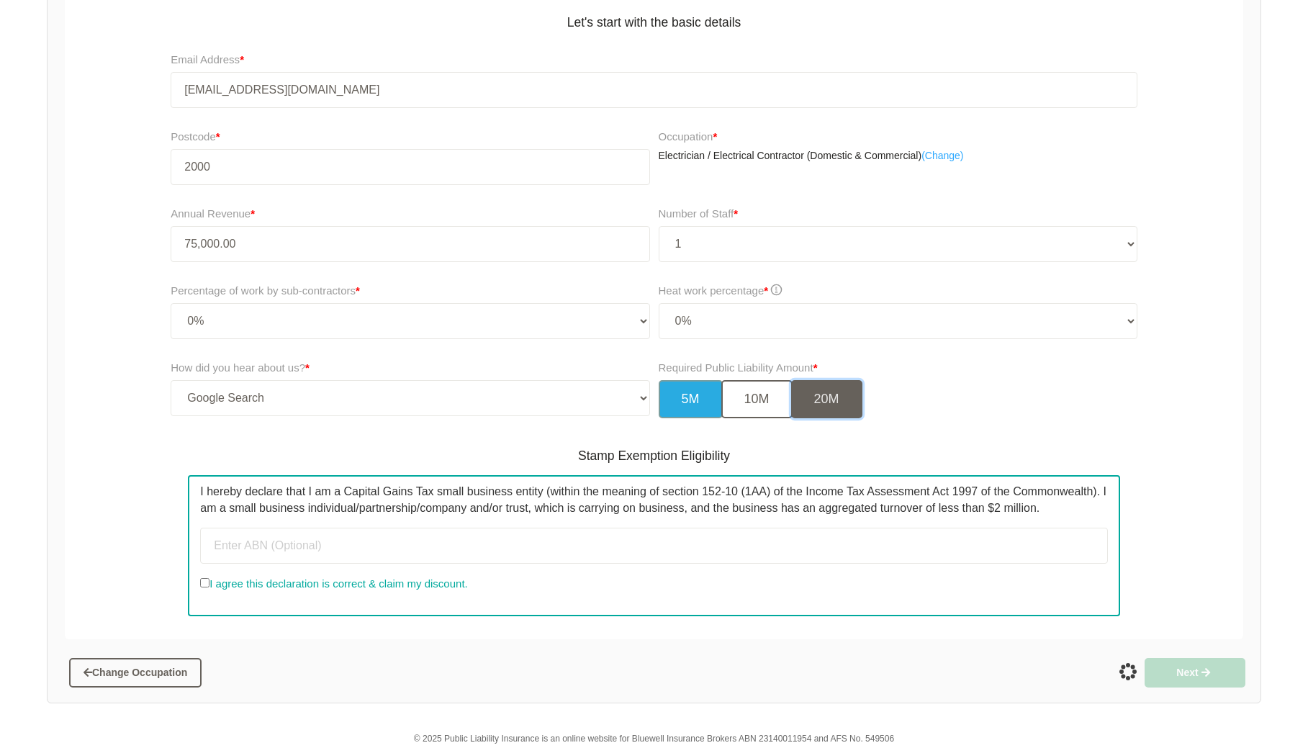
click at [848, 413] on button "20M" at bounding box center [826, 399] width 71 height 38
drag, startPoint x: 250, startPoint y: 547, endPoint x: 279, endPoint y: 547, distance: 29.5
click at [250, 547] on input "text" at bounding box center [654, 546] width 908 height 36
click at [406, 578] on label "I agree this declaration is correct & claim my discount." at bounding box center [333, 583] width 267 height 17
click at [210, 578] on input "I agree this declaration is correct & claim my discount." at bounding box center [204, 582] width 9 height 9
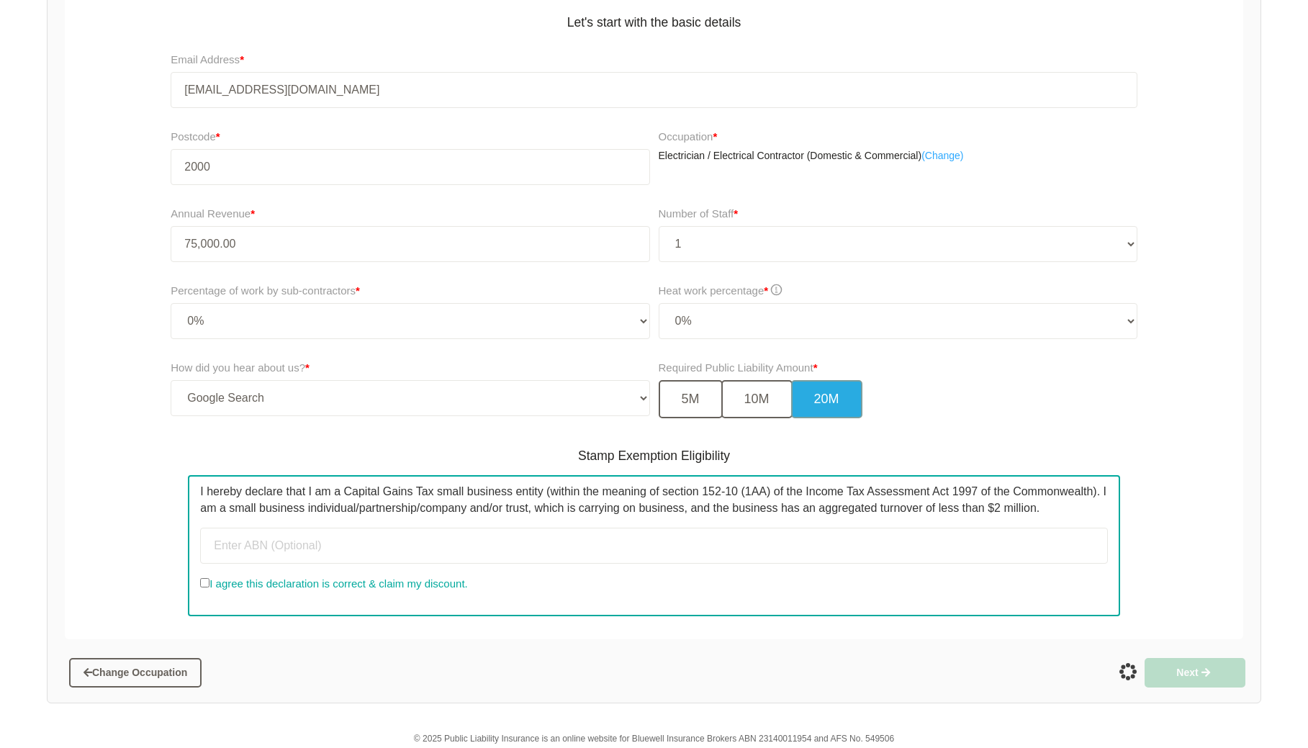
checkbox input "true"
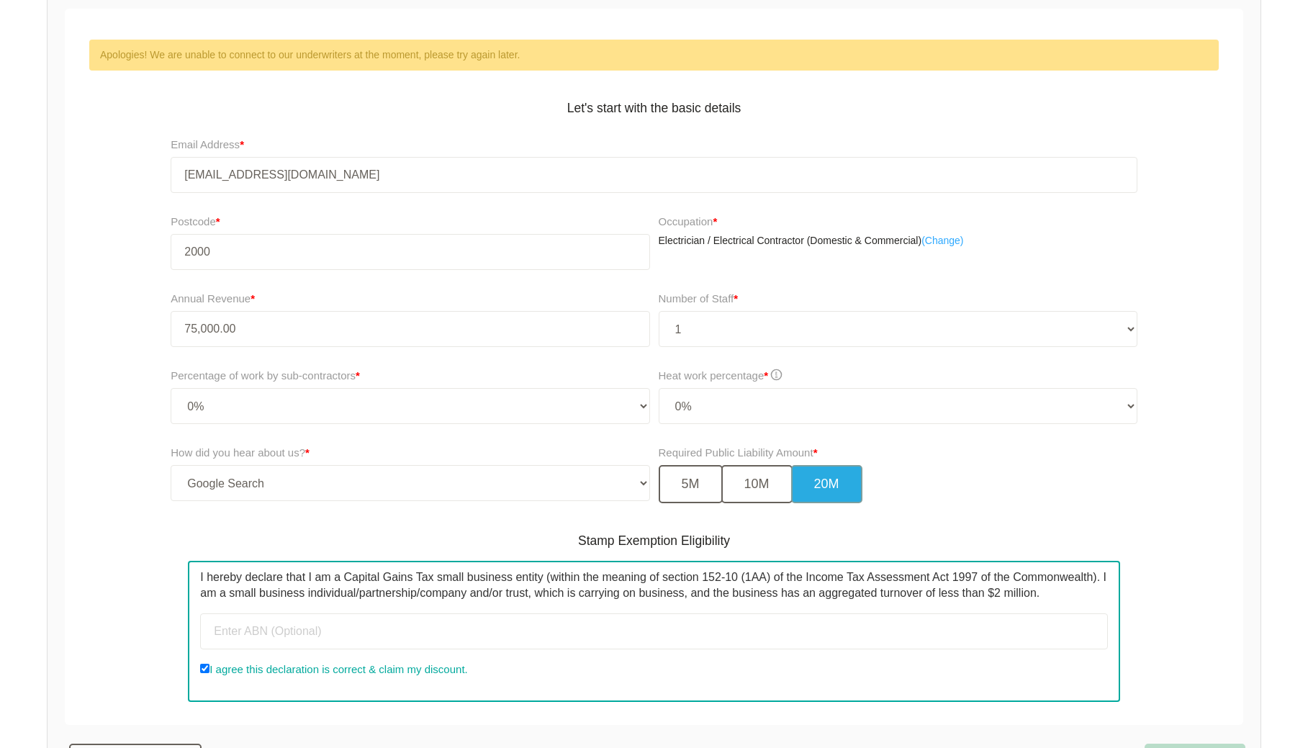
scroll to position [0, 0]
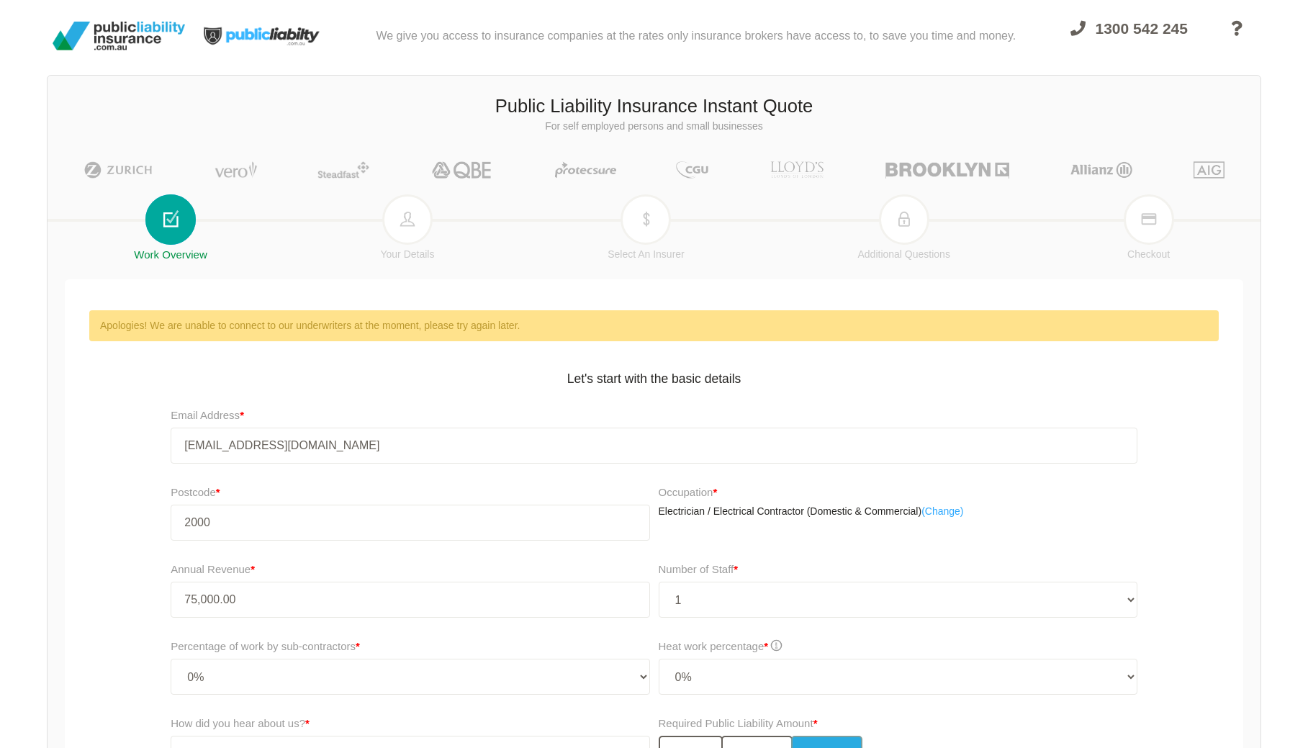
drag, startPoint x: 377, startPoint y: 218, endPoint x: 386, endPoint y: 218, distance: 8.6
click at [378, 218] on form "Public Liability Insurance Instant Quote For self employed persons and small bu…" at bounding box center [654, 567] width 1213 height 969
drag, startPoint x: 987, startPoint y: 270, endPoint x: 1007, endPoint y: 251, distance: 28.0
click at [987, 270] on form "Public Liability Insurance Instant Quote For self employed persons and small bu…" at bounding box center [654, 567] width 1213 height 969
drag, startPoint x: 976, startPoint y: 241, endPoint x: 953, endPoint y: 245, distance: 24.0
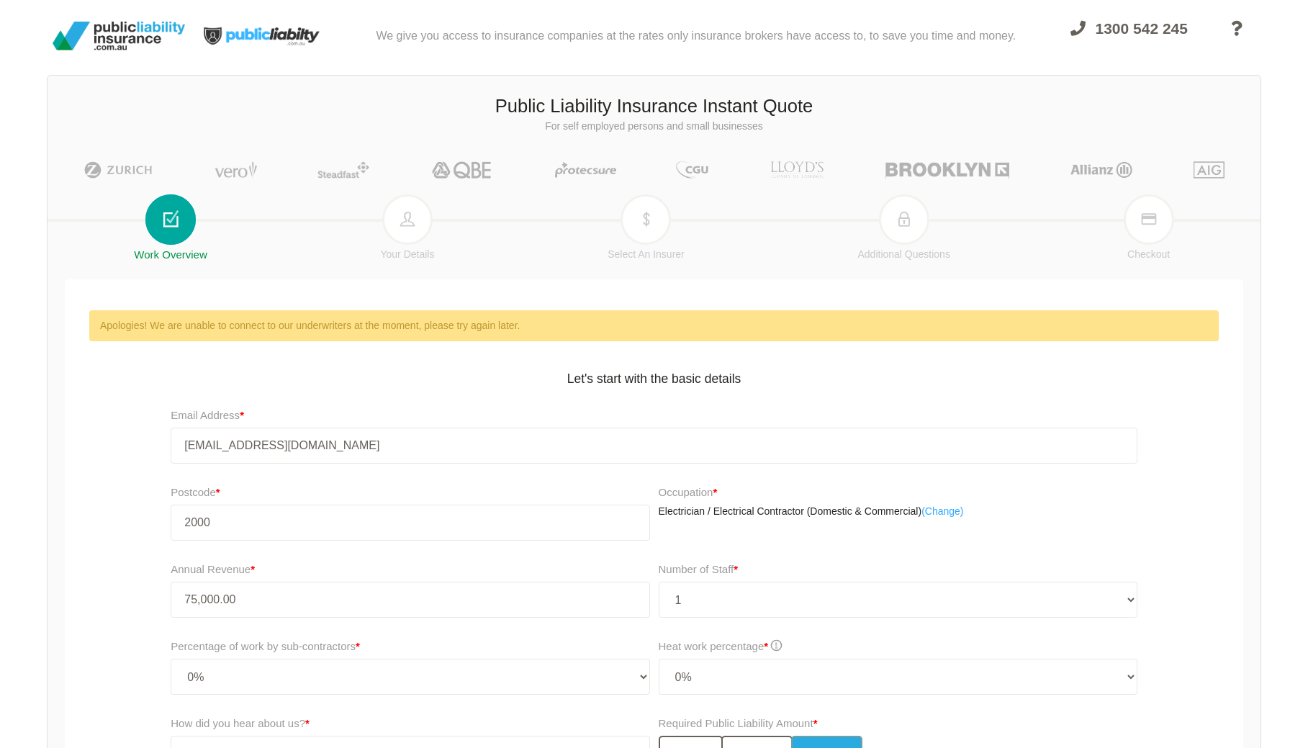
click at [973, 243] on form "Public Liability Insurance Instant Quote For self employed persons and small bu…" at bounding box center [654, 567] width 1213 height 969
drag, startPoint x: 639, startPoint y: 218, endPoint x: 611, endPoint y: 240, distance: 35.4
click at [641, 280] on form "Public Liability Insurance Instant Quote For self employed persons and small bu…" at bounding box center [654, 567] width 1213 height 969
click at [628, 233] on li "Select An Insurer" at bounding box center [646, 253] width 77 height 68
drag, startPoint x: 917, startPoint y: 266, endPoint x: 904, endPoint y: 252, distance: 19.3
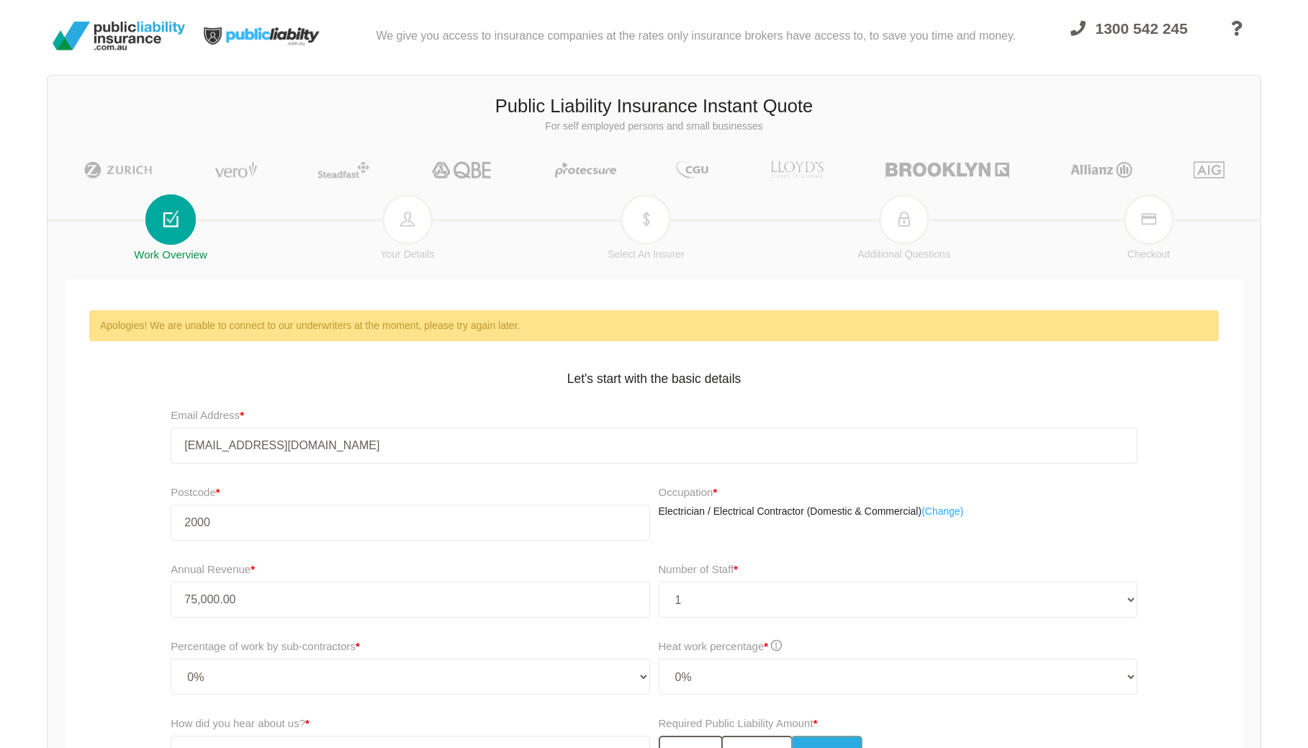
click at [910, 259] on li "Additional Questions" at bounding box center [904, 253] width 92 height 68
